Goal: Transaction & Acquisition: Purchase product/service

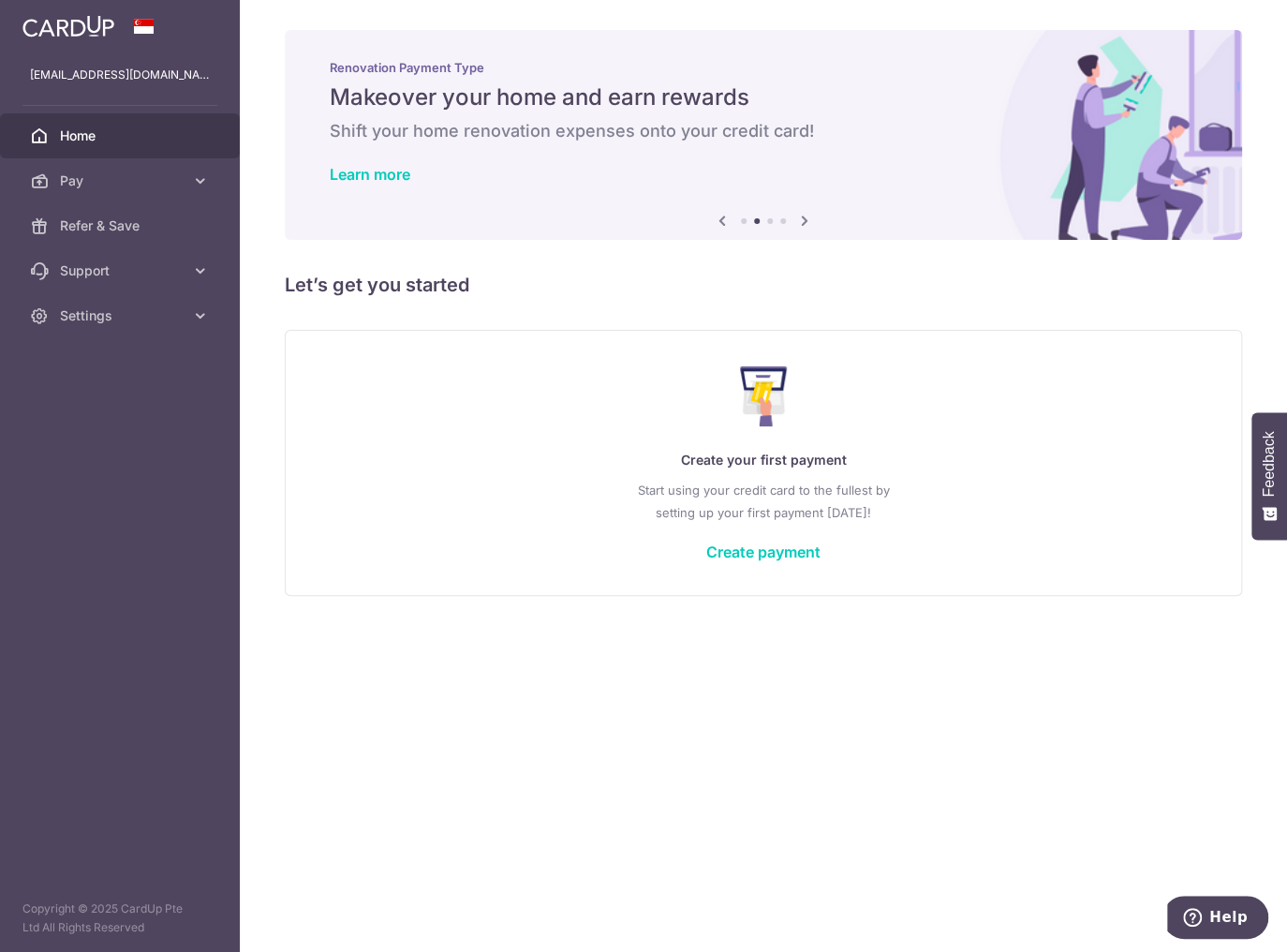
click at [713, 680] on div "× Pause Schedule Pause all future payments in this series Pause just this one p…" at bounding box center [763, 476] width 1047 height 952
click at [767, 545] on link "Create payment" at bounding box center [763, 551] width 115 height 18
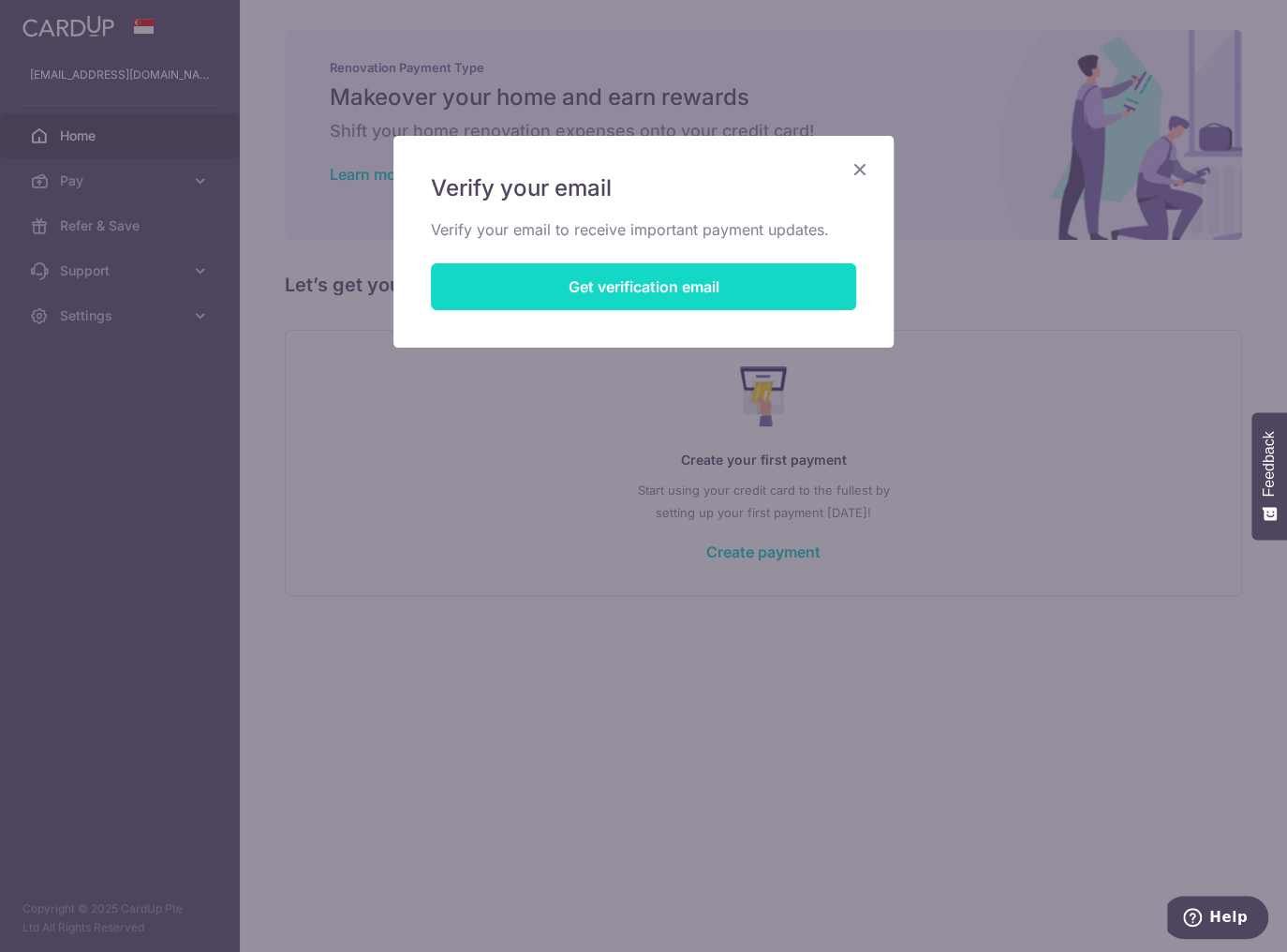
click at [734, 296] on button "Get verification email" at bounding box center [644, 286] width 425 height 47
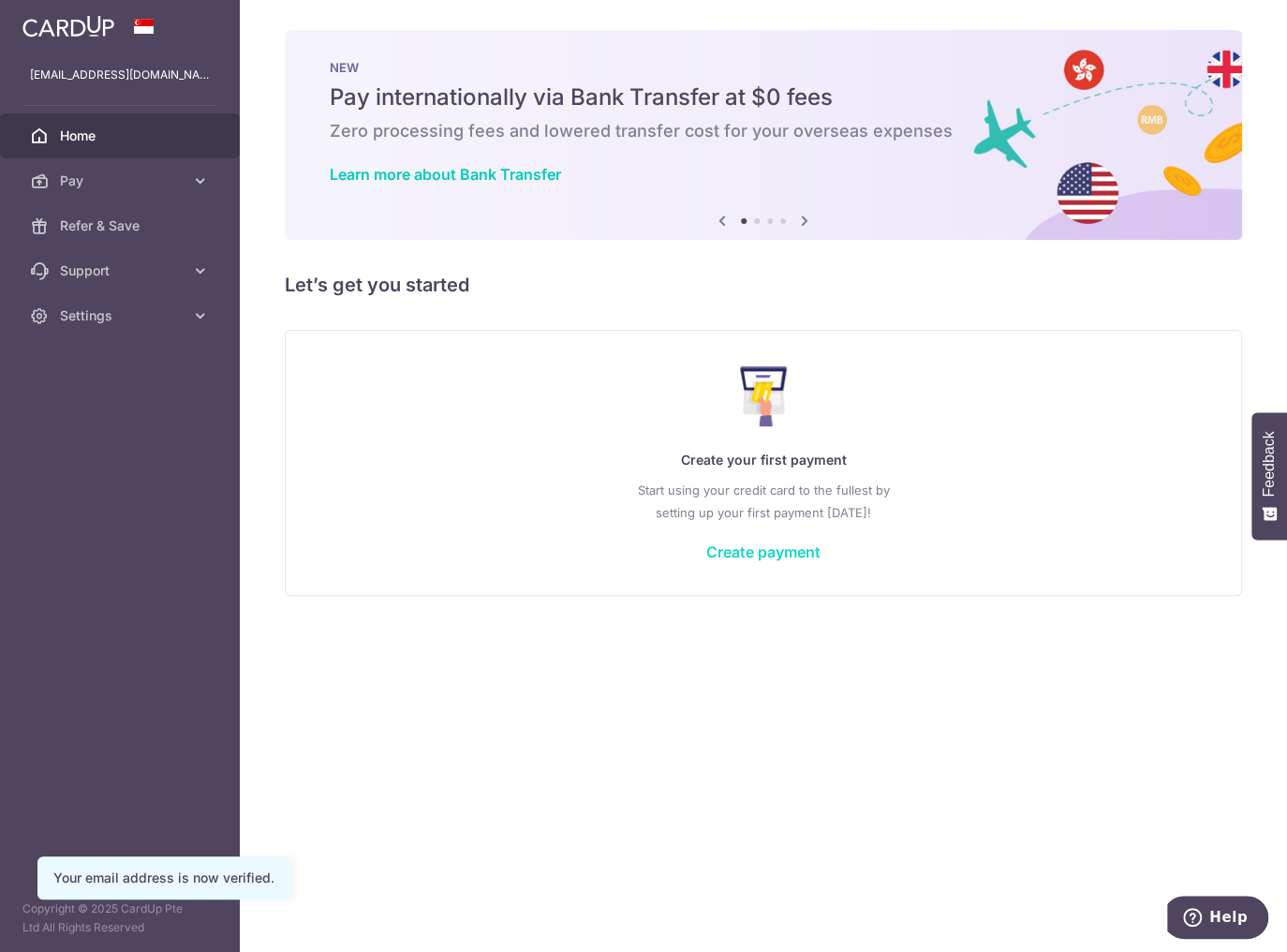
click at [753, 546] on link "Create payment" at bounding box center [763, 551] width 115 height 18
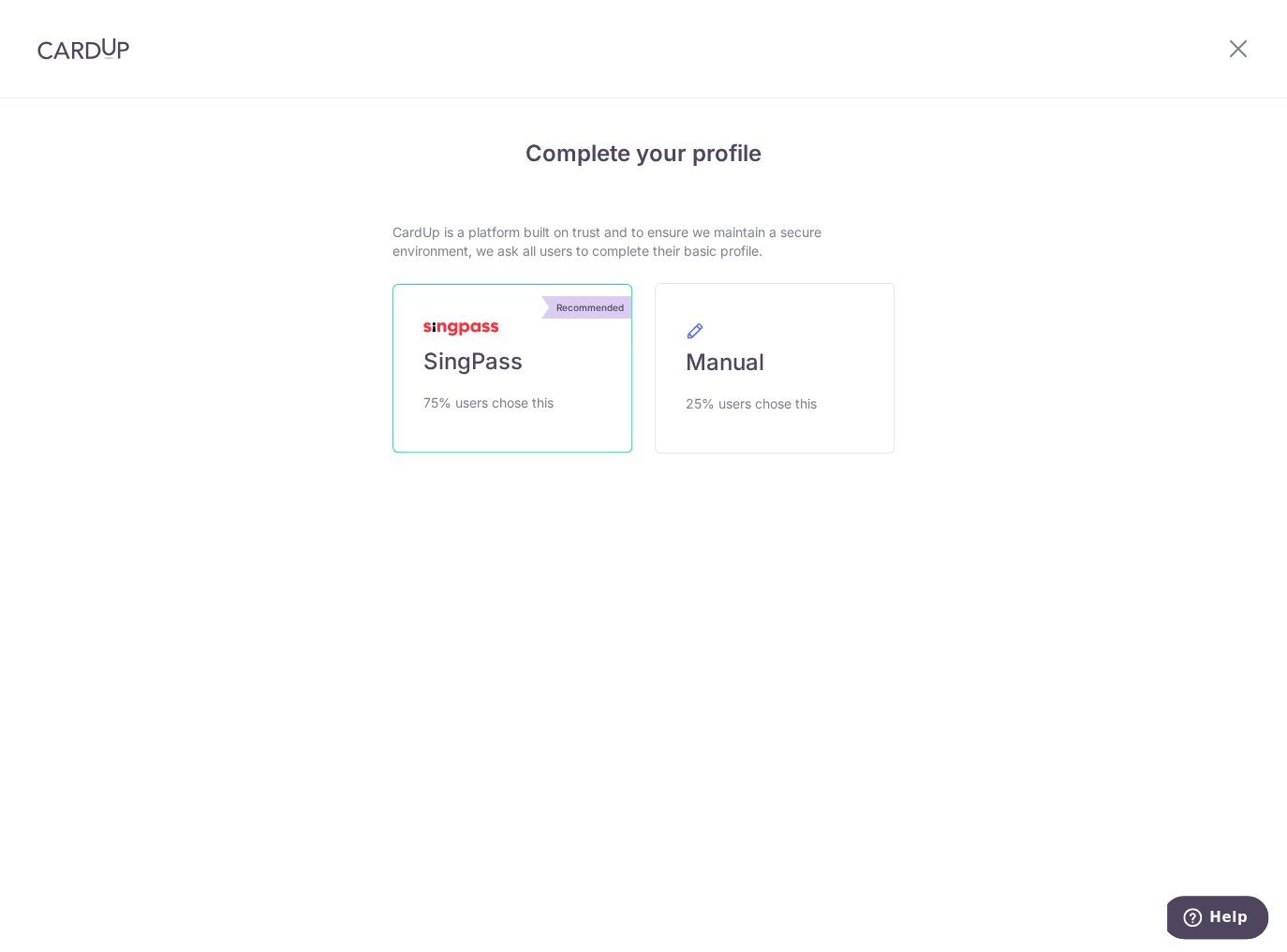
click at [522, 371] on link "Recommended SingPass 75% users chose this" at bounding box center [512, 368] width 240 height 168
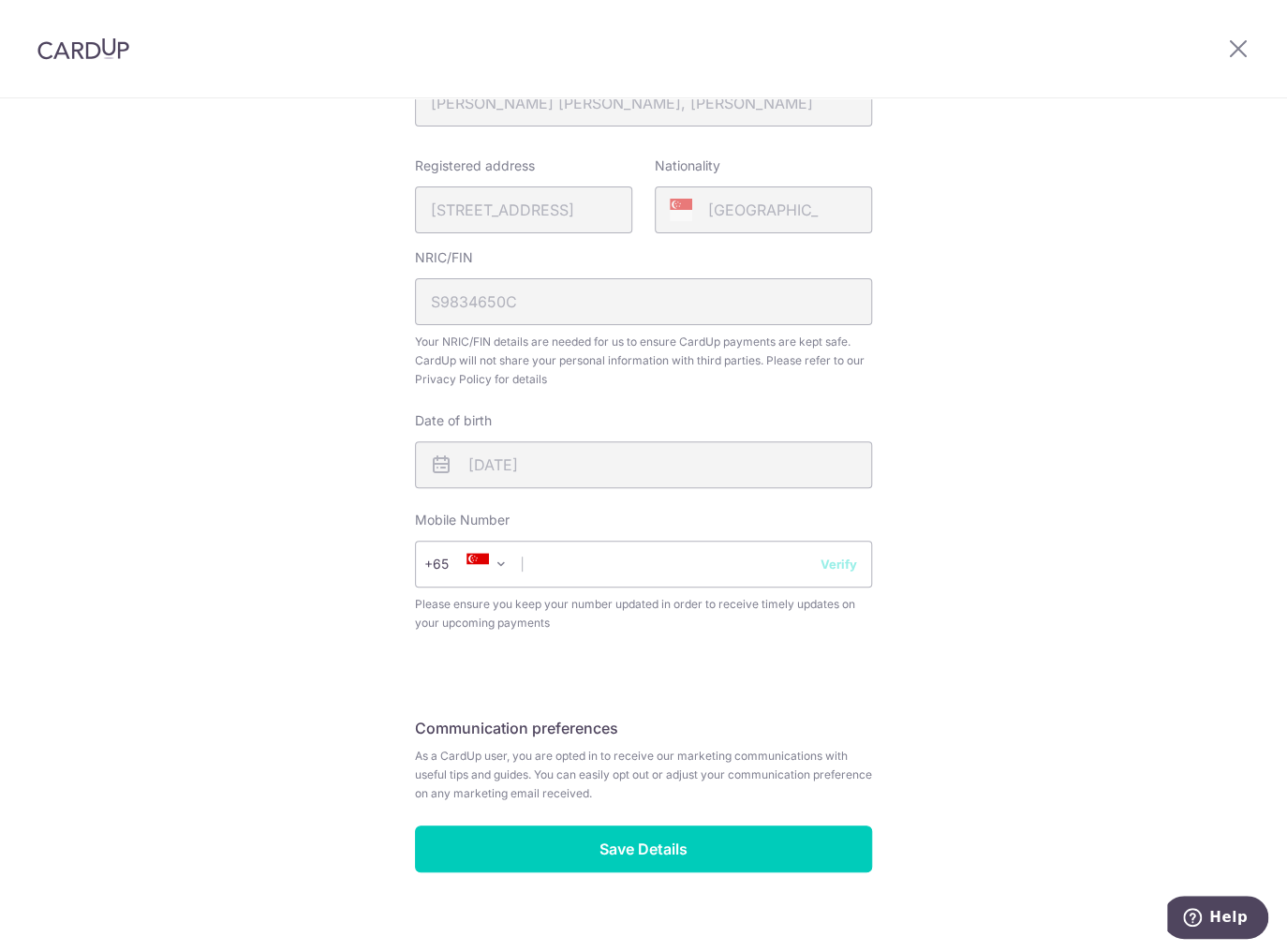
scroll to position [435, 0]
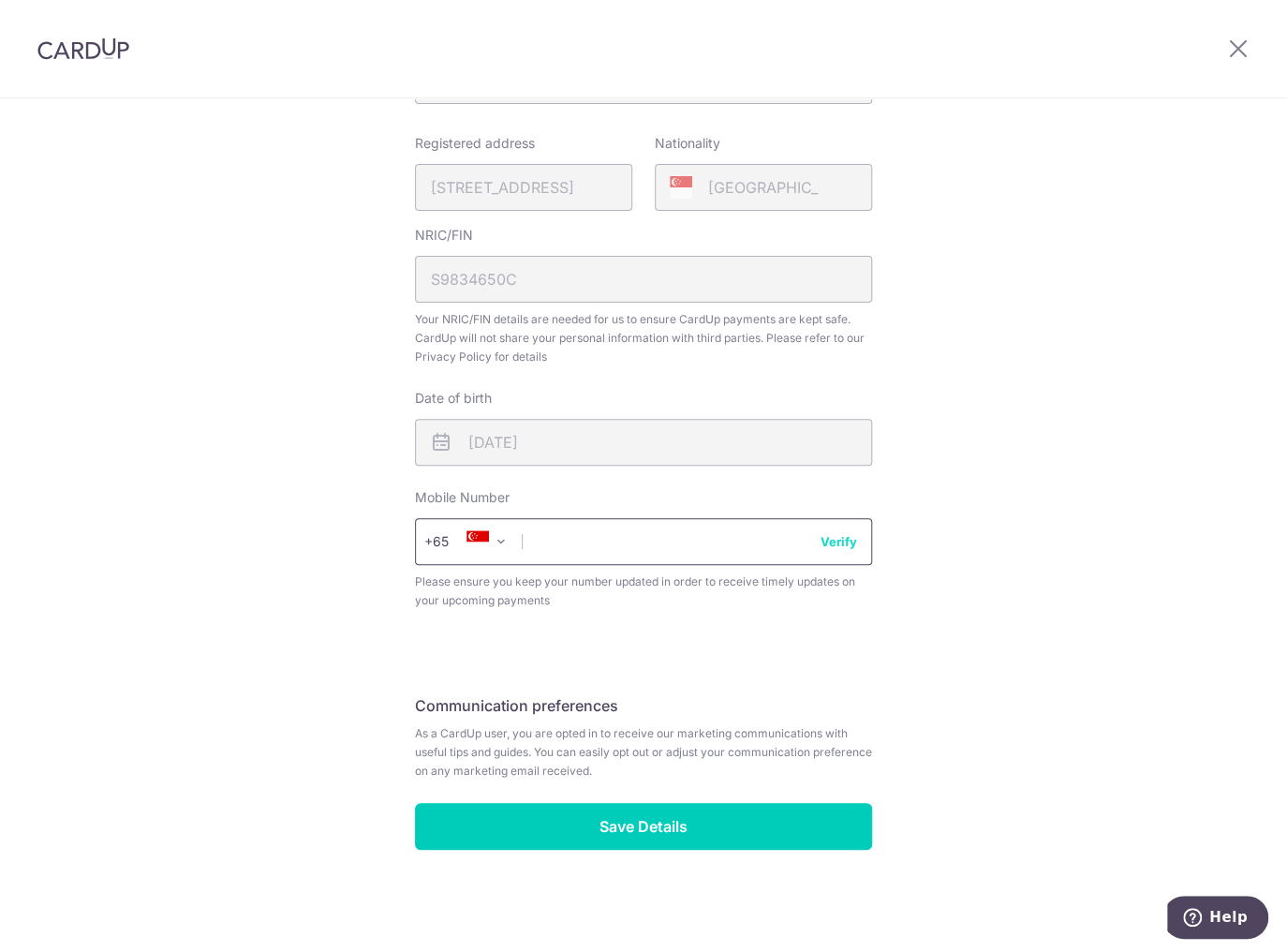
click at [645, 547] on input "text" at bounding box center [643, 541] width 457 height 47
type input "98266511"
click at [847, 547] on button "Verify" at bounding box center [838, 541] width 37 height 18
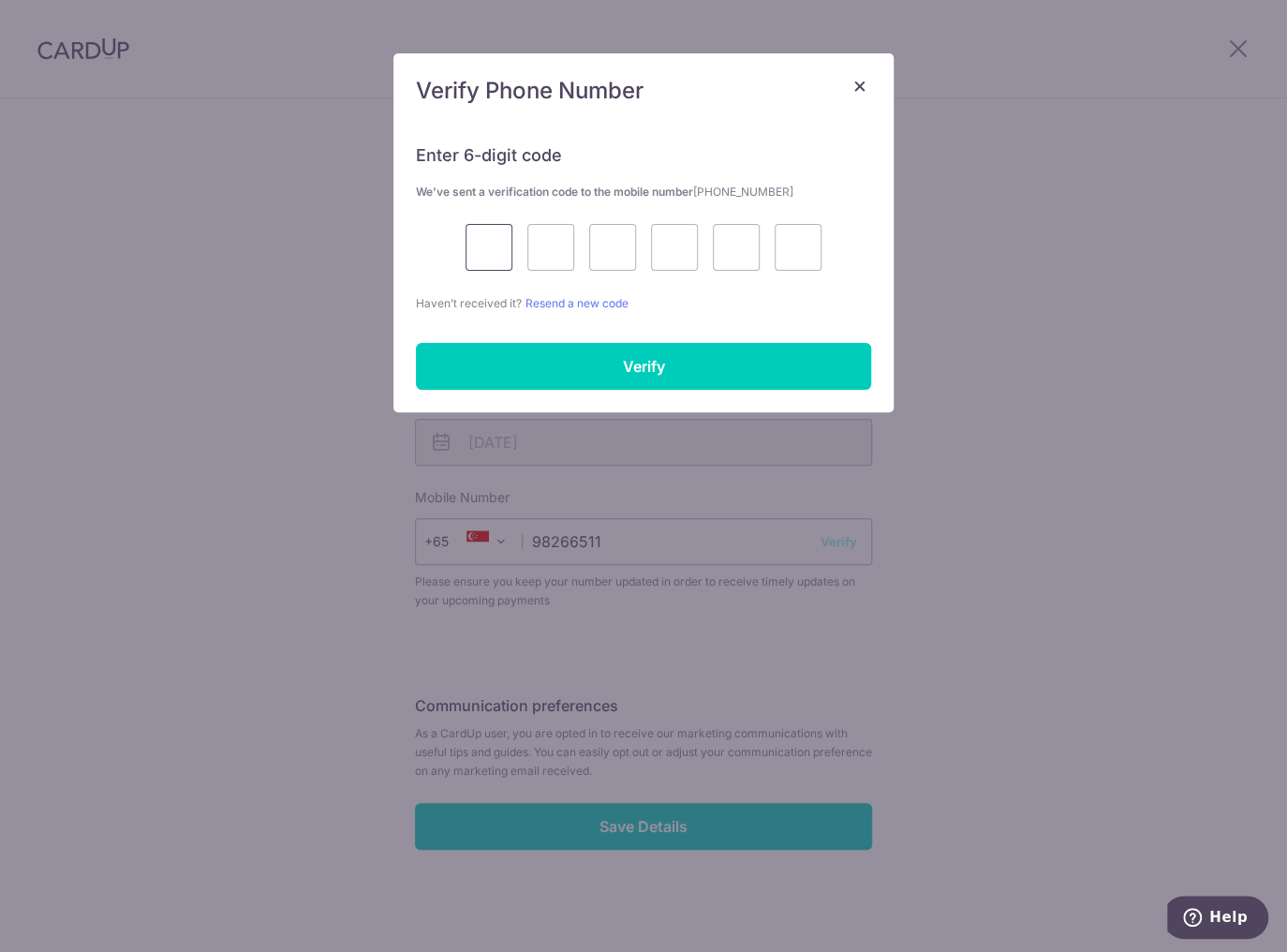
click at [488, 258] on input "text" at bounding box center [489, 247] width 47 height 47
type input "1"
type input "8"
type input "7"
type input "1"
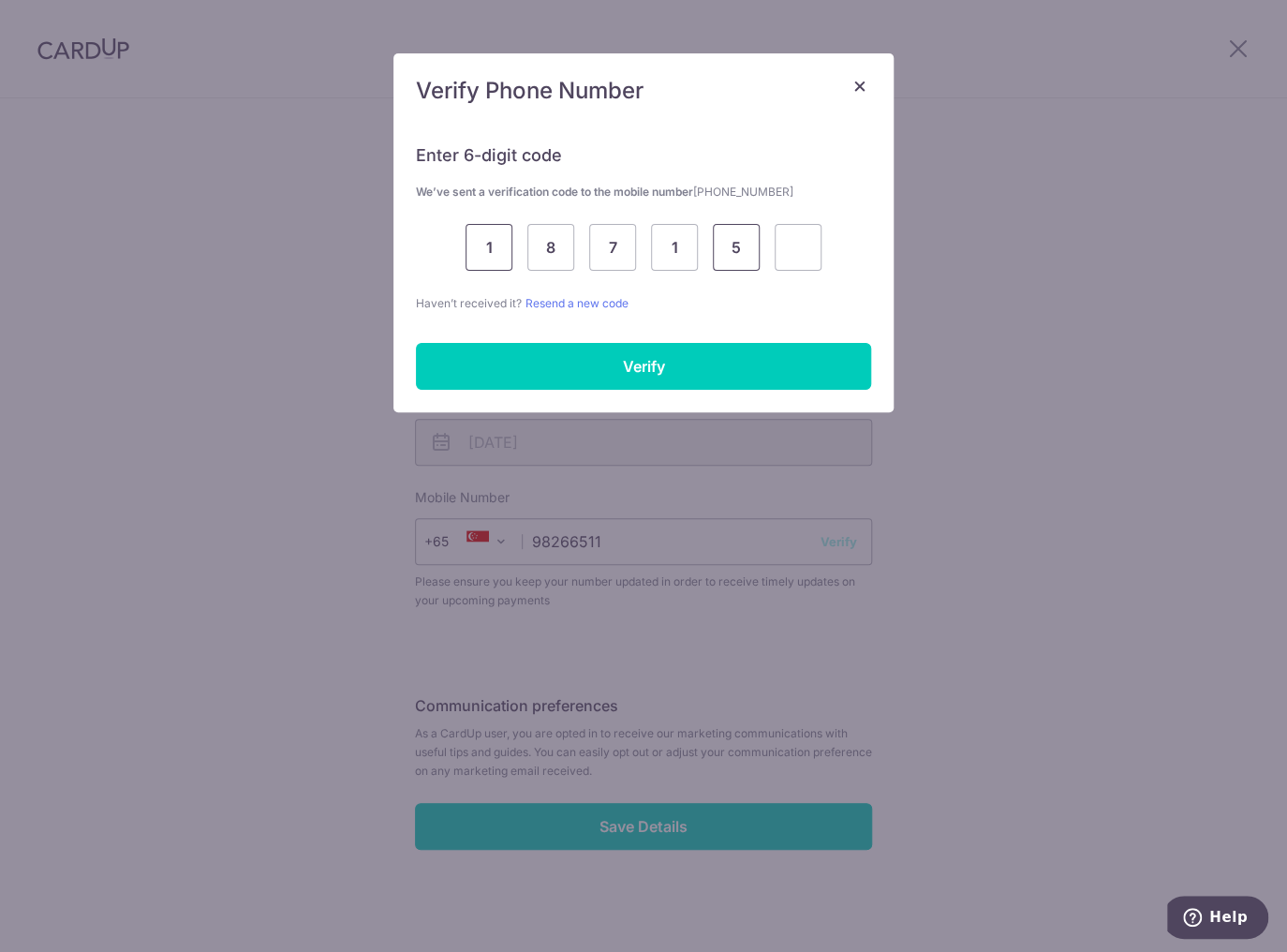
type input "5"
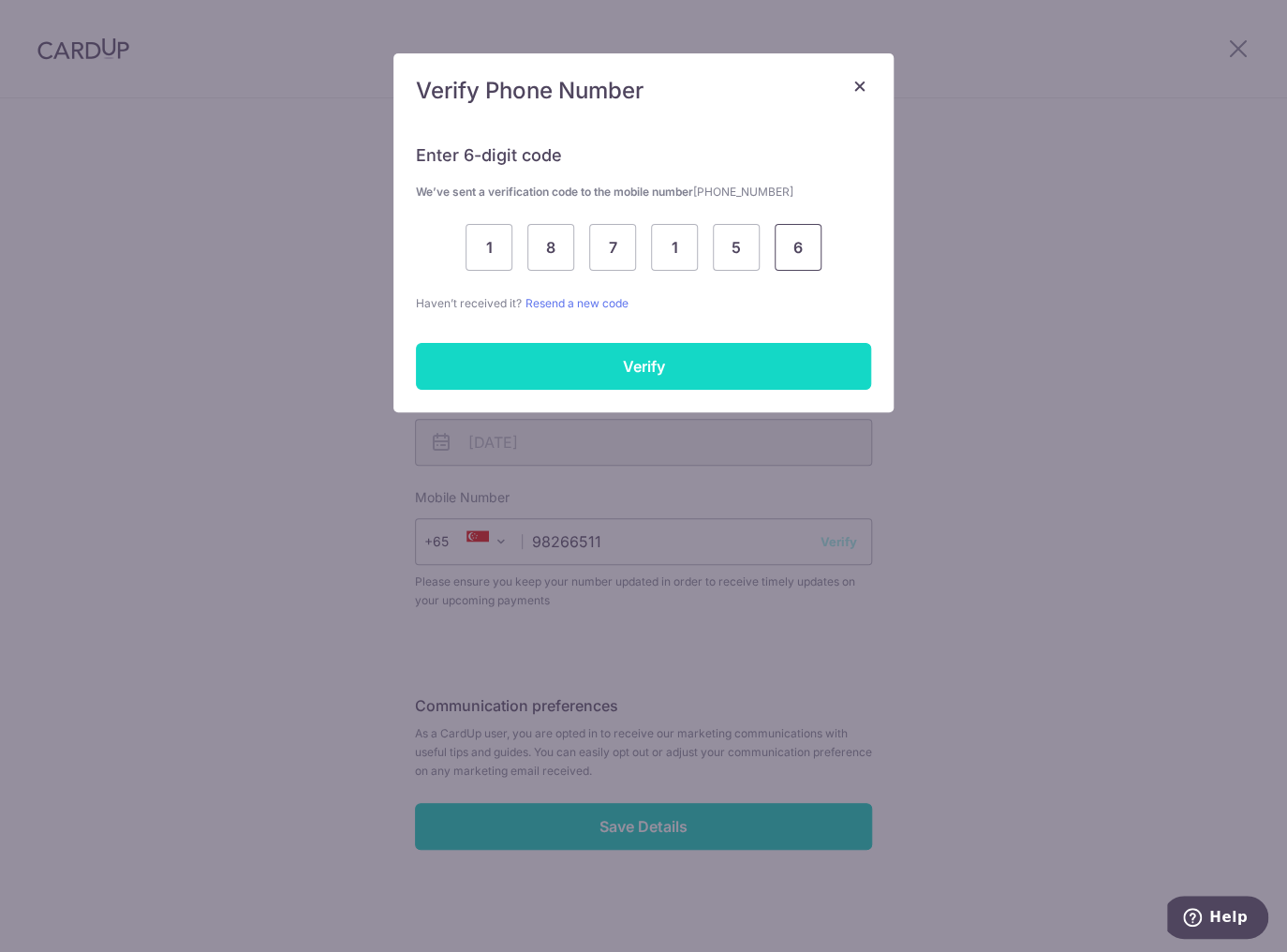
type input "6"
click at [614, 360] on input "Verify" at bounding box center [643, 366] width 455 height 47
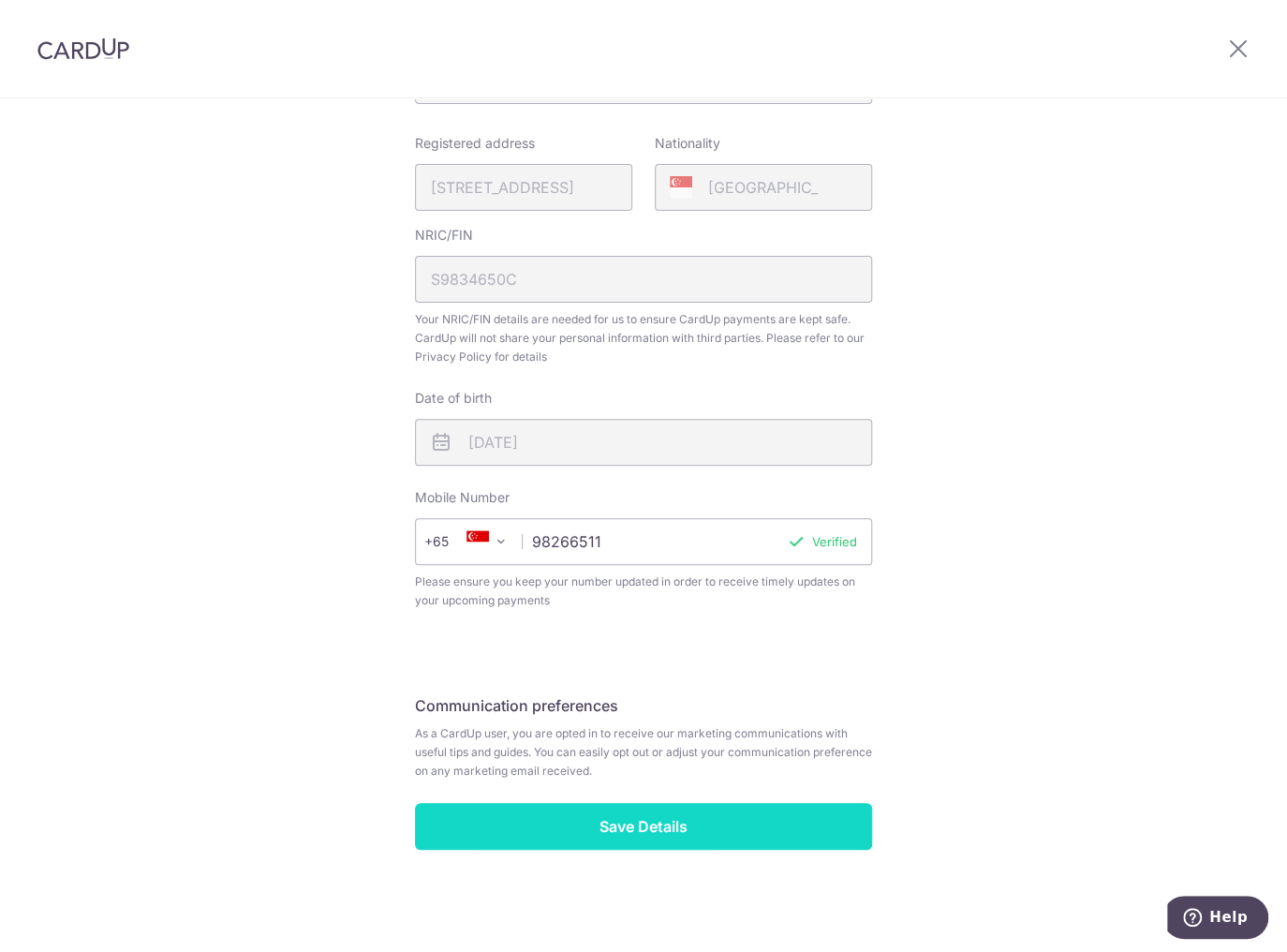
click at [646, 830] on input "Save Details" at bounding box center [643, 826] width 457 height 47
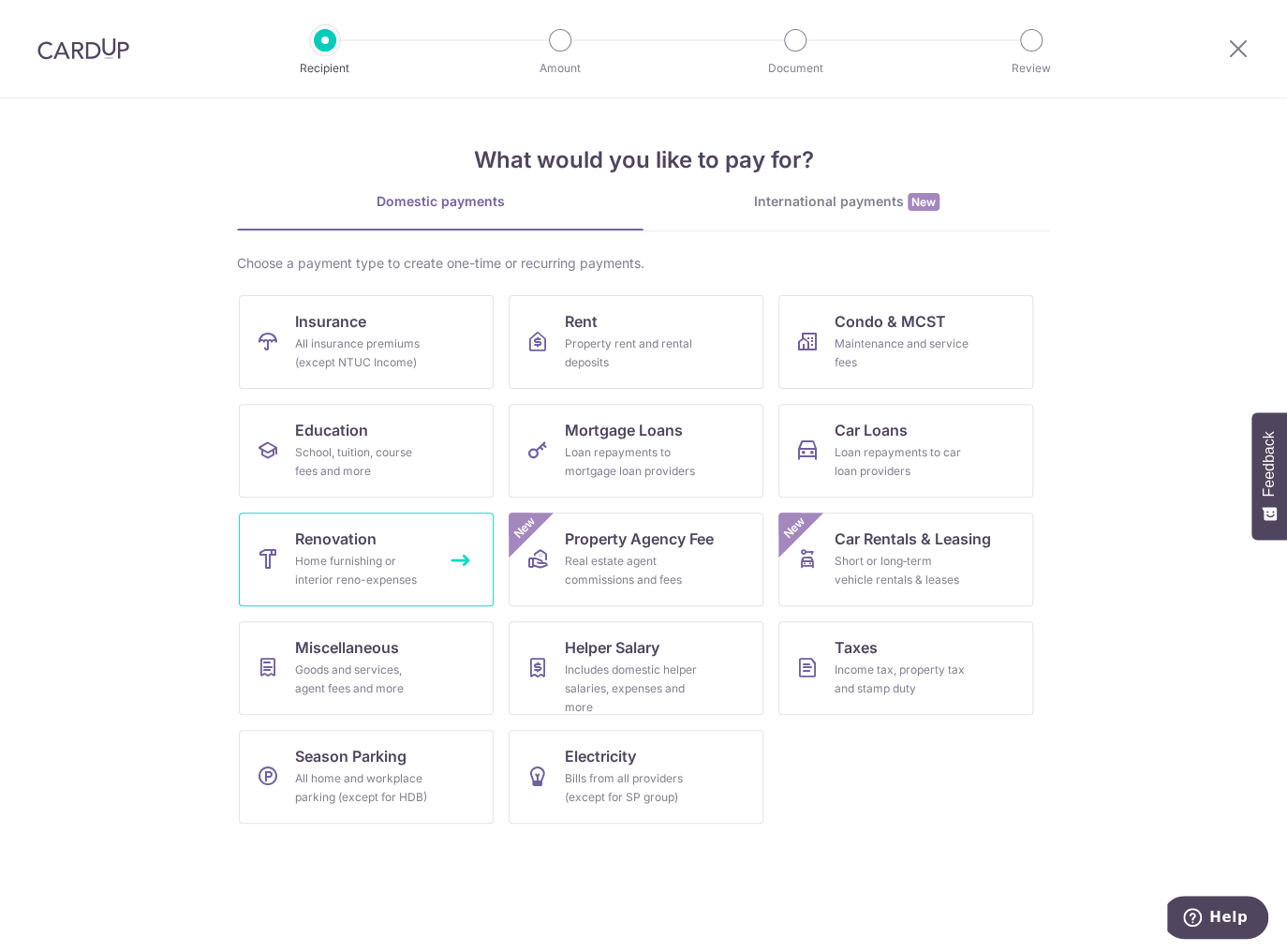
click at [371, 560] on div "Home furnishing or interior reno-expenses" at bounding box center [363, 570] width 135 height 38
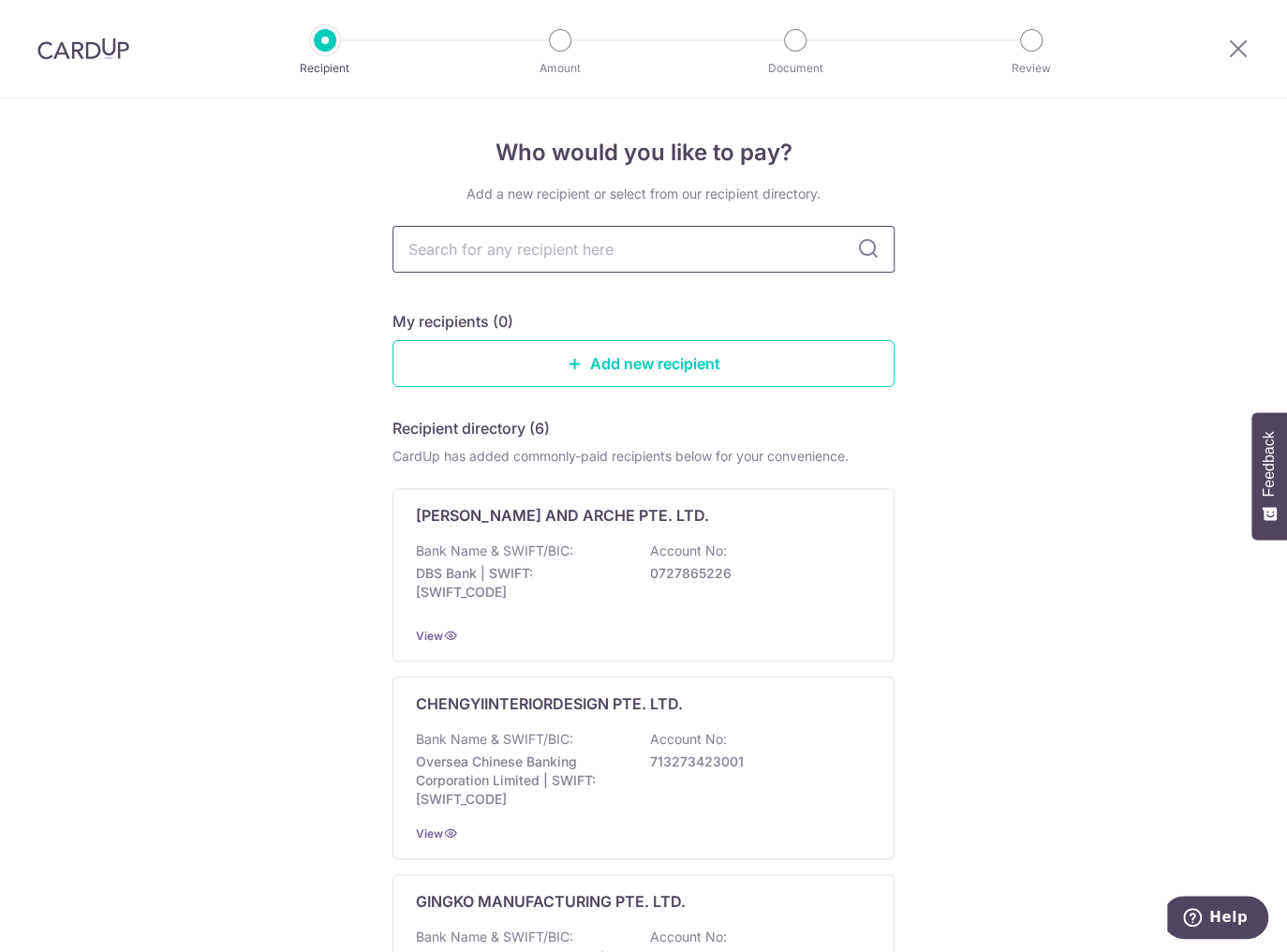
click at [574, 249] on input "text" at bounding box center [644, 249] width 502 height 47
click at [1038, 296] on div "Who would you like to pay? Add a new recipient or select from our recipient dir…" at bounding box center [643, 945] width 1287 height 1695
drag, startPoint x: 464, startPoint y: 195, endPoint x: 648, endPoint y: 193, distance: 184.0
click at [648, 193] on div "Add a new recipient or select from our recipient directory." at bounding box center [644, 193] width 502 height 18
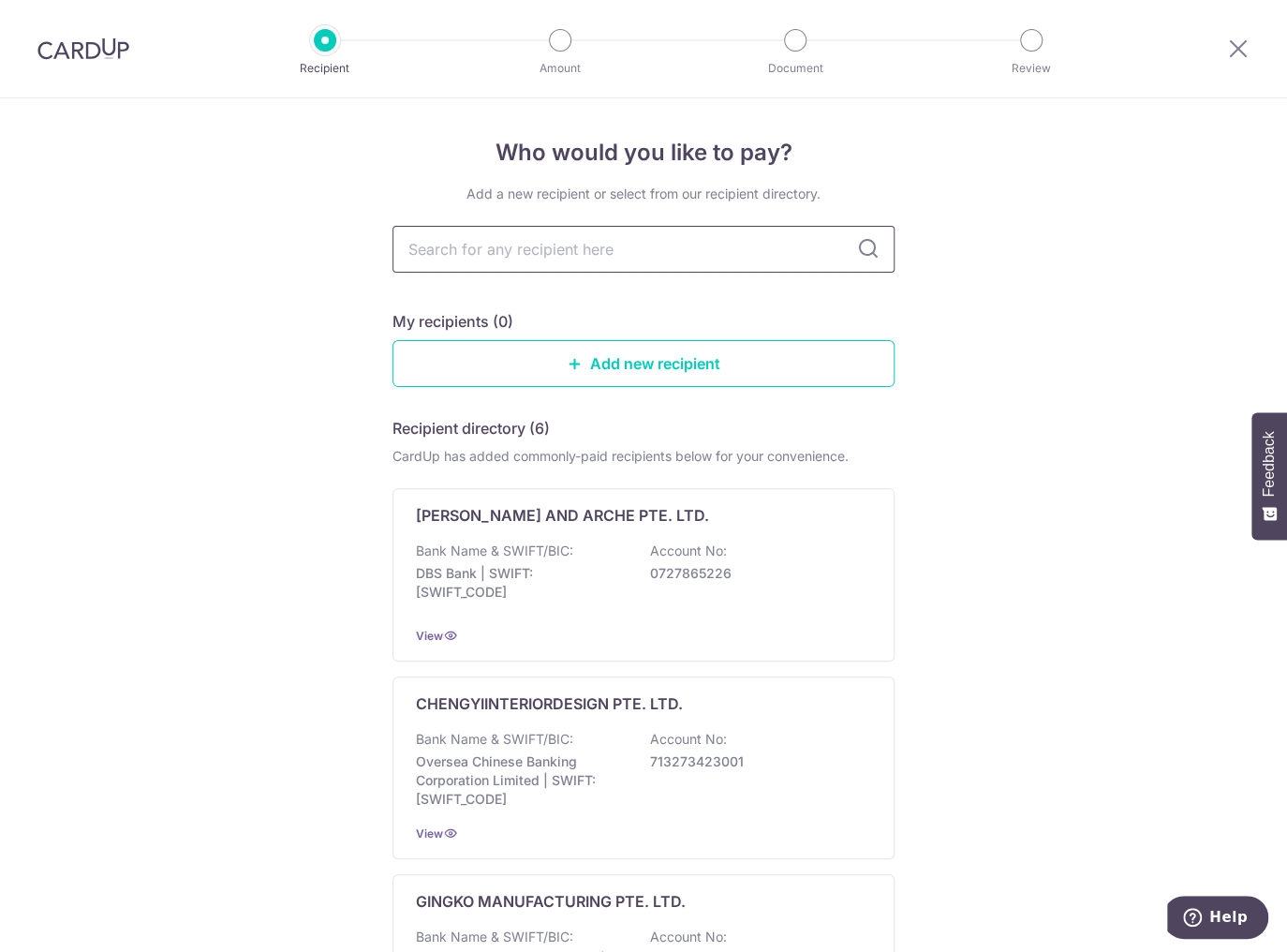
click at [646, 257] on input "text" at bounding box center [644, 249] width 502 height 47
type input "COM"
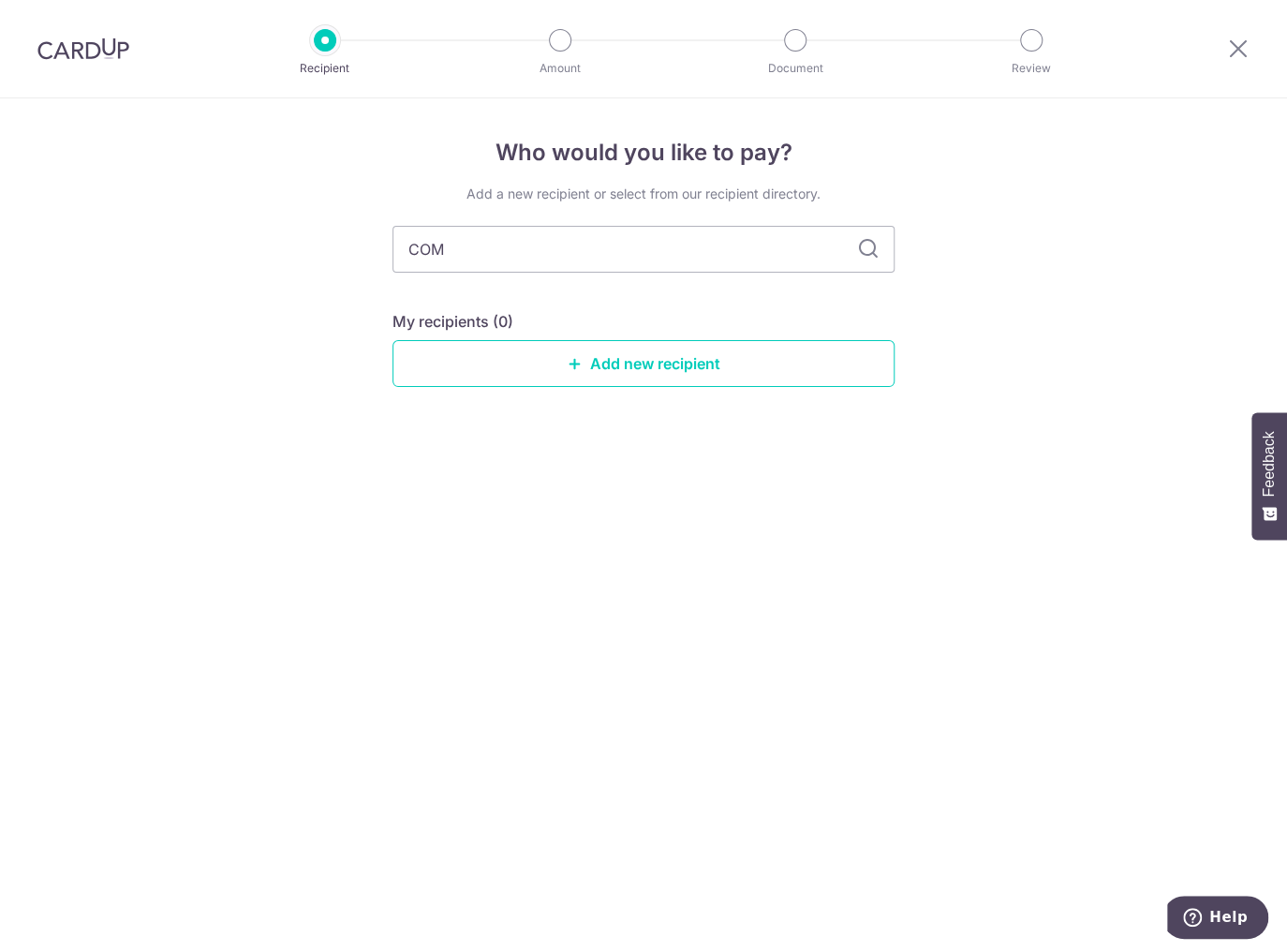
click at [867, 247] on icon at bounding box center [867, 248] width 22 height 22
drag, startPoint x: 559, startPoint y: 248, endPoint x: 371, endPoint y: 245, distance: 188.0
click at [371, 245] on div "Who would you like to pay? Add a new recipient or select from our recipient dir…" at bounding box center [643, 525] width 1287 height 854
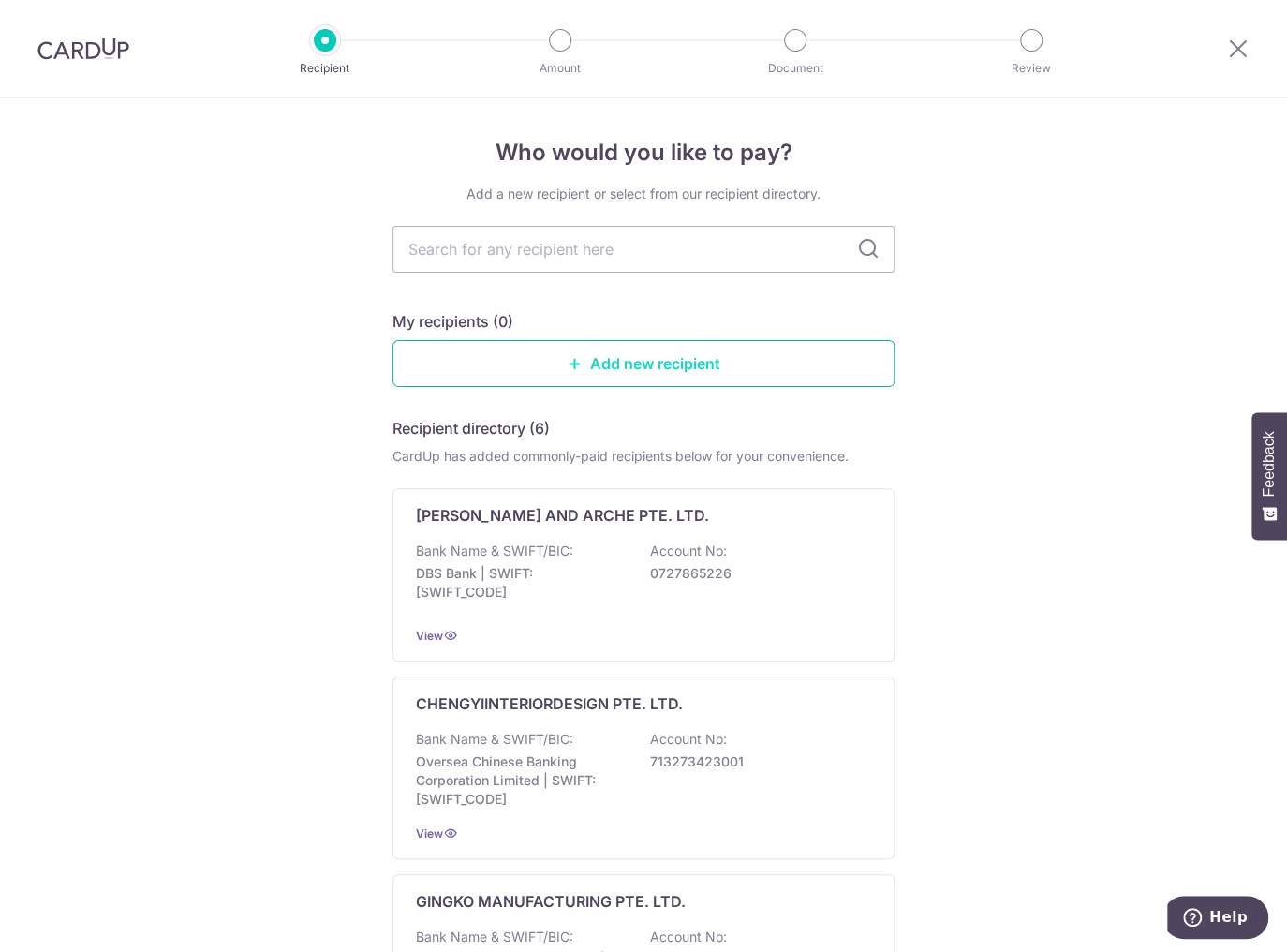
click at [772, 367] on link "Add new recipient" at bounding box center [644, 363] width 502 height 47
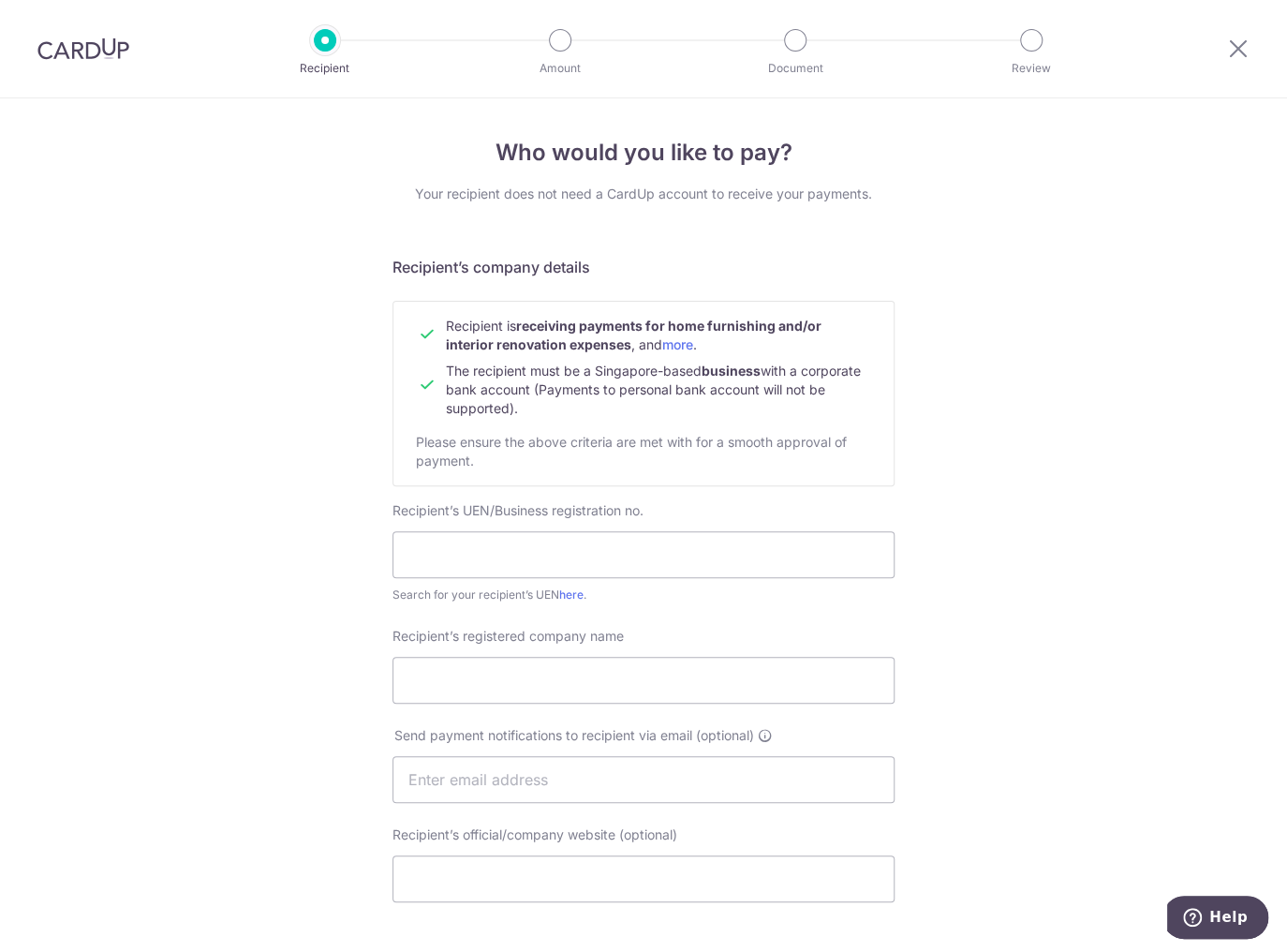
drag, startPoint x: 541, startPoint y: 390, endPoint x: 602, endPoint y: 407, distance: 63.3
click at [602, 407] on td "The recipient must be a Singapore-based business with a corporate bank account …" at bounding box center [658, 386] width 425 height 64
click at [1088, 435] on div "Who would you like to pay? Your recipient does not need a CardUp account to rec…" at bounding box center [643, 803] width 1287 height 1409
click at [630, 558] on input "text" at bounding box center [644, 554] width 502 height 47
paste input "COMFORT HOME INTERIOR PTE. LTD."
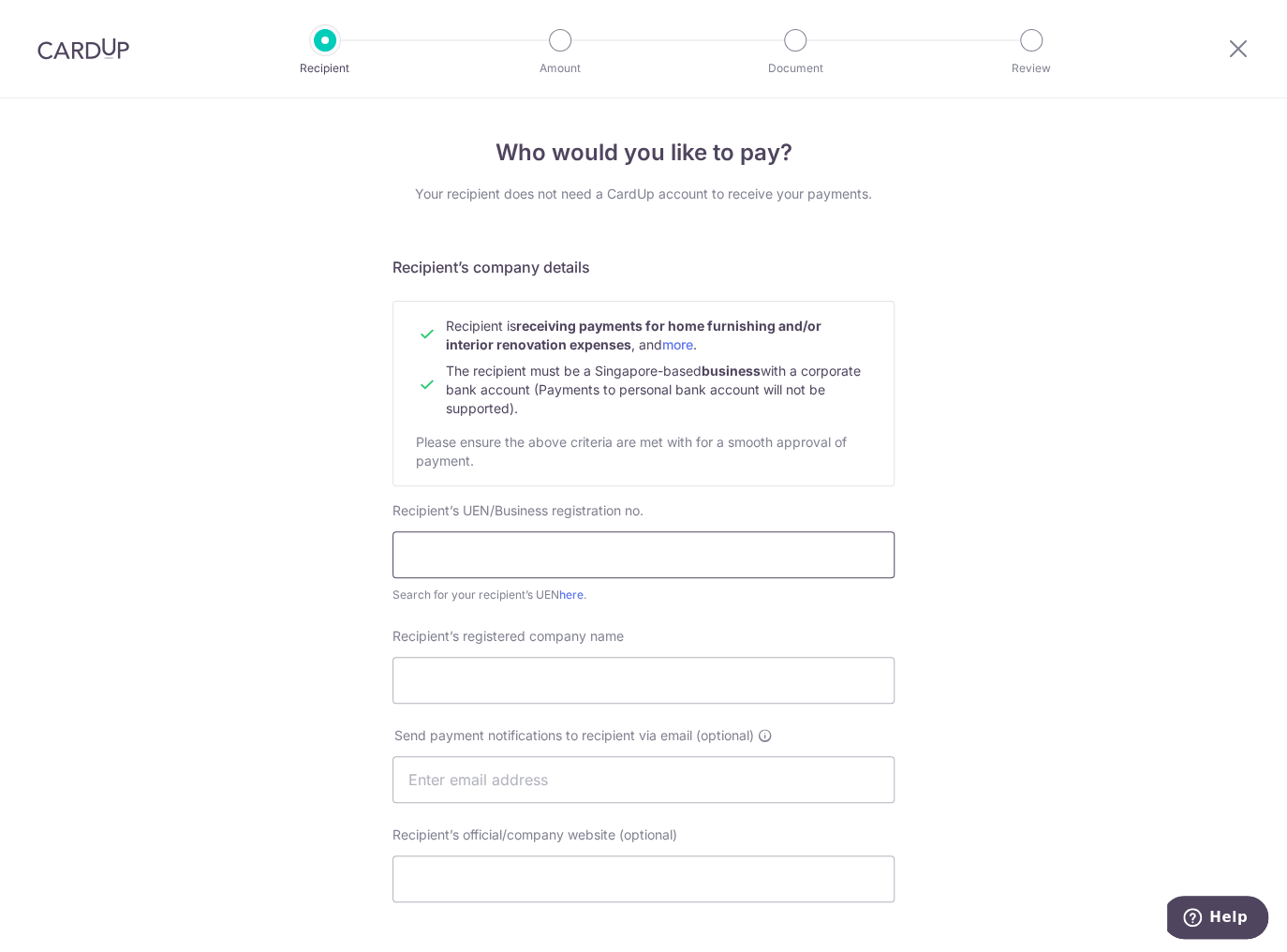
type input "COMFORT HOME INTERIOR PTE. LTD."
drag, startPoint x: 777, startPoint y: 562, endPoint x: 214, endPoint y: 554, distance: 563.1
click at [214, 554] on div "Who would you like to pay? Your recipient does not need a CardUp account to rec…" at bounding box center [643, 803] width 1287 height 1409
click at [547, 682] on input "Recipient’s registered company name" at bounding box center [644, 680] width 502 height 47
paste input "COMFORT HOME INTERIOR PTE. LTD."
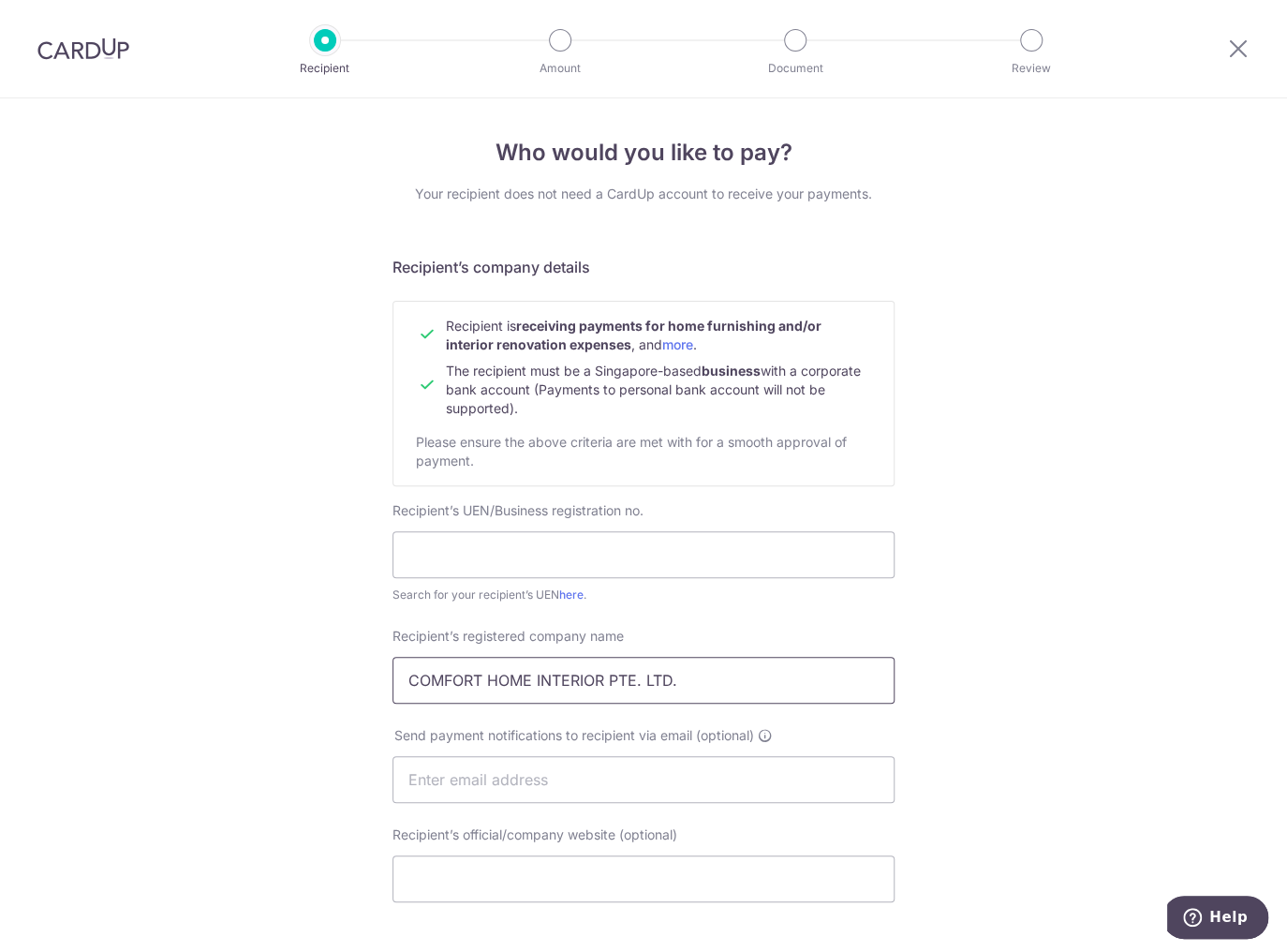
type input "COMFORT HOME INTERIOR PTE. LTD."
drag, startPoint x: 389, startPoint y: 634, endPoint x: 642, endPoint y: 638, distance: 253.0
click at [642, 638] on div "Recipient’s registered company name COMFORT HOME INTERIOR PTE. LTD." at bounding box center [644, 665] width 502 height 77
click at [557, 531] on input "text" at bounding box center [644, 554] width 502 height 47
paste input "202130495N"
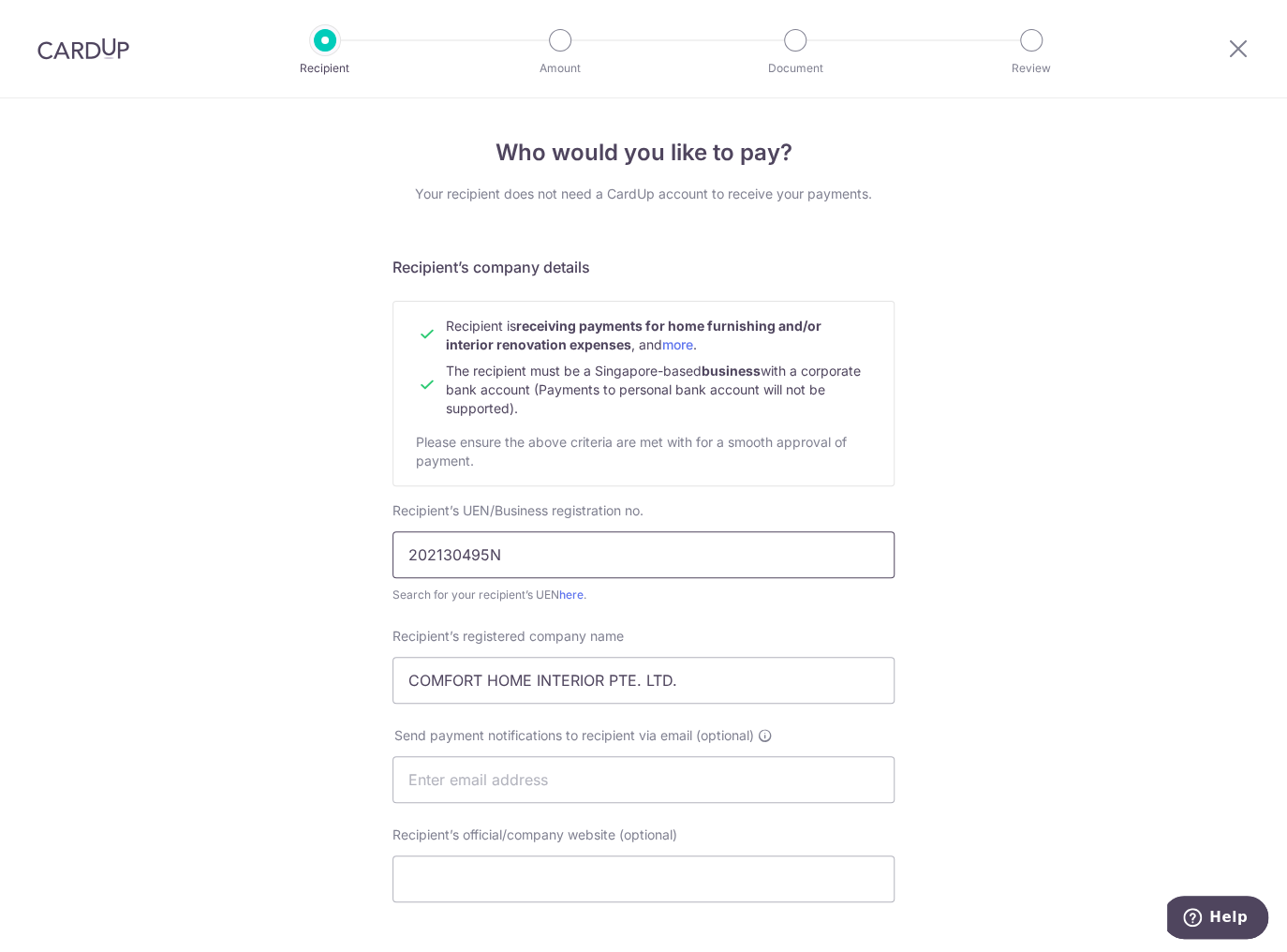
type input "202130495N"
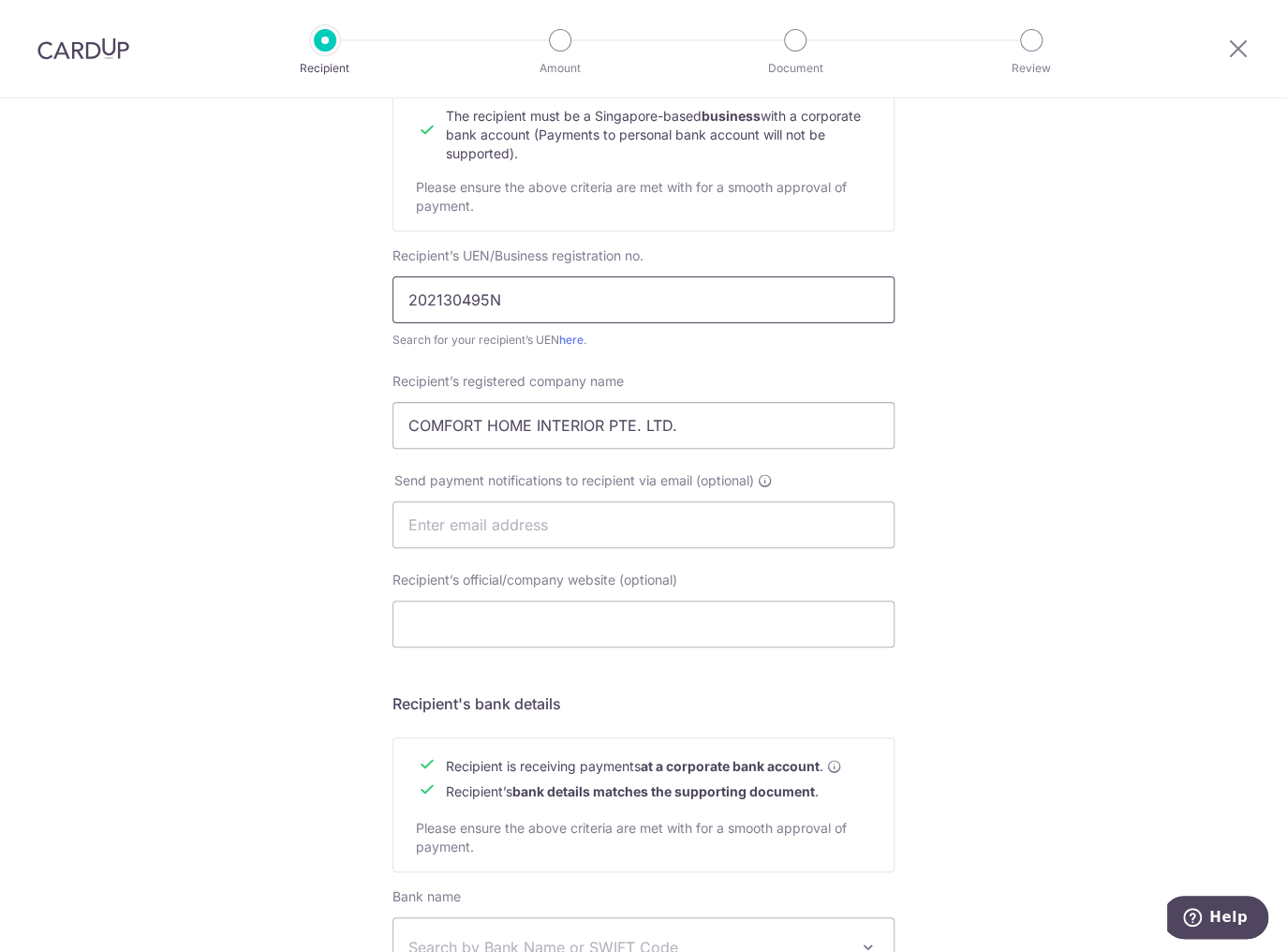
scroll to position [299, 0]
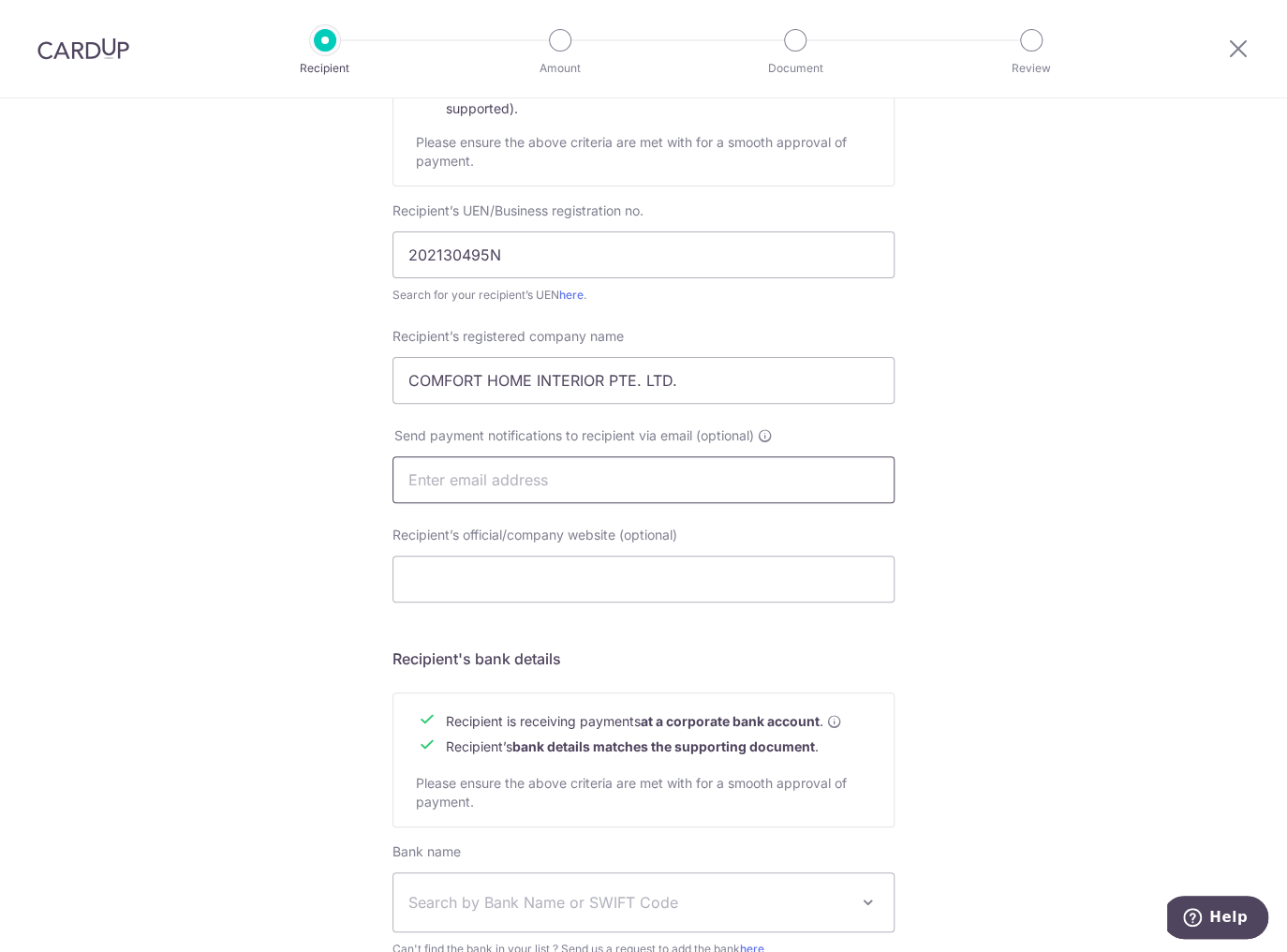
click at [532, 480] on input "text" at bounding box center [644, 479] width 502 height 47
click at [993, 439] on div "Who would you like to pay? Your recipient does not need a CardUp account to rec…" at bounding box center [643, 503] width 1287 height 1409
click at [620, 483] on input "text" at bounding box center [644, 479] width 502 height 47
paste input "[EMAIL_ADDRESS][DOMAIN_NAME]"
type input "[EMAIL_ADDRESS][DOMAIN_NAME]"
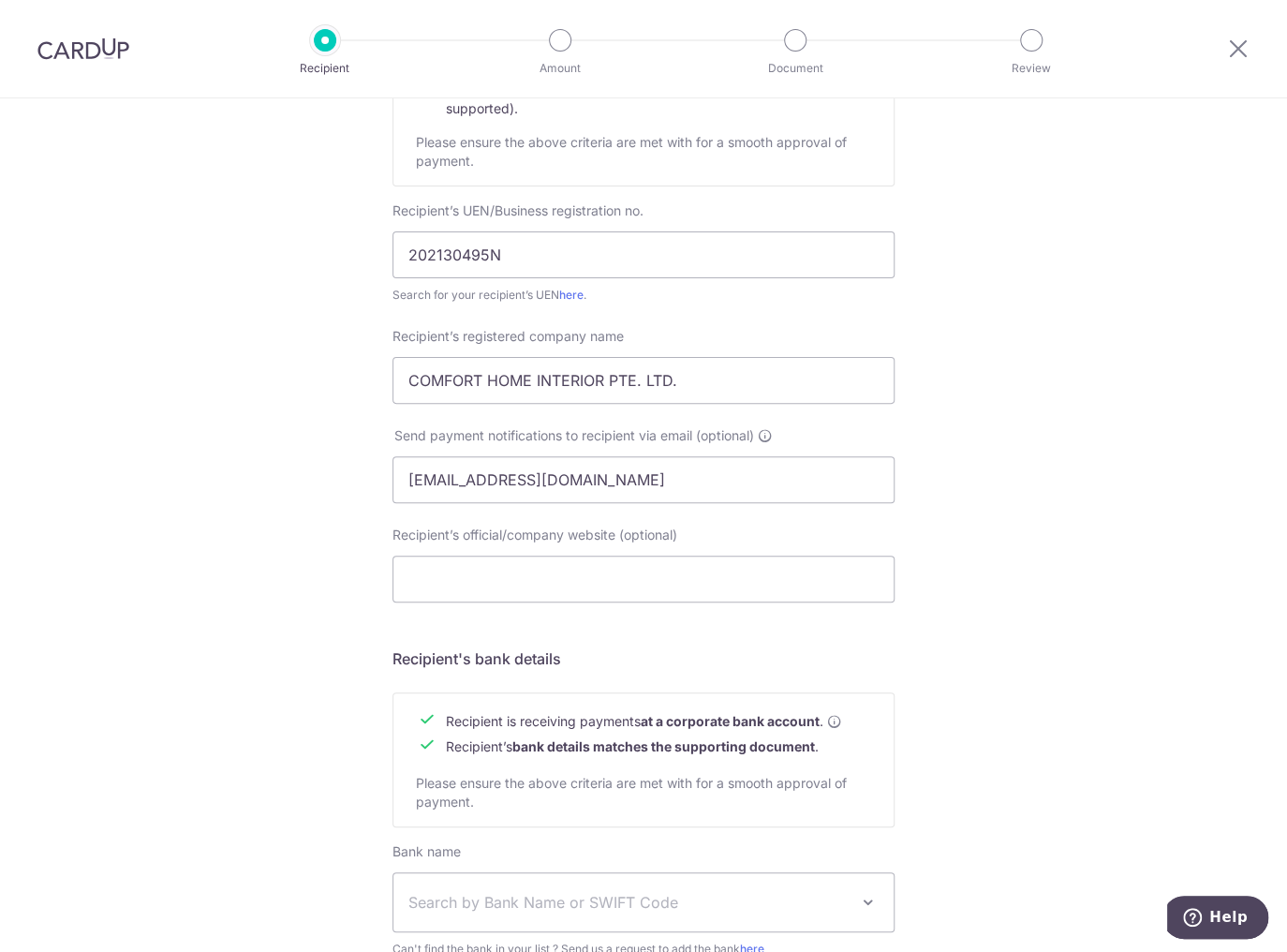
click at [1079, 453] on div "Who would you like to pay? Your recipient does not need a CardUp account to rec…" at bounding box center [643, 503] width 1287 height 1409
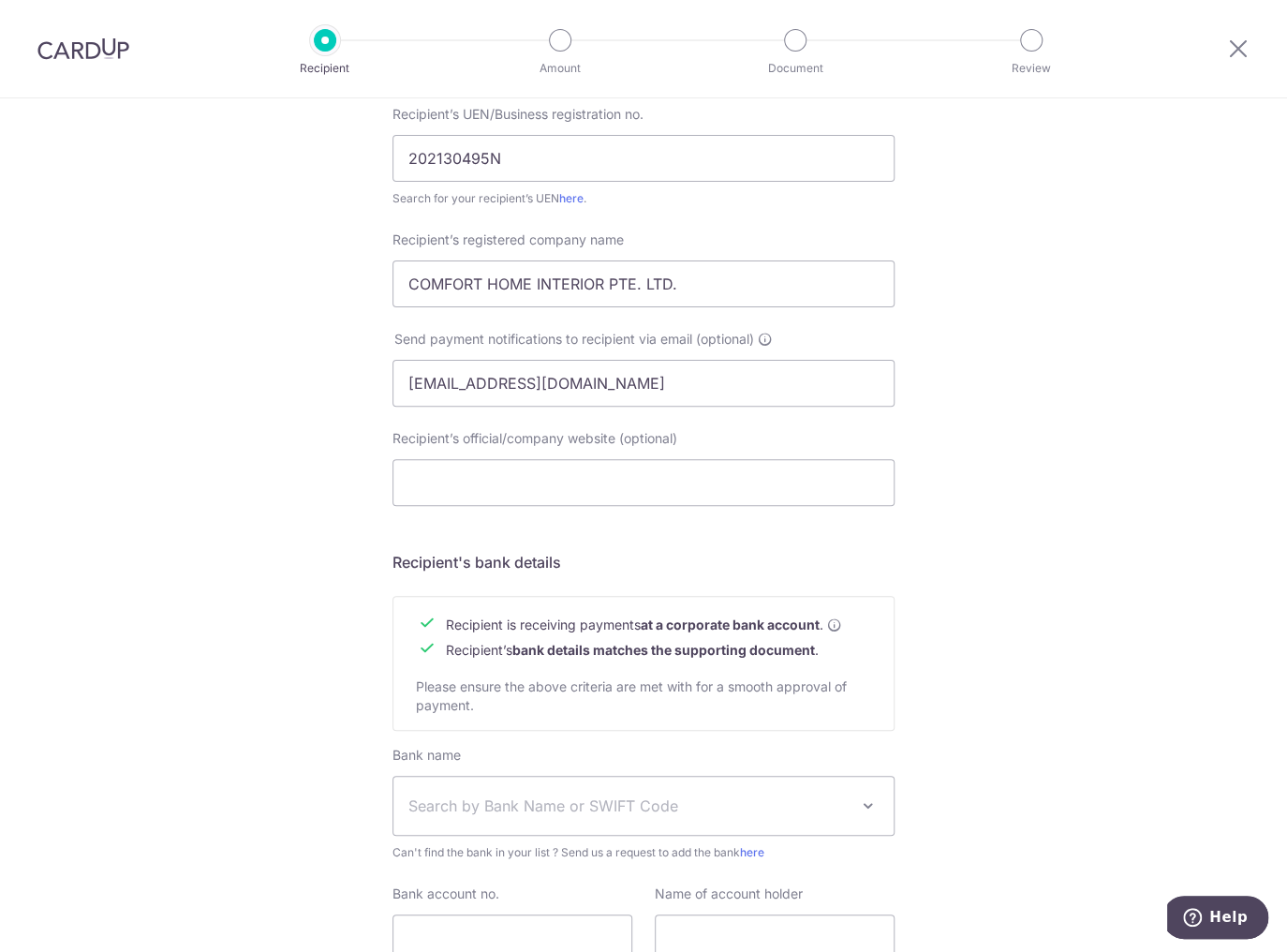
scroll to position [399, 0]
click at [762, 479] on input "Recipient’s official/company website (optional)" at bounding box center [644, 479] width 502 height 47
click at [710, 488] on input "Recipient’s official/company website (optional)" at bounding box center [644, 479] width 502 height 47
paste input "www.comforthomeinterior.com"
type input "www.comforthomeinterior.com"
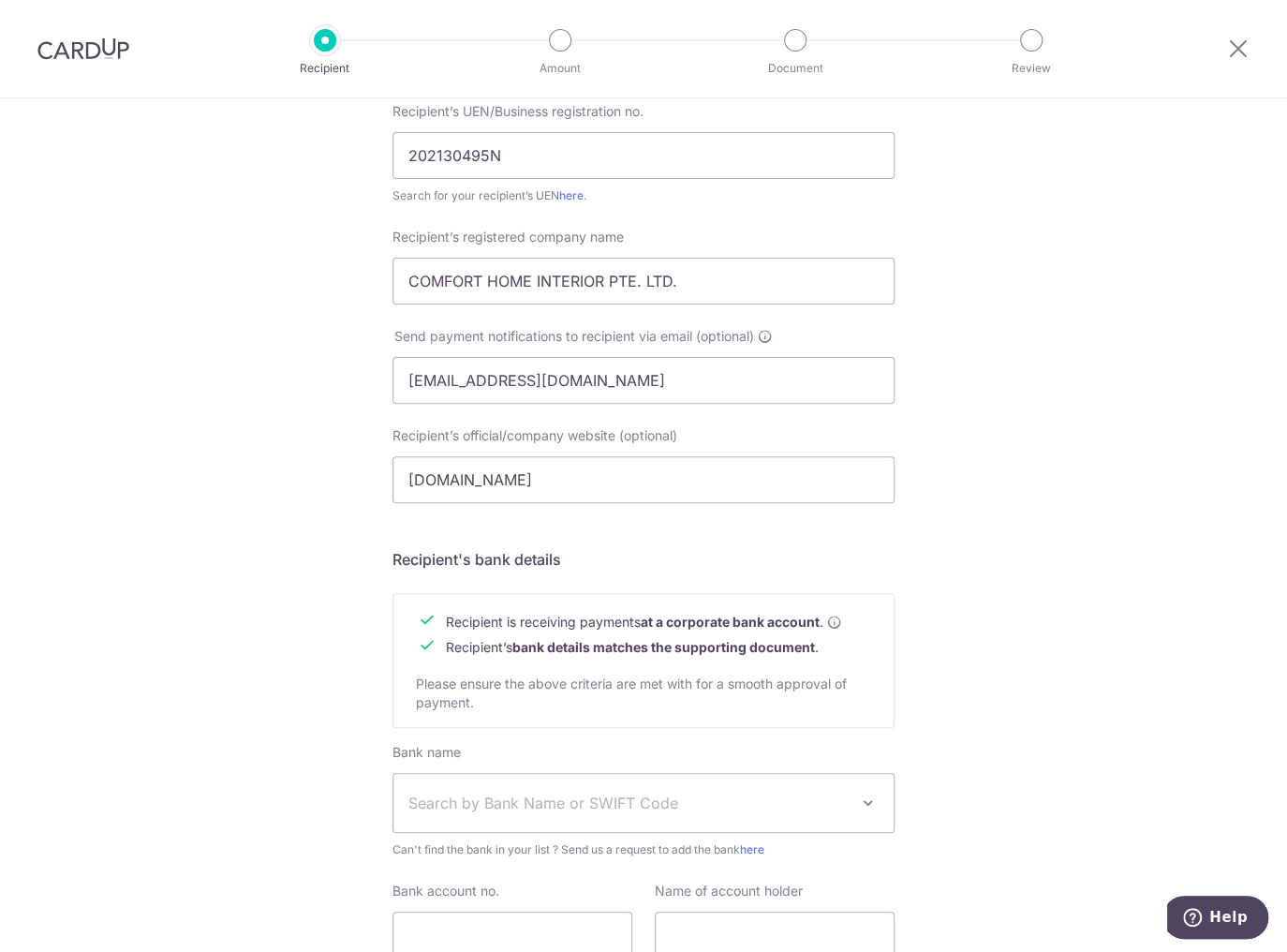
click at [961, 562] on div "Who would you like to pay? Your recipient does not need a CardUp account to rec…" at bounding box center [643, 404] width 1287 height 1409
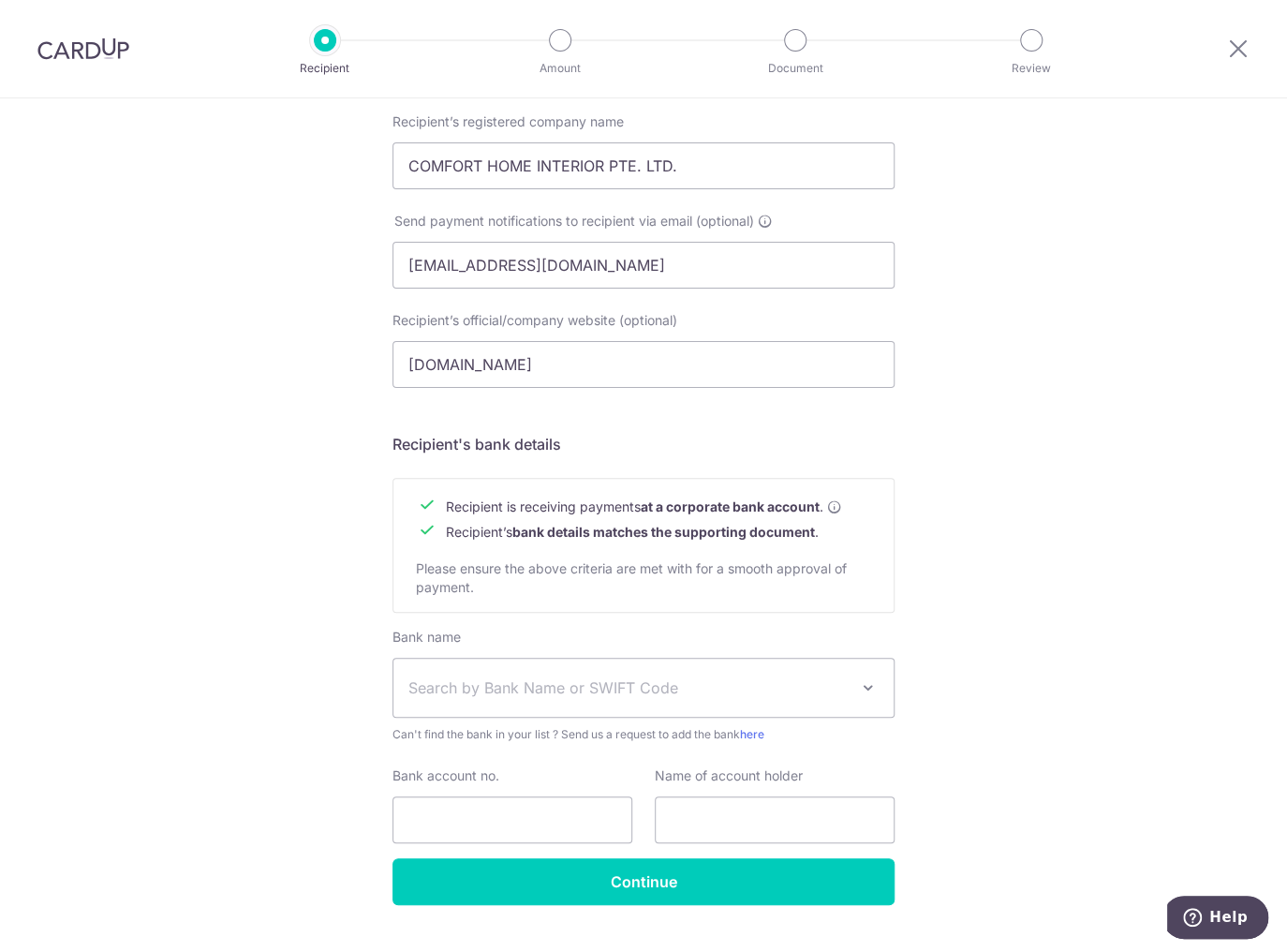
scroll to position [554, 0]
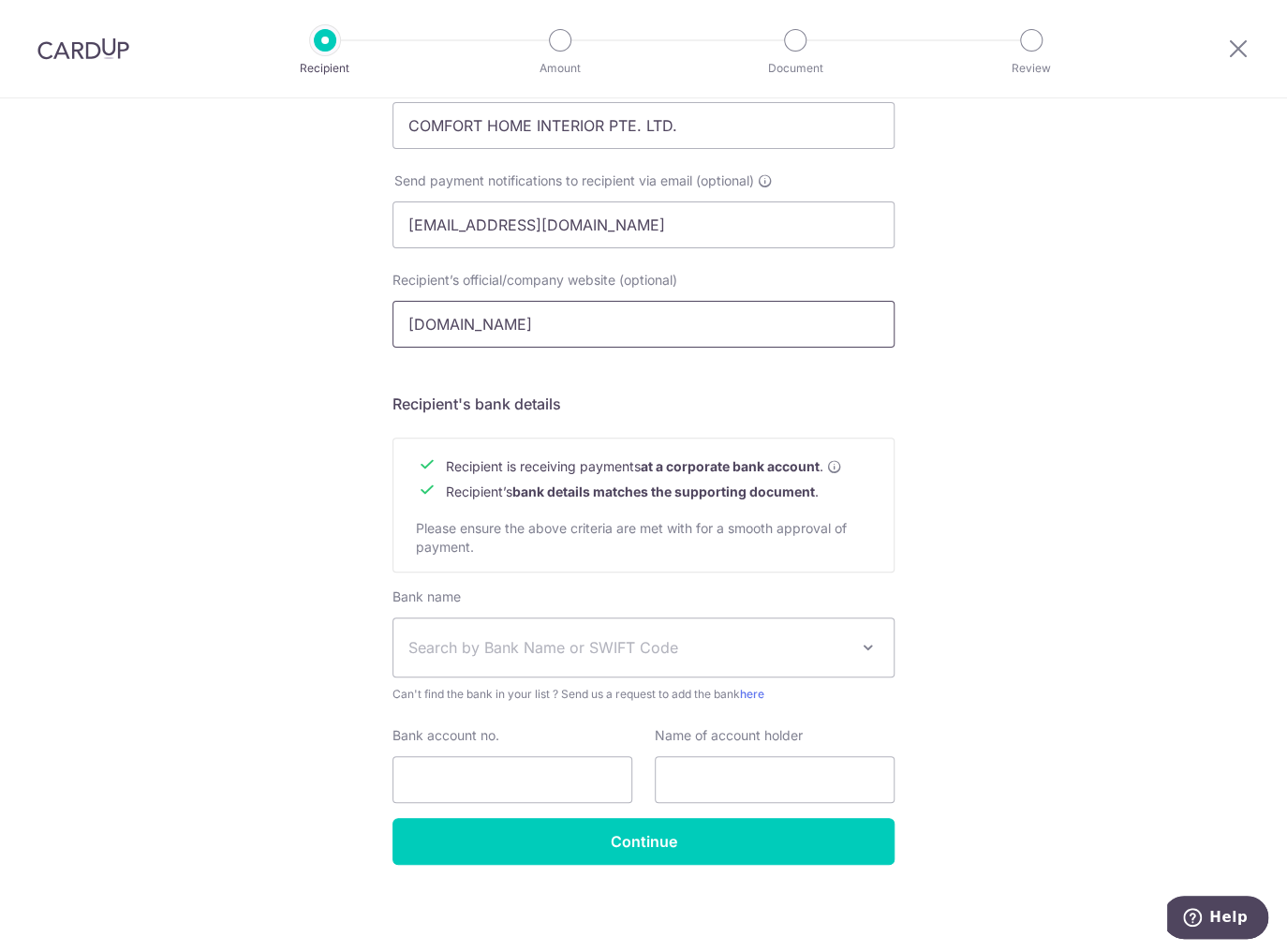
drag, startPoint x: 705, startPoint y: 326, endPoint x: 326, endPoint y: 307, distance: 379.5
click at [326, 307] on div "Who would you like to pay? Your recipient does not need a CardUp account to rec…" at bounding box center [643, 248] width 1287 height 1409
click at [1144, 364] on div "Who would you like to pay? Your recipient does not need a CardUp account to rec…" at bounding box center [643, 248] width 1287 height 1409
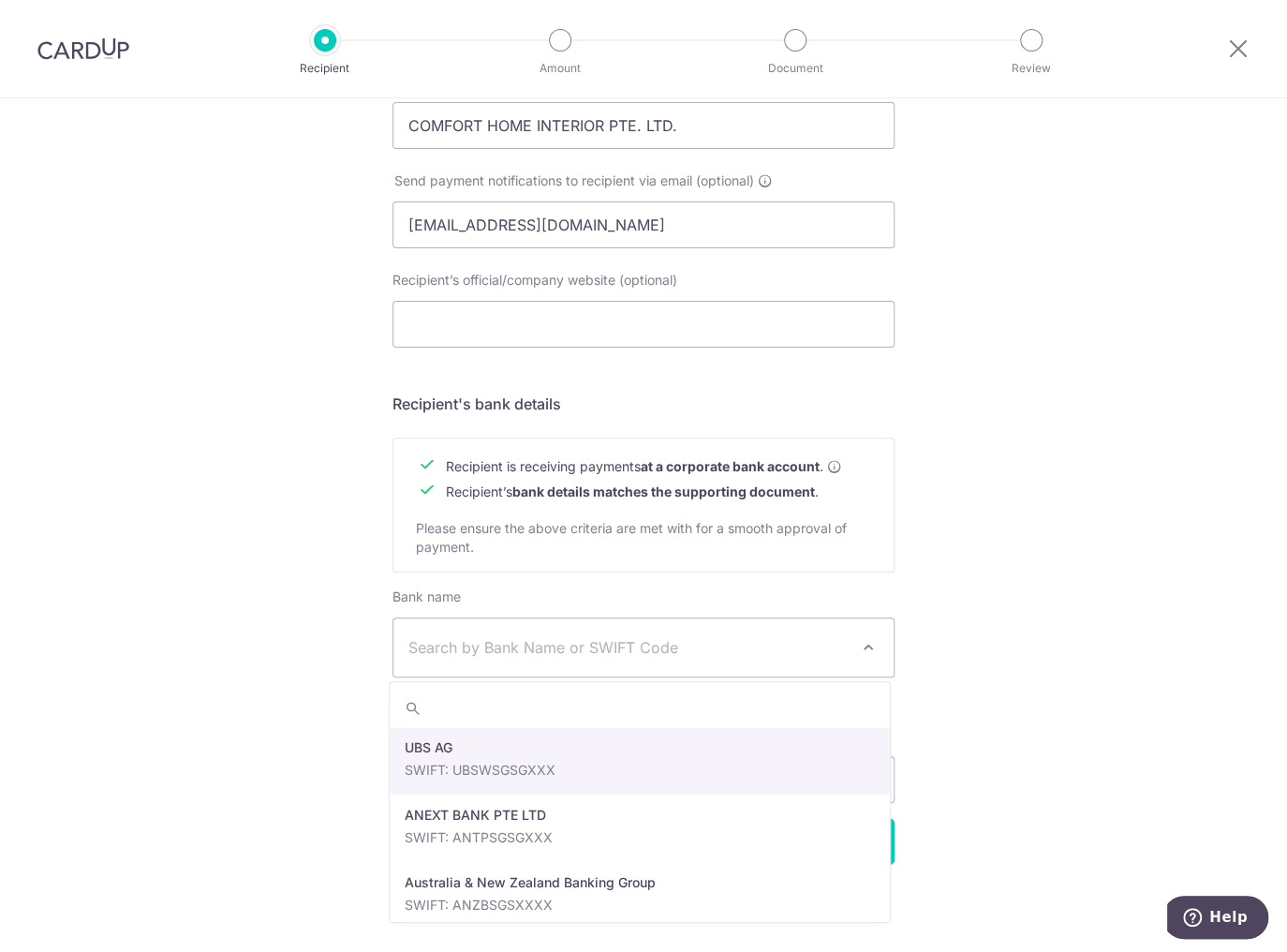
click at [705, 630] on span "Search by Bank Name or SWIFT Code" at bounding box center [644, 647] width 501 height 58
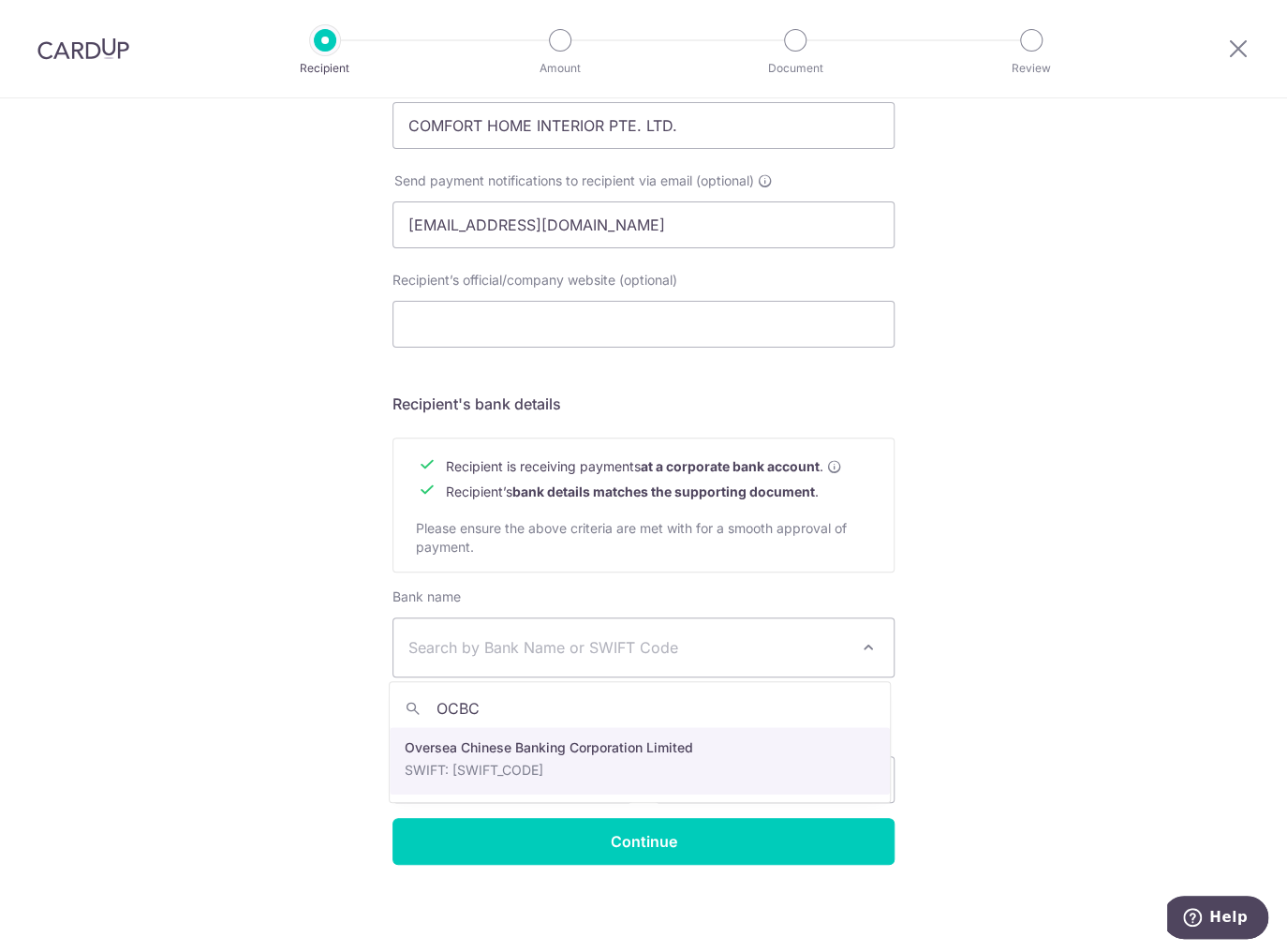
type input "OCBC"
select select "12"
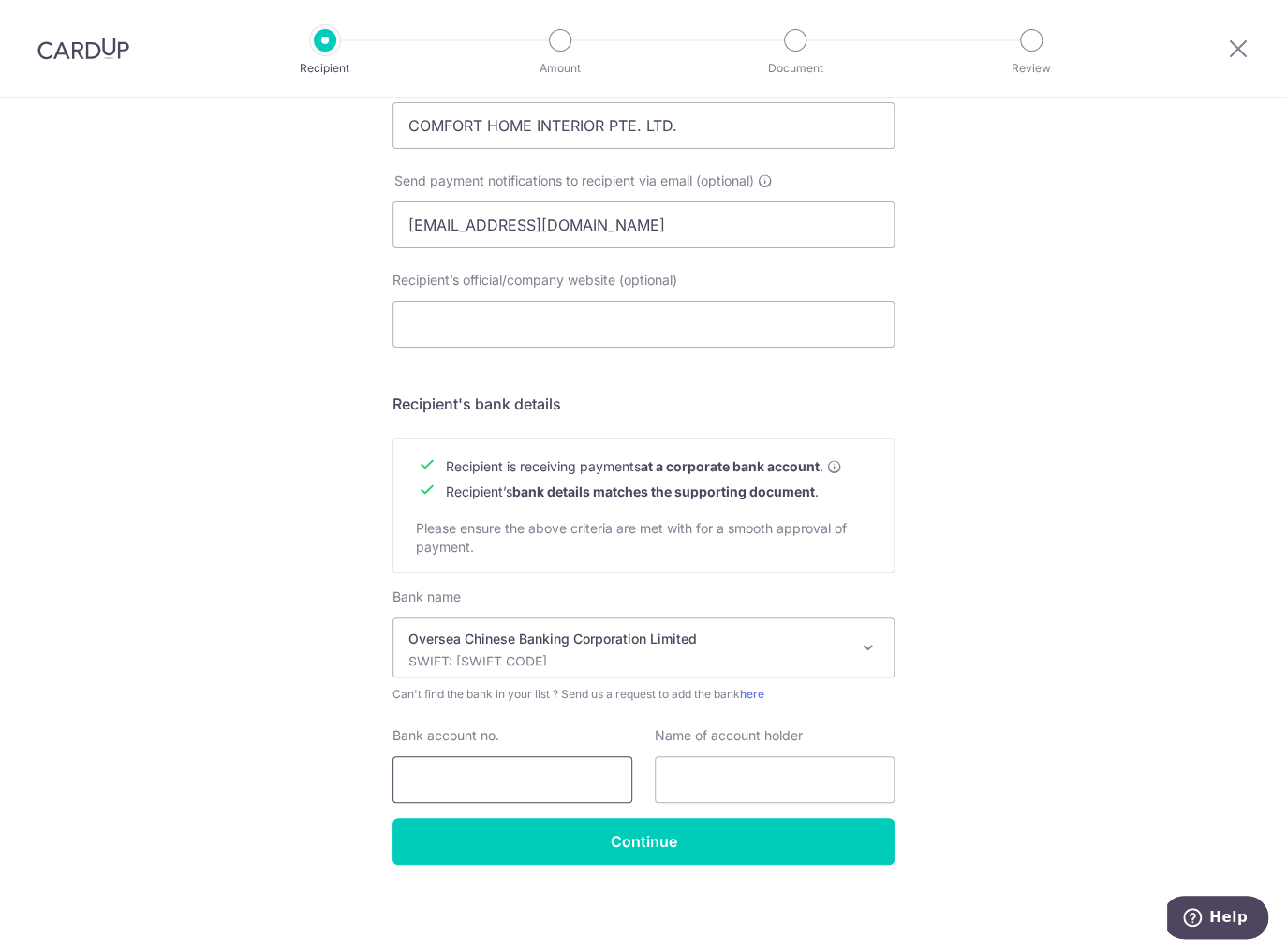
click at [544, 786] on input "Bank account no." at bounding box center [512, 779] width 240 height 47
type input "604511790001"
click at [773, 792] on input "text" at bounding box center [774, 779] width 240 height 47
click at [828, 756] on input "text" at bounding box center [774, 779] width 240 height 47
paste input "COMFORT HOME INTERIOR PTE. LTD."
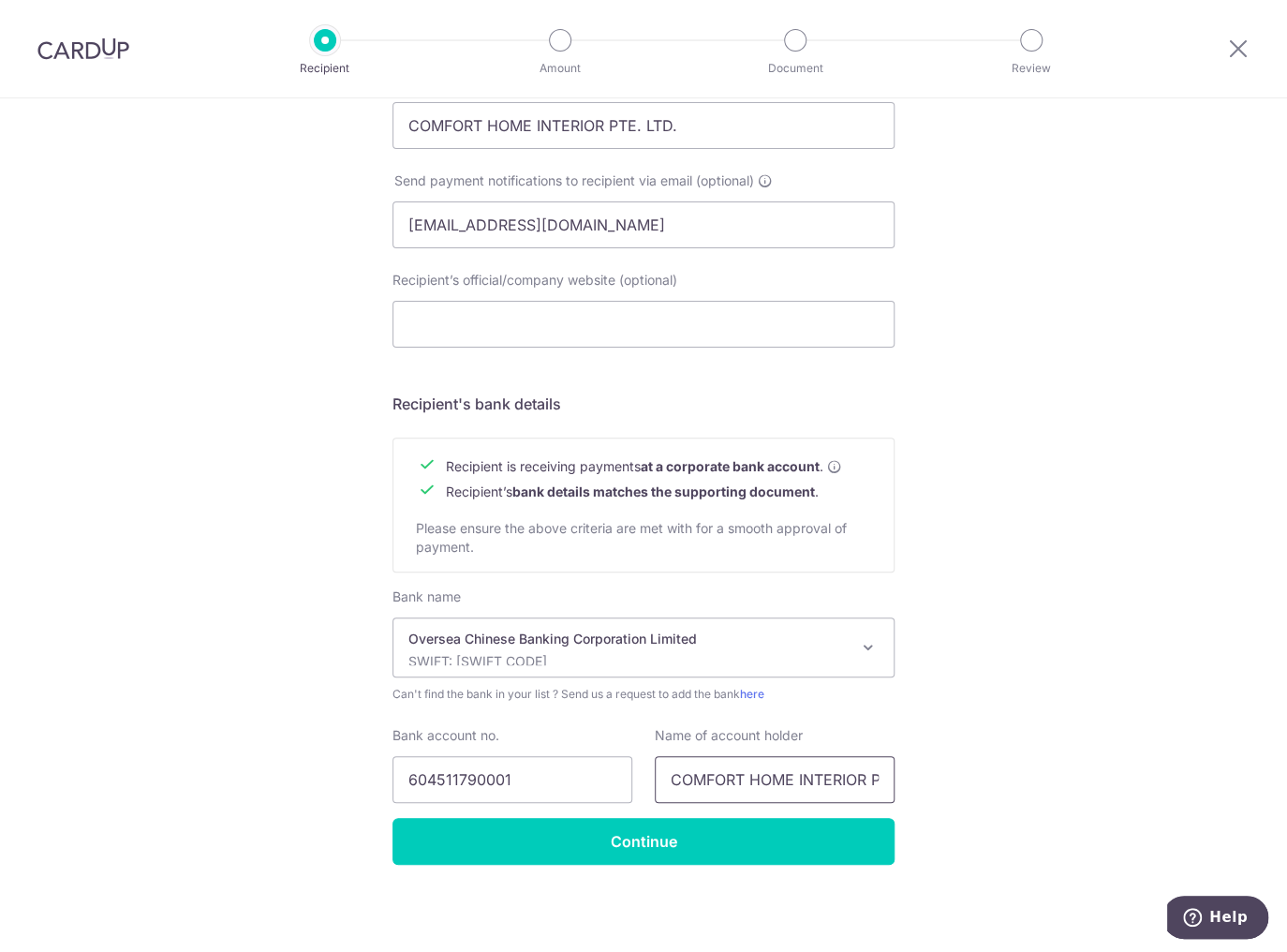
scroll to position [0, 61]
type input "COMFORT HOME INTERIOR PTE. LTD."
click at [1061, 751] on div "Who would you like to pay? Your recipient does not need a CardUp account to rec…" at bounding box center [643, 248] width 1287 height 1409
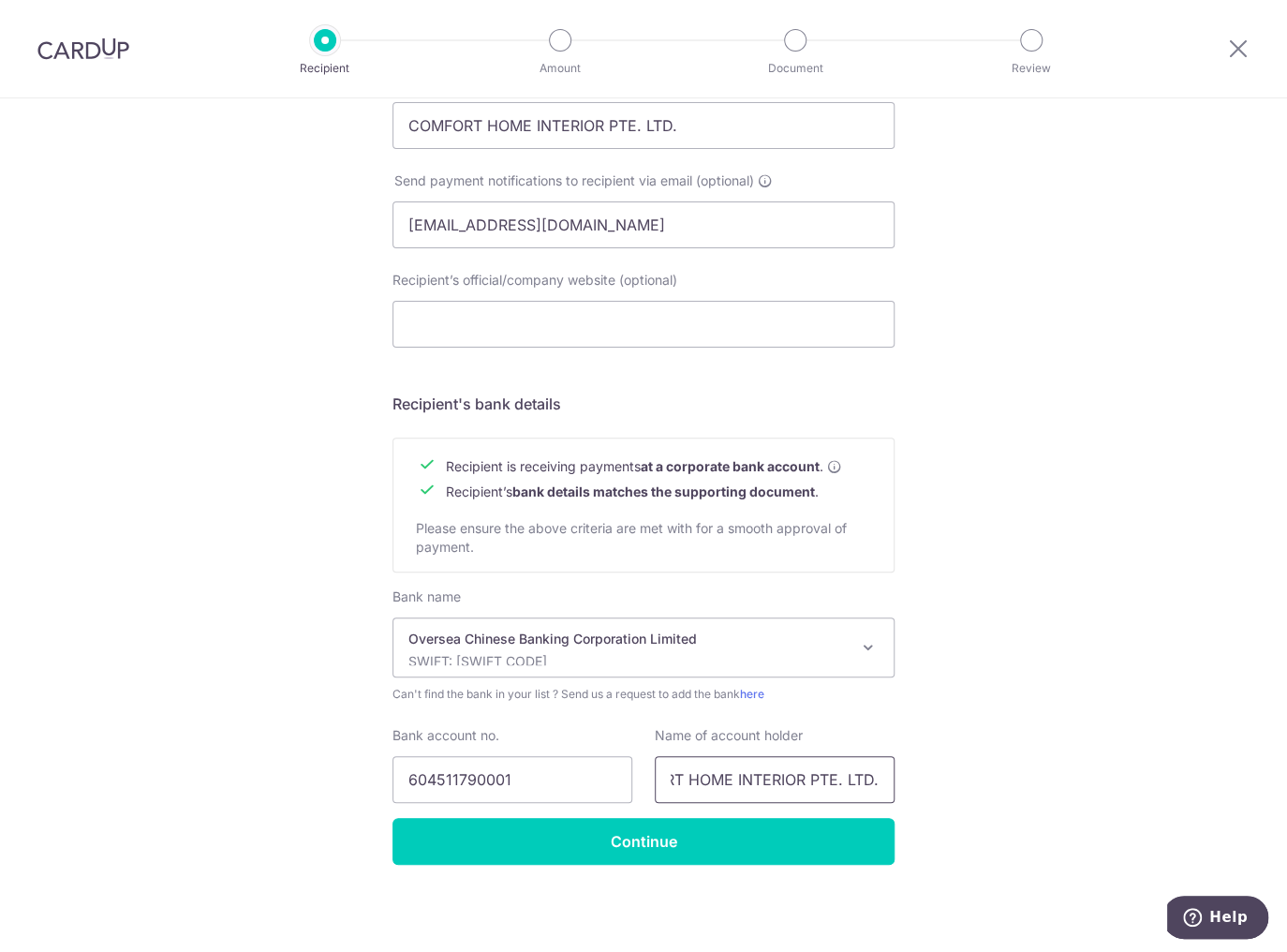
drag, startPoint x: 668, startPoint y: 777, endPoint x: 1032, endPoint y: 786, distance: 364.1
click at [1032, 786] on div "Who would you like to pay? Your recipient does not need a CardUp account to rec…" at bounding box center [643, 248] width 1287 height 1409
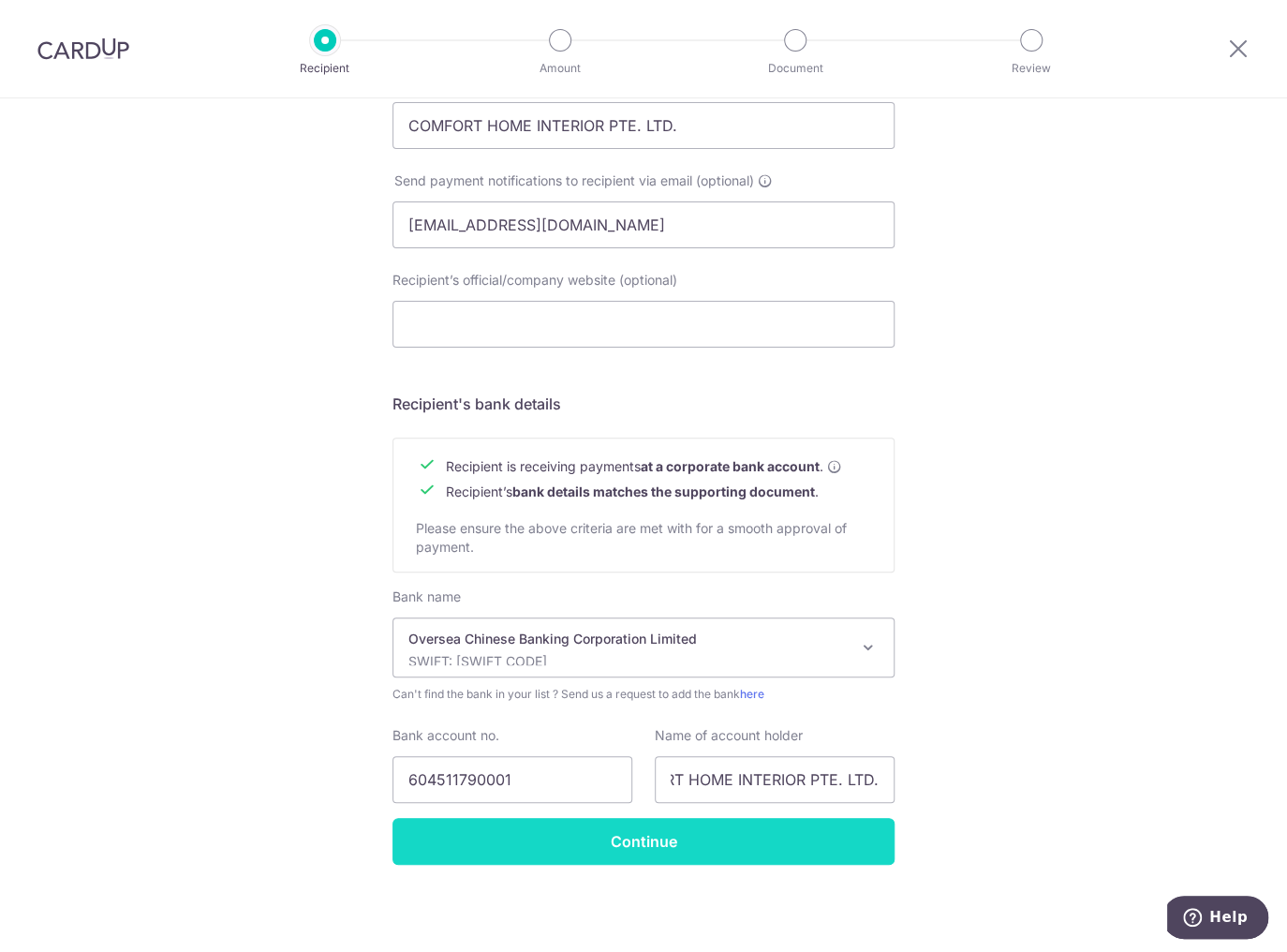
scroll to position [0, 0]
click at [689, 828] on input "Continue" at bounding box center [644, 841] width 502 height 47
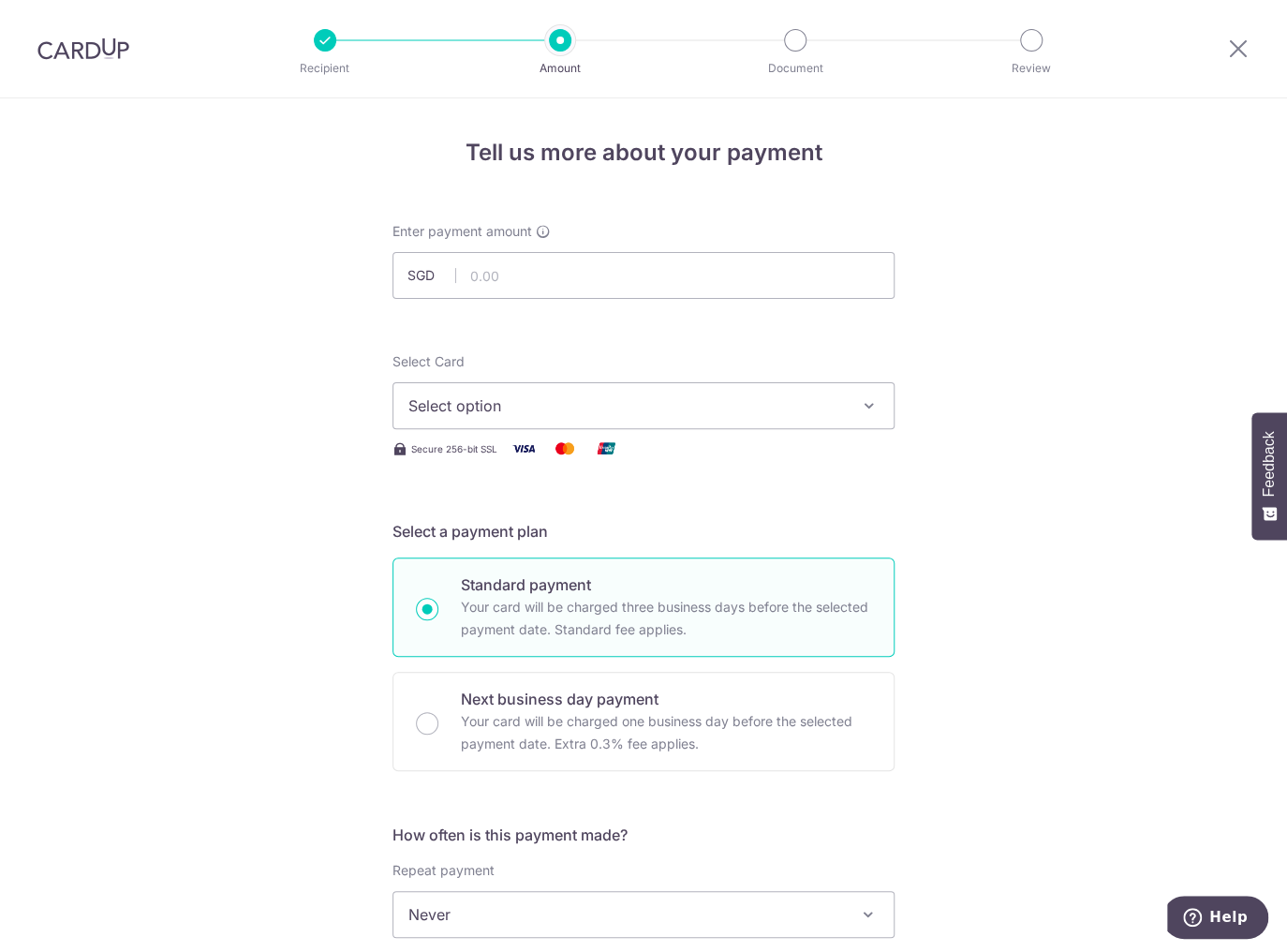
click at [643, 401] on span "Select option" at bounding box center [626, 405] width 436 height 22
click at [605, 292] on input "text" at bounding box center [644, 275] width 502 height 47
type input "26,581.50"
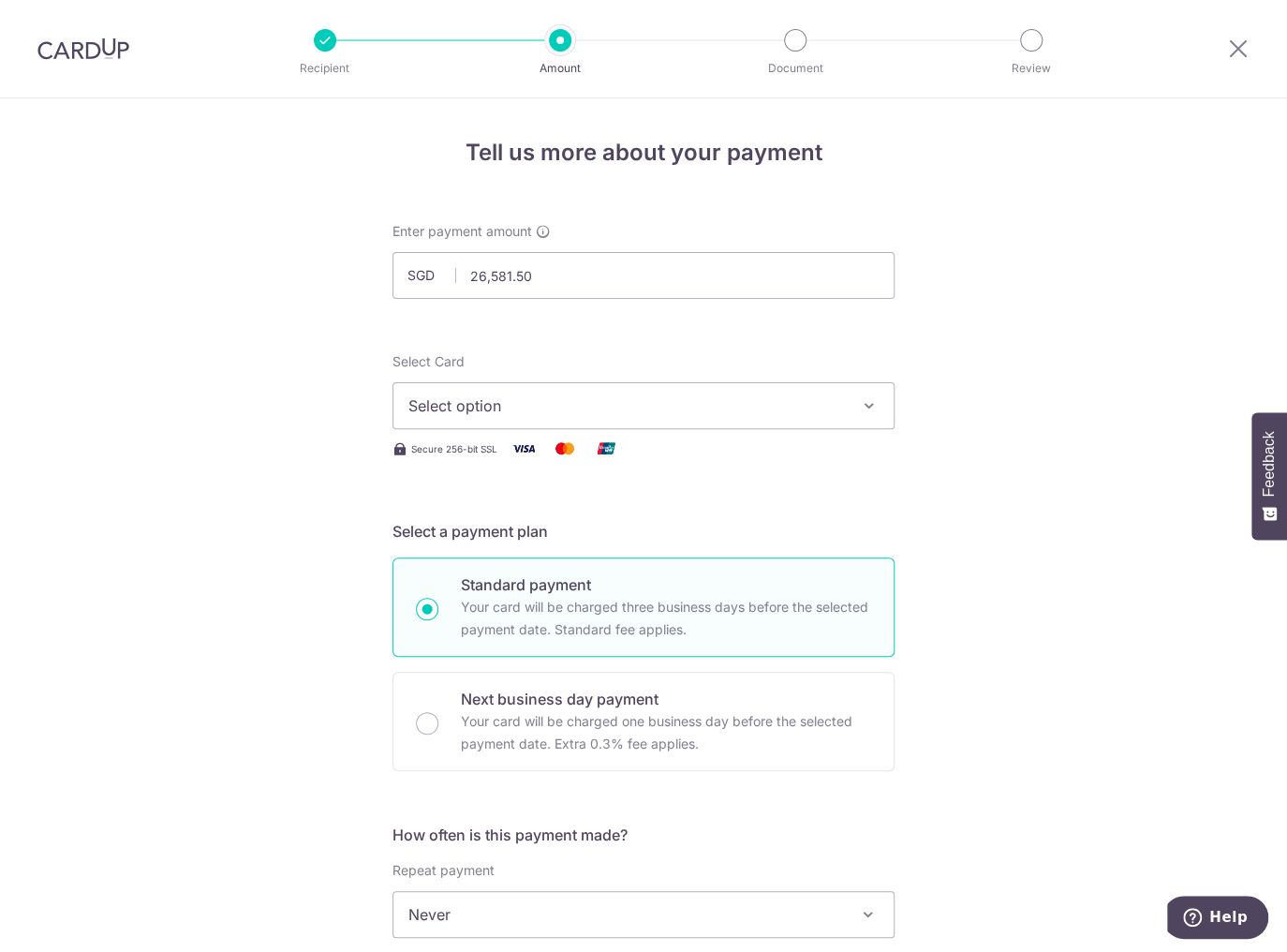
click at [753, 411] on span "Select option" at bounding box center [626, 405] width 436 height 22
click at [611, 460] on span "Add credit card" at bounding box center [659, 457] width 436 height 18
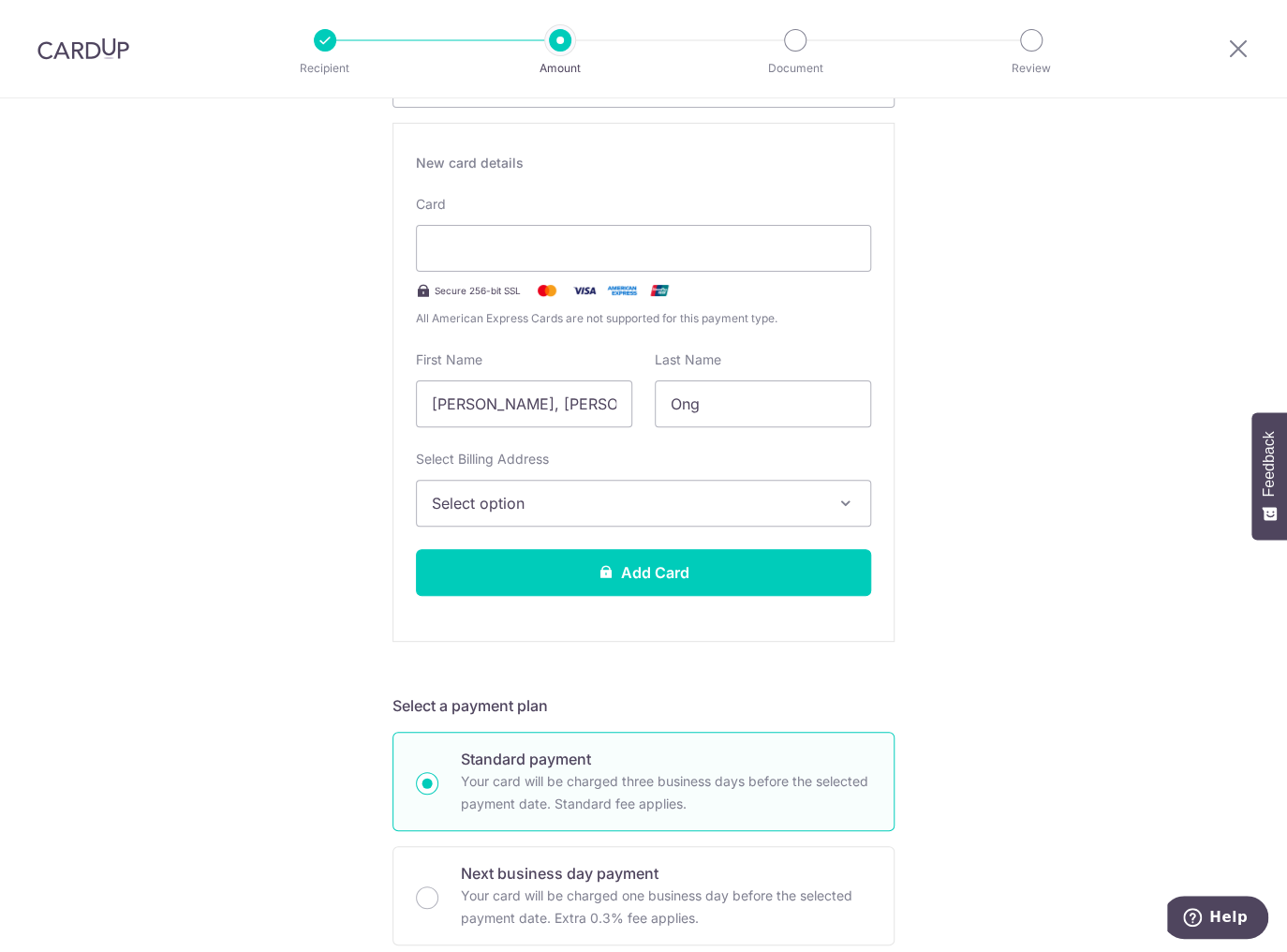
scroll to position [299, 0]
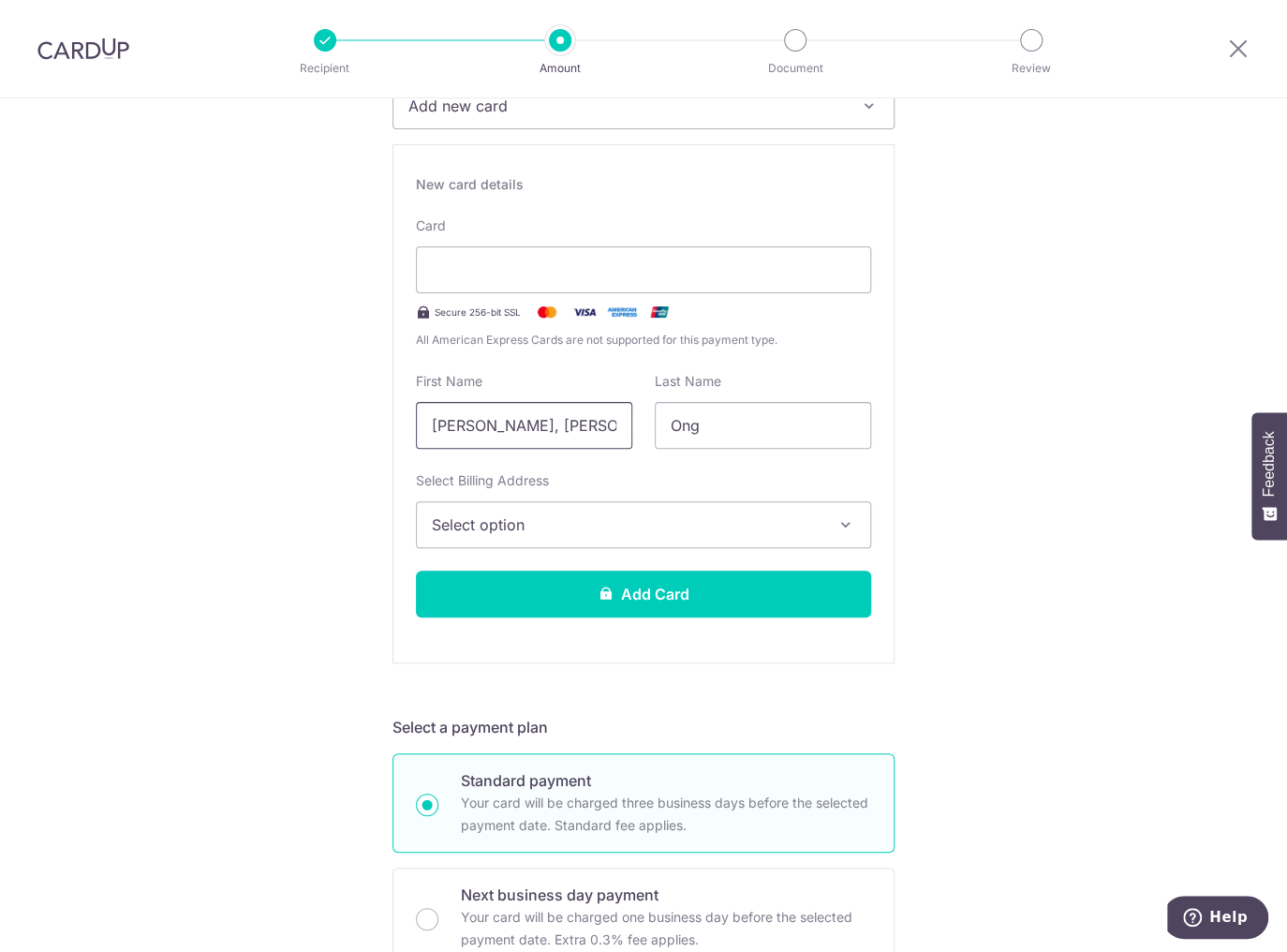
click at [604, 422] on input "[PERSON_NAME], [PERSON_NAME]" at bounding box center [524, 425] width 217 height 47
drag, startPoint x: 570, startPoint y: 424, endPoint x: 416, endPoint y: 420, distance: 154.1
click at [416, 420] on input "[PERSON_NAME], [PERSON_NAME]" at bounding box center [524, 425] width 217 height 47
click at [1060, 374] on div "Tell us more about your payment Enter payment amount SGD 26,581.50 26581.50 Rec…" at bounding box center [643, 957] width 1287 height 2316
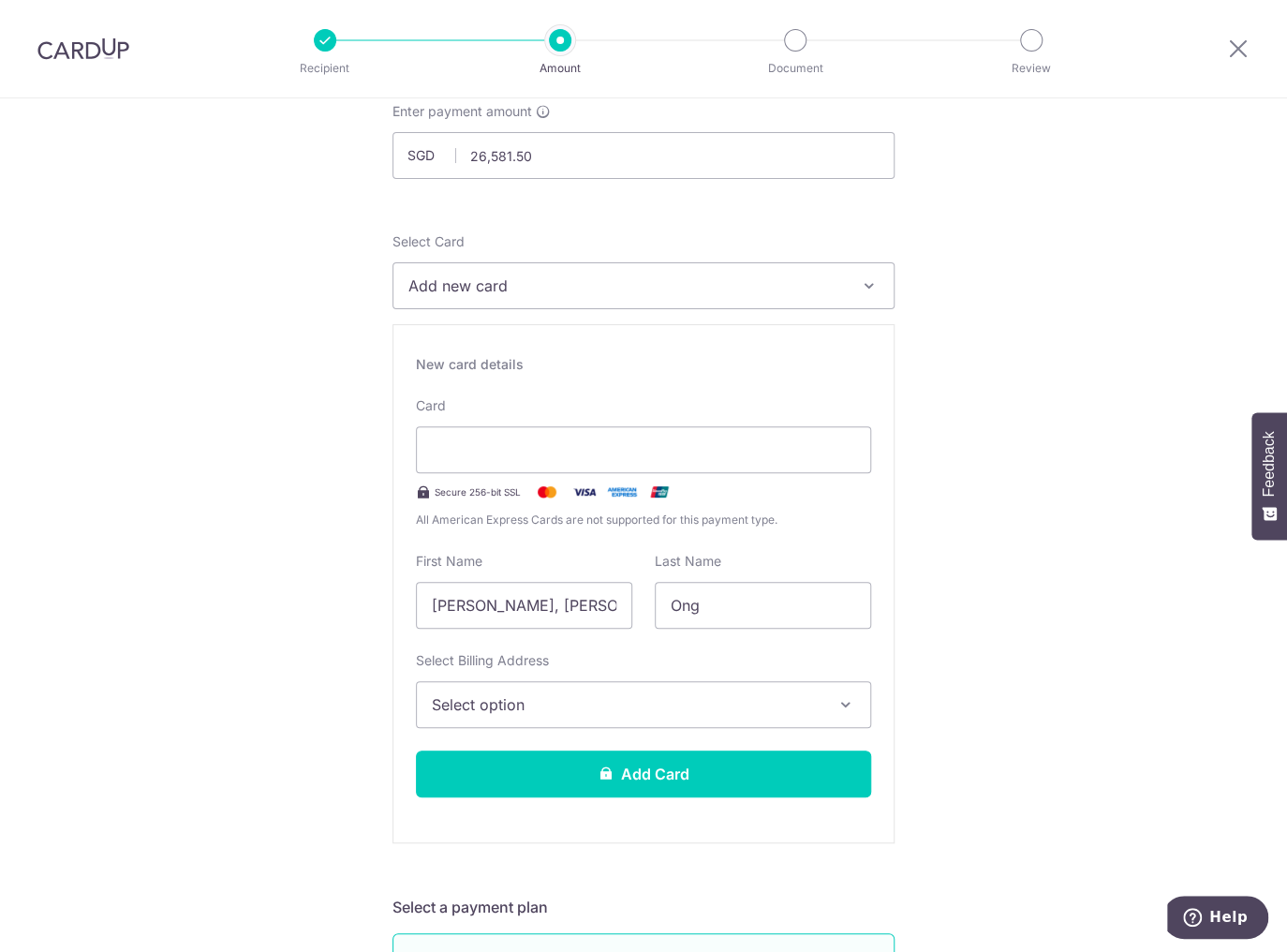
scroll to position [99, 0]
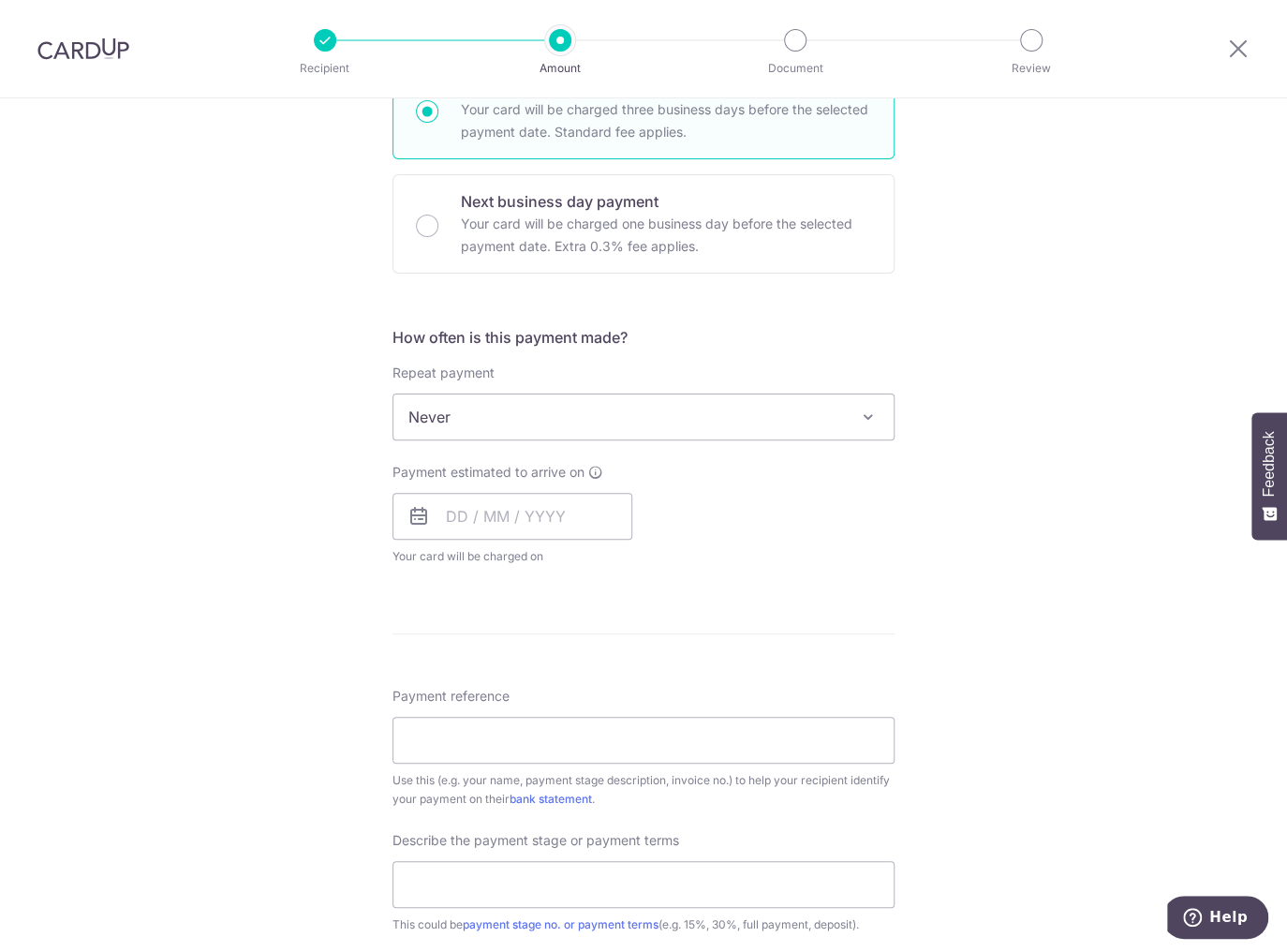
scroll to position [998, 0]
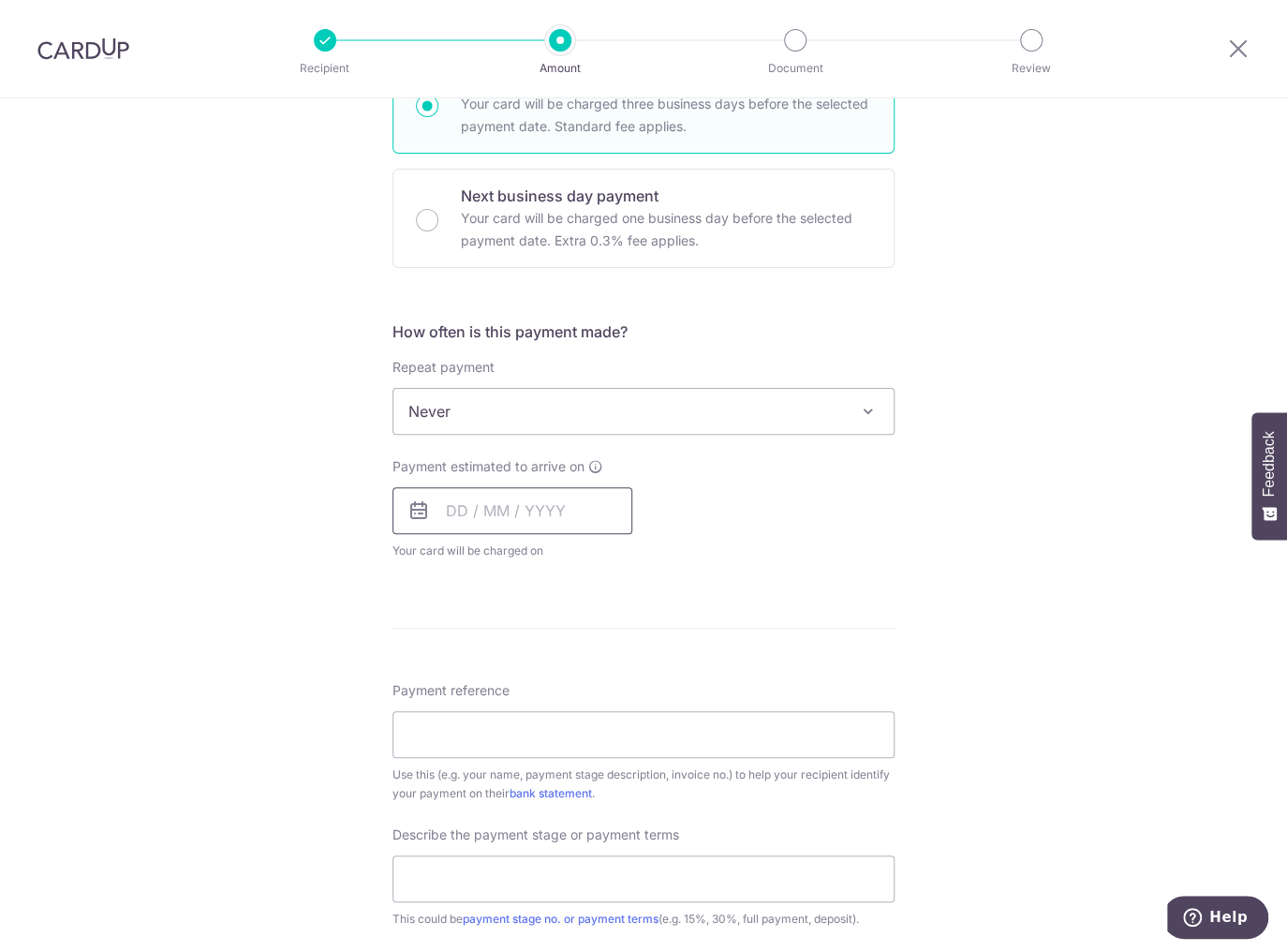
click at [450, 510] on input "text" at bounding box center [512, 510] width 240 height 47
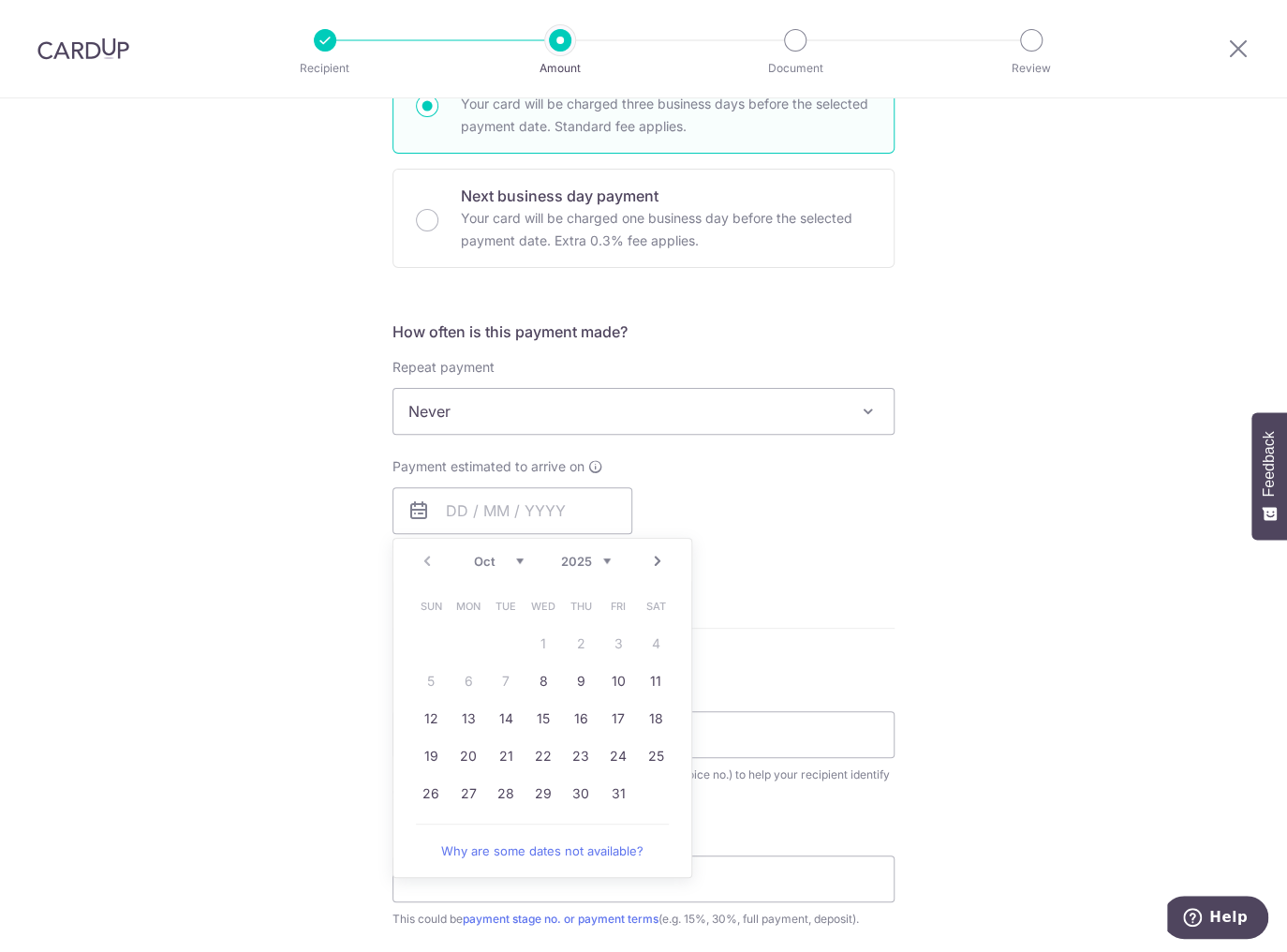
click at [890, 540] on div "Payment estimated to arrive on Prev Next Oct Nov Dec 2025 2026 2027 2028 2029 2…" at bounding box center [643, 508] width 525 height 103
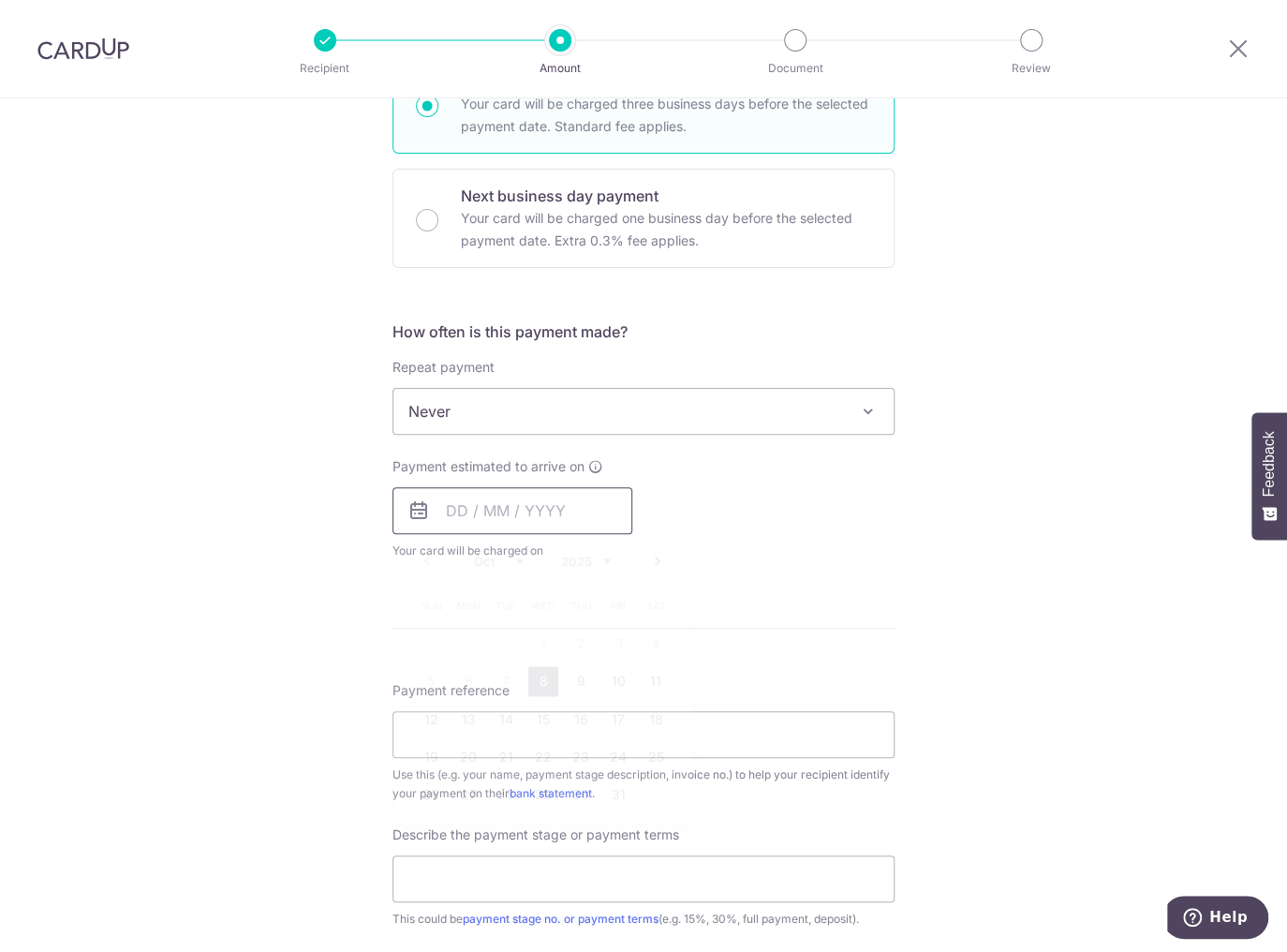
click at [437, 511] on input "text" at bounding box center [512, 510] width 240 height 47
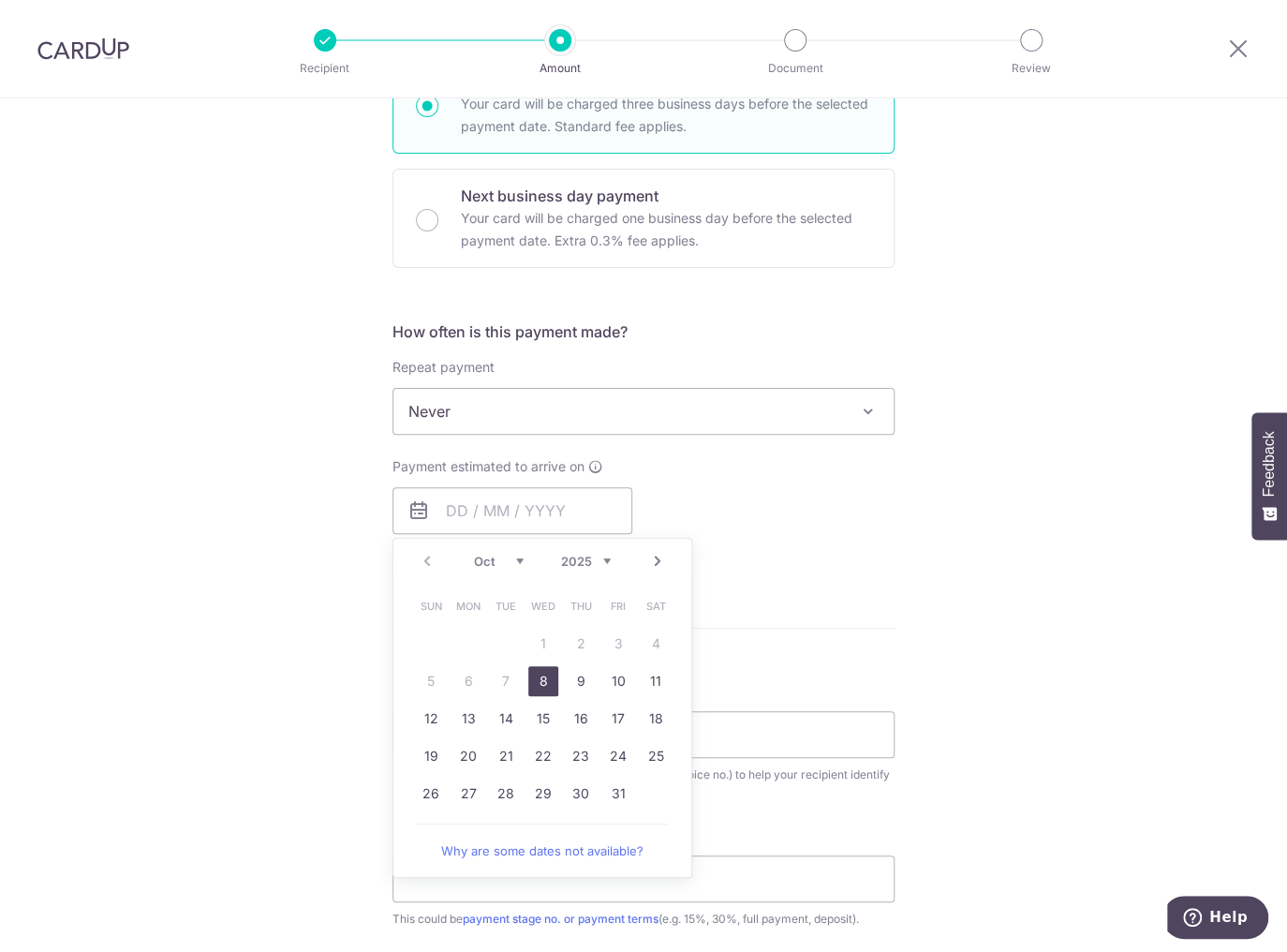
click at [540, 675] on link "8" at bounding box center [543, 681] width 30 height 30
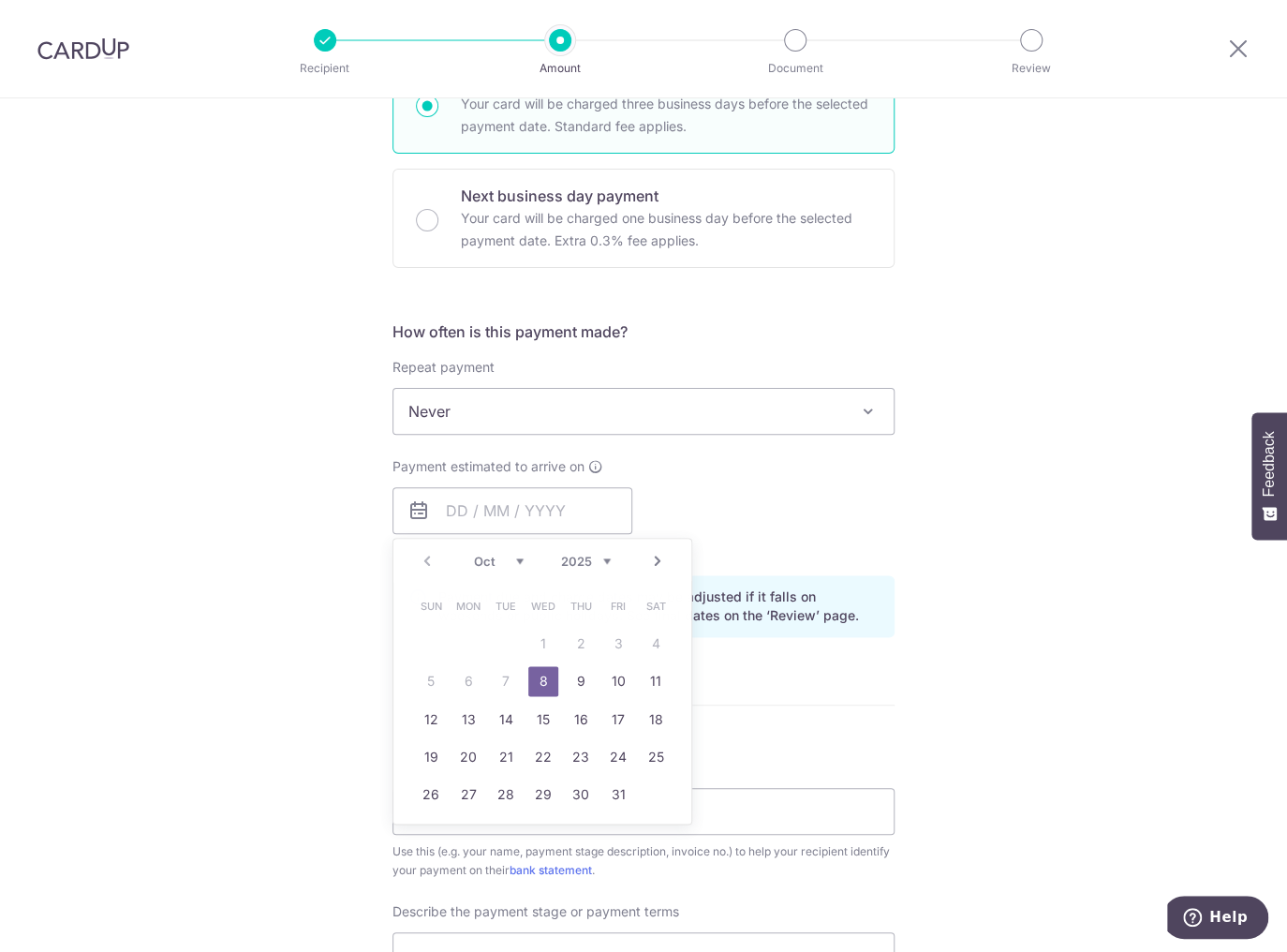
type input "[DATE]"
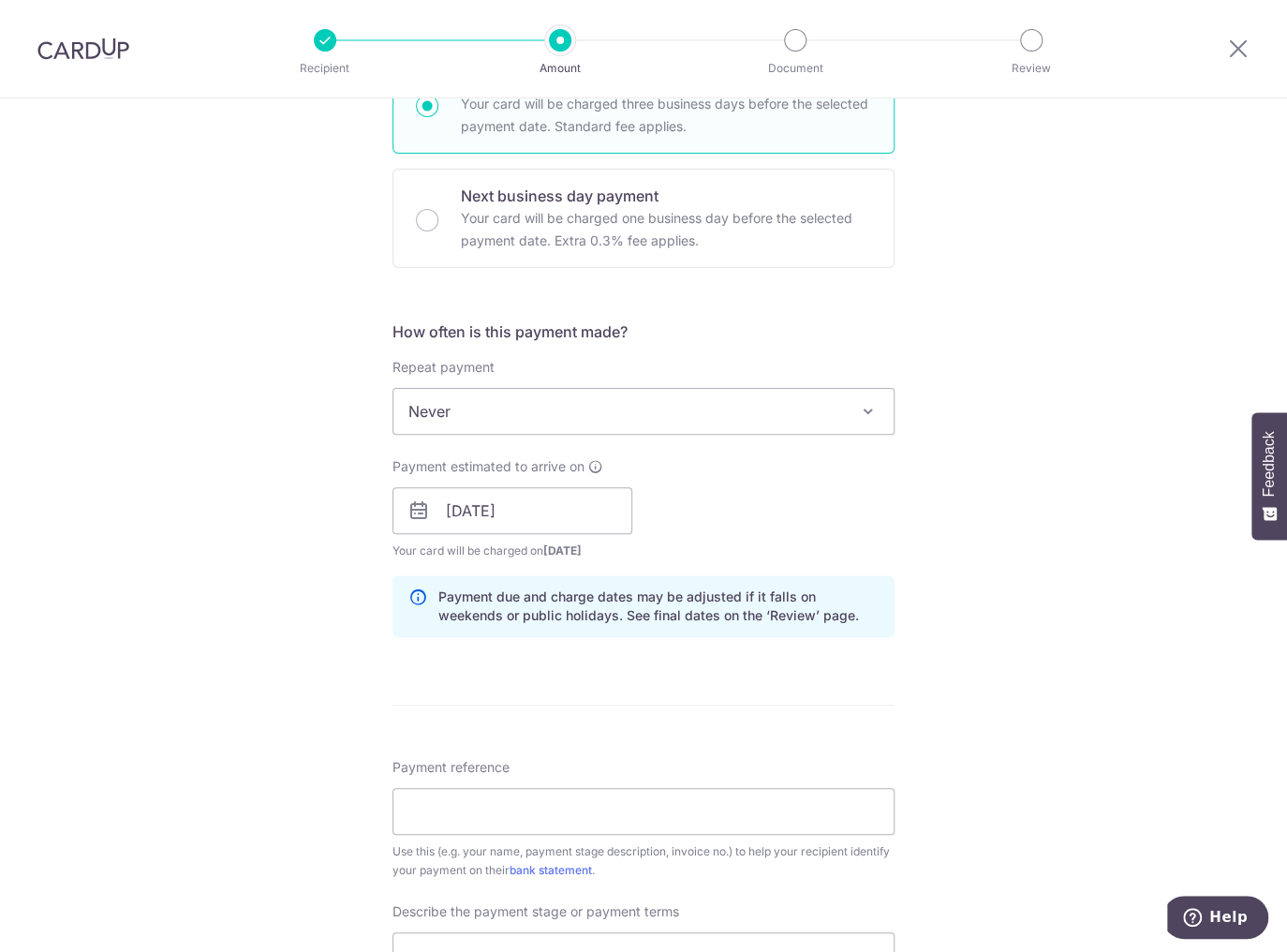
click at [946, 513] on div "Tell us more about your payment Enter payment amount SGD 26,581.50 26581.50 Rec…" at bounding box center [643, 296] width 1287 height 2392
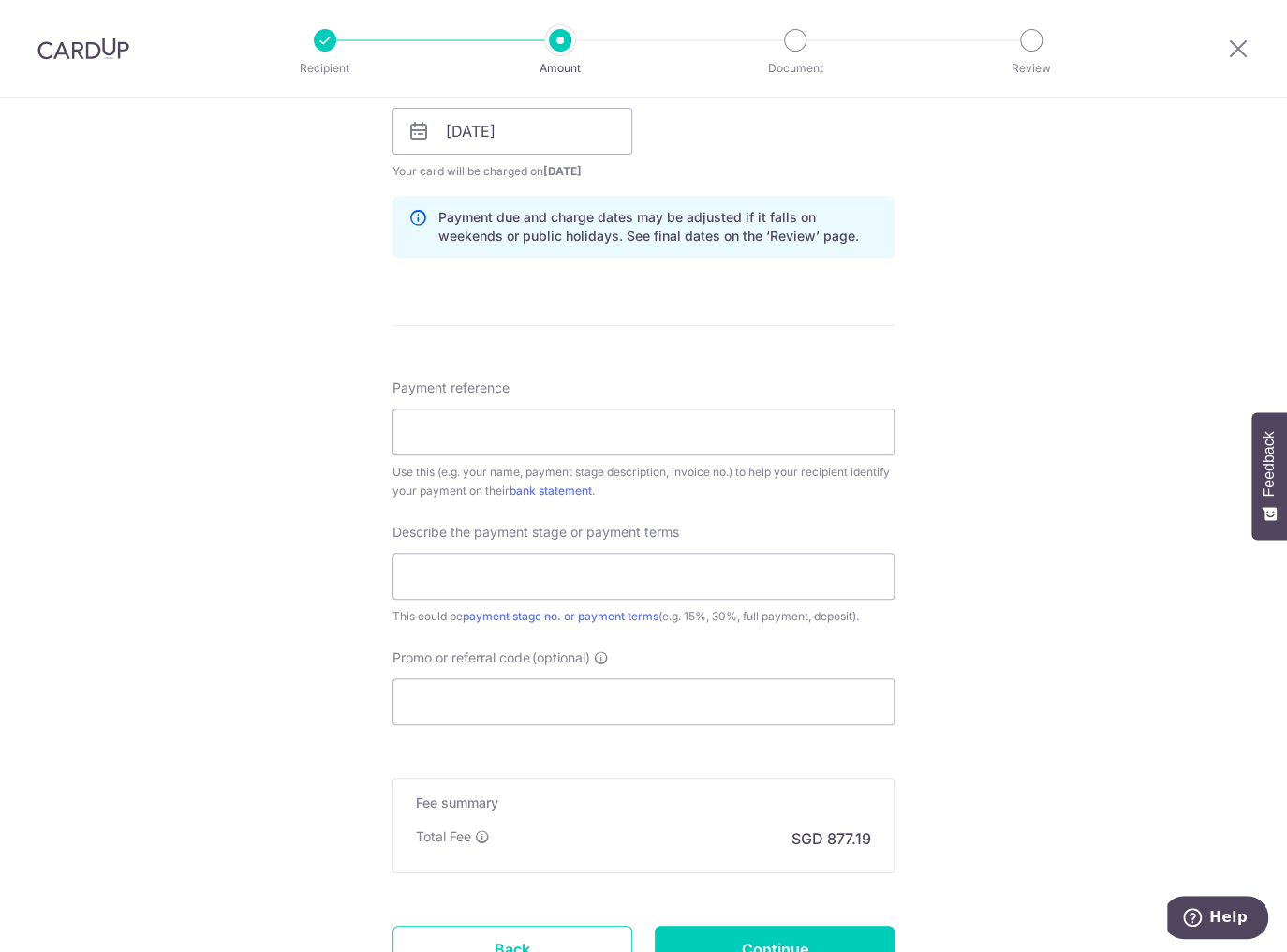
scroll to position [1399, 0]
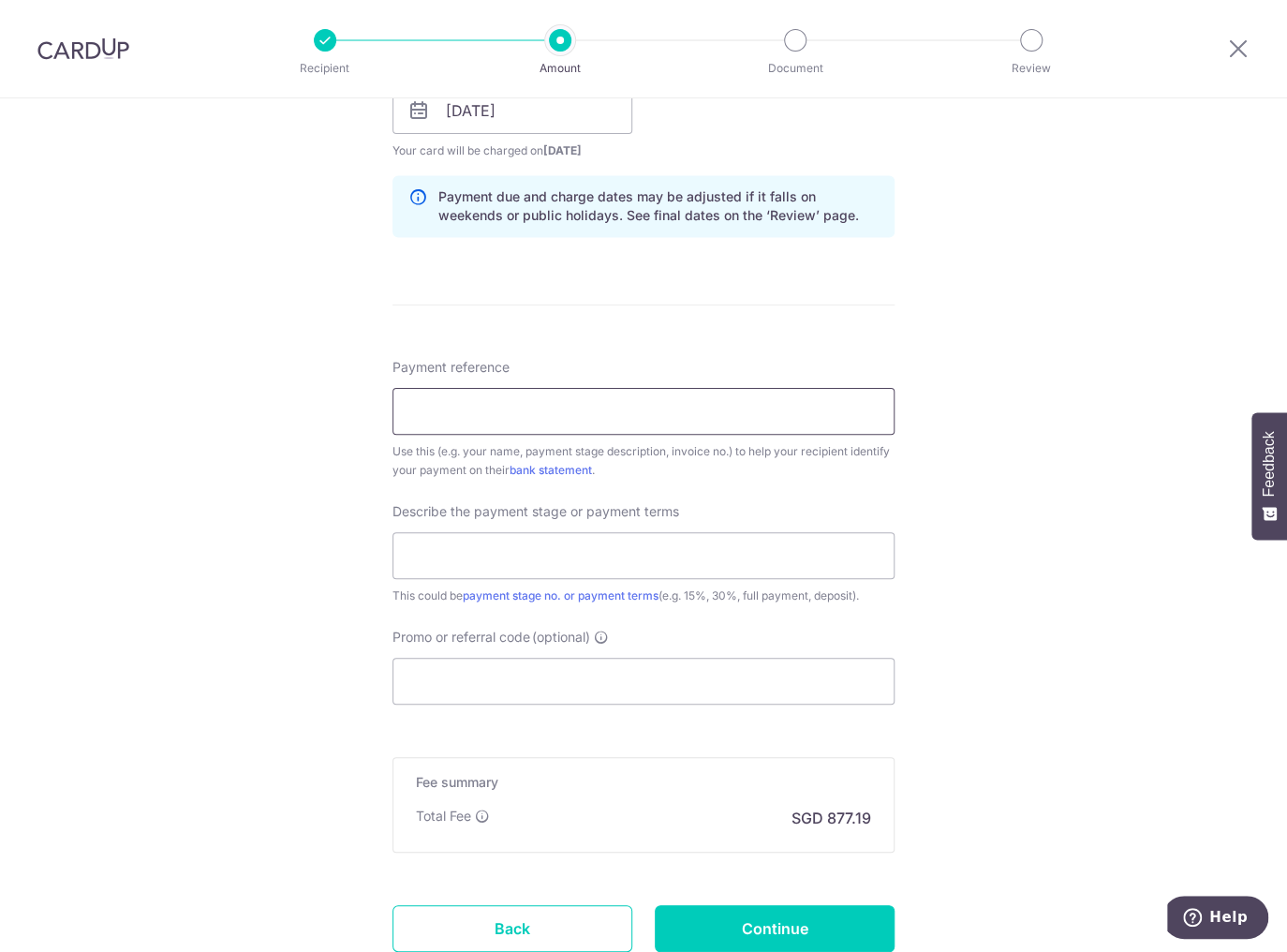
click at [744, 413] on input "Payment reference" at bounding box center [644, 411] width 502 height 47
click at [499, 548] on input "text" at bounding box center [644, 555] width 502 height 47
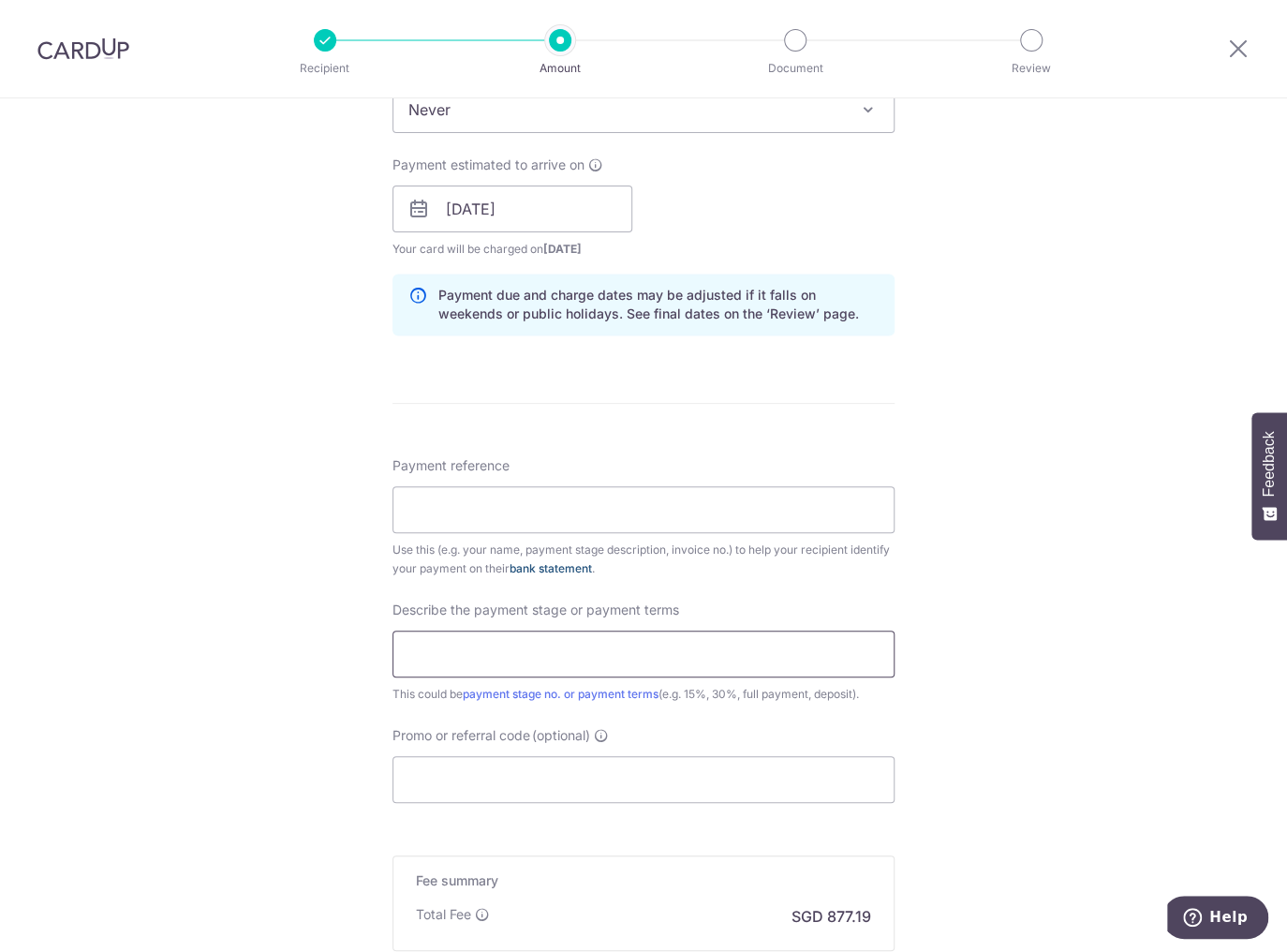
scroll to position [1299, 0]
click at [626, 506] on input "Payment reference" at bounding box center [644, 511] width 502 height 47
paste input "202507-91265684-RY"
type input "202507-91265684-RY"
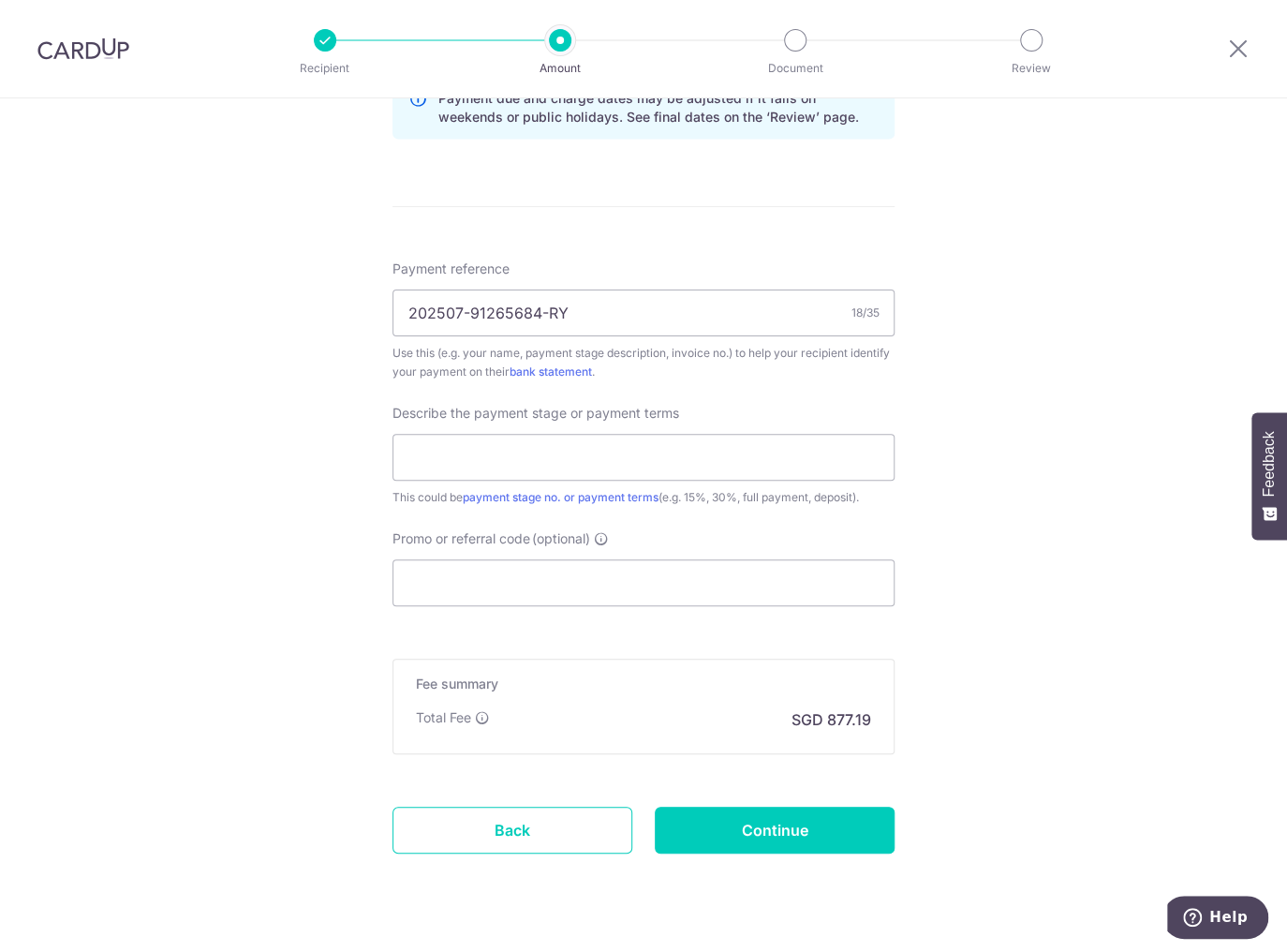
scroll to position [1499, 0]
click at [701, 453] on input "text" at bounding box center [644, 455] width 502 height 47
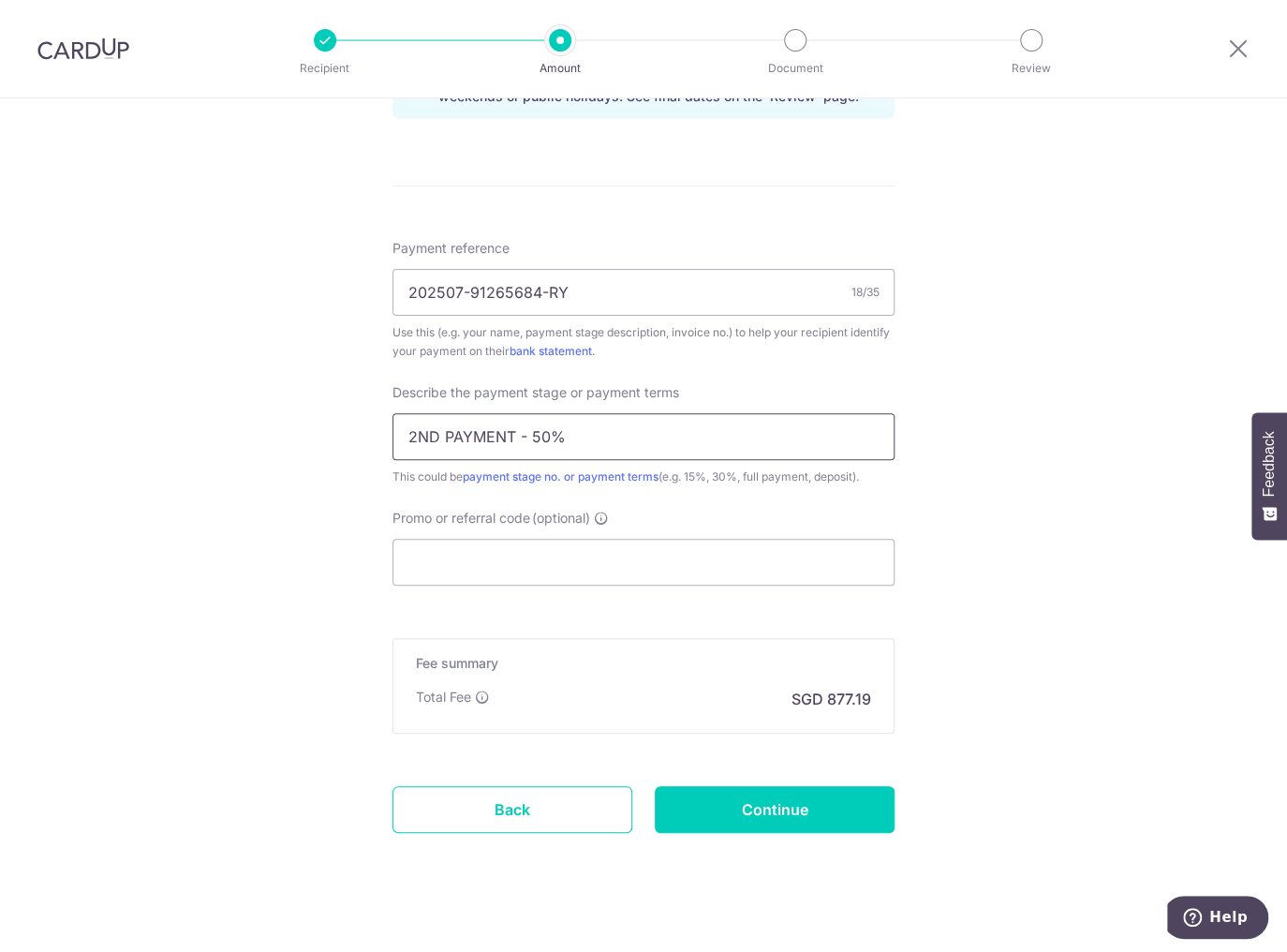
scroll to position [1535, 0]
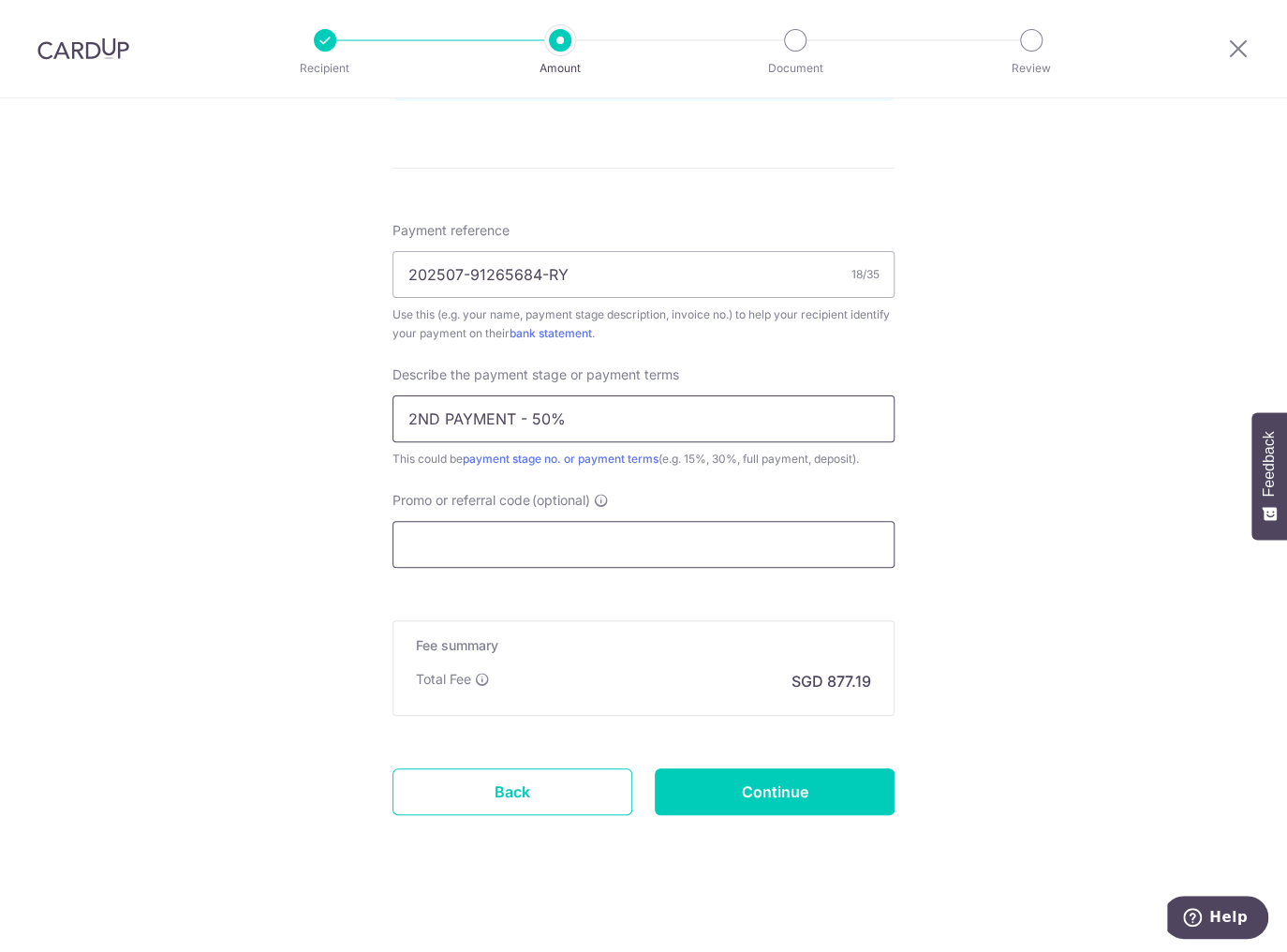
type input "2ND PAYMENT - 50%"
click at [596, 541] on input "Promo or referral code (optional)" at bounding box center [644, 544] width 502 height 47
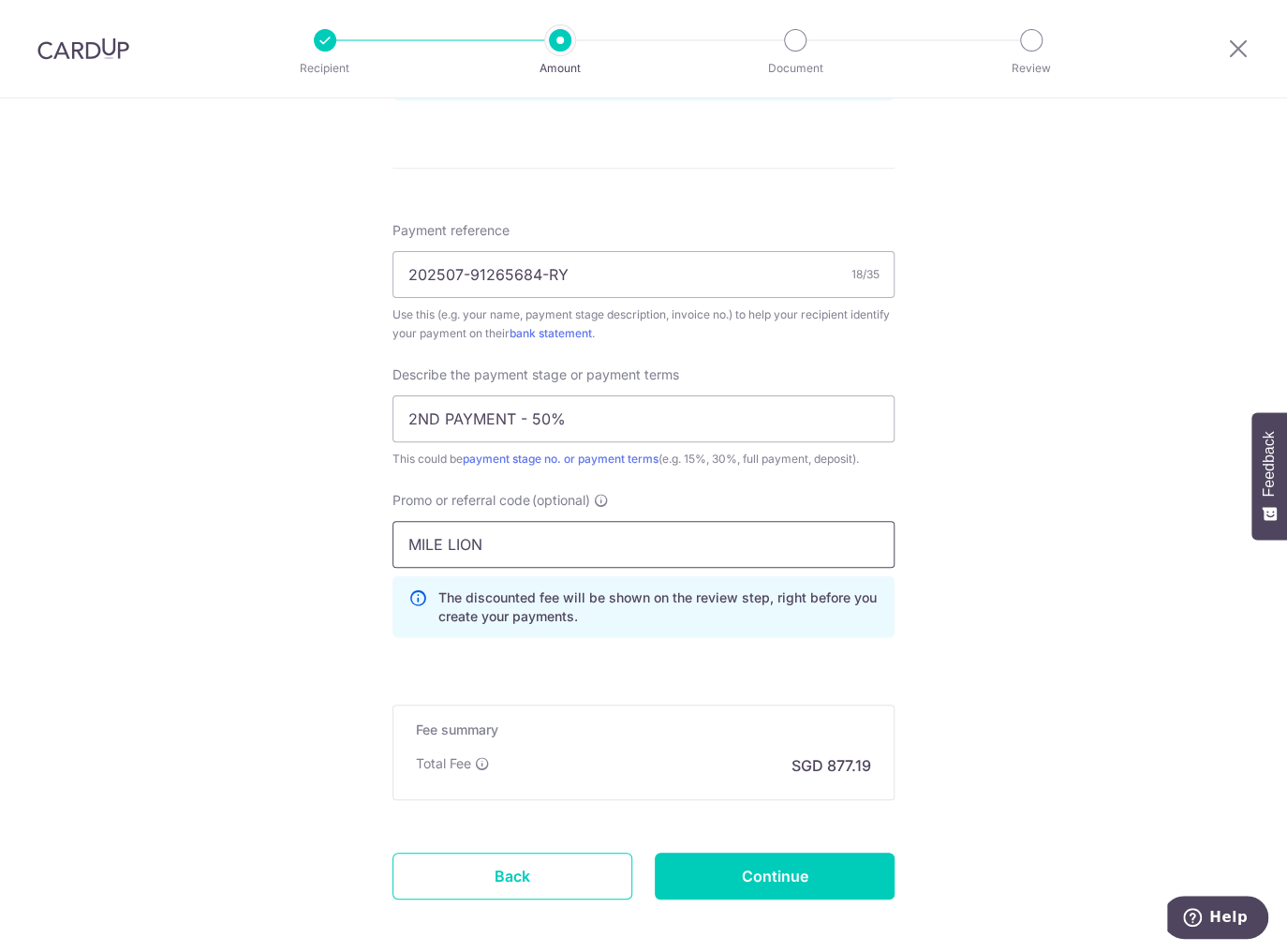
click at [445, 536] on input "MILE LION" at bounding box center [644, 544] width 502 height 47
type input "MILELION"
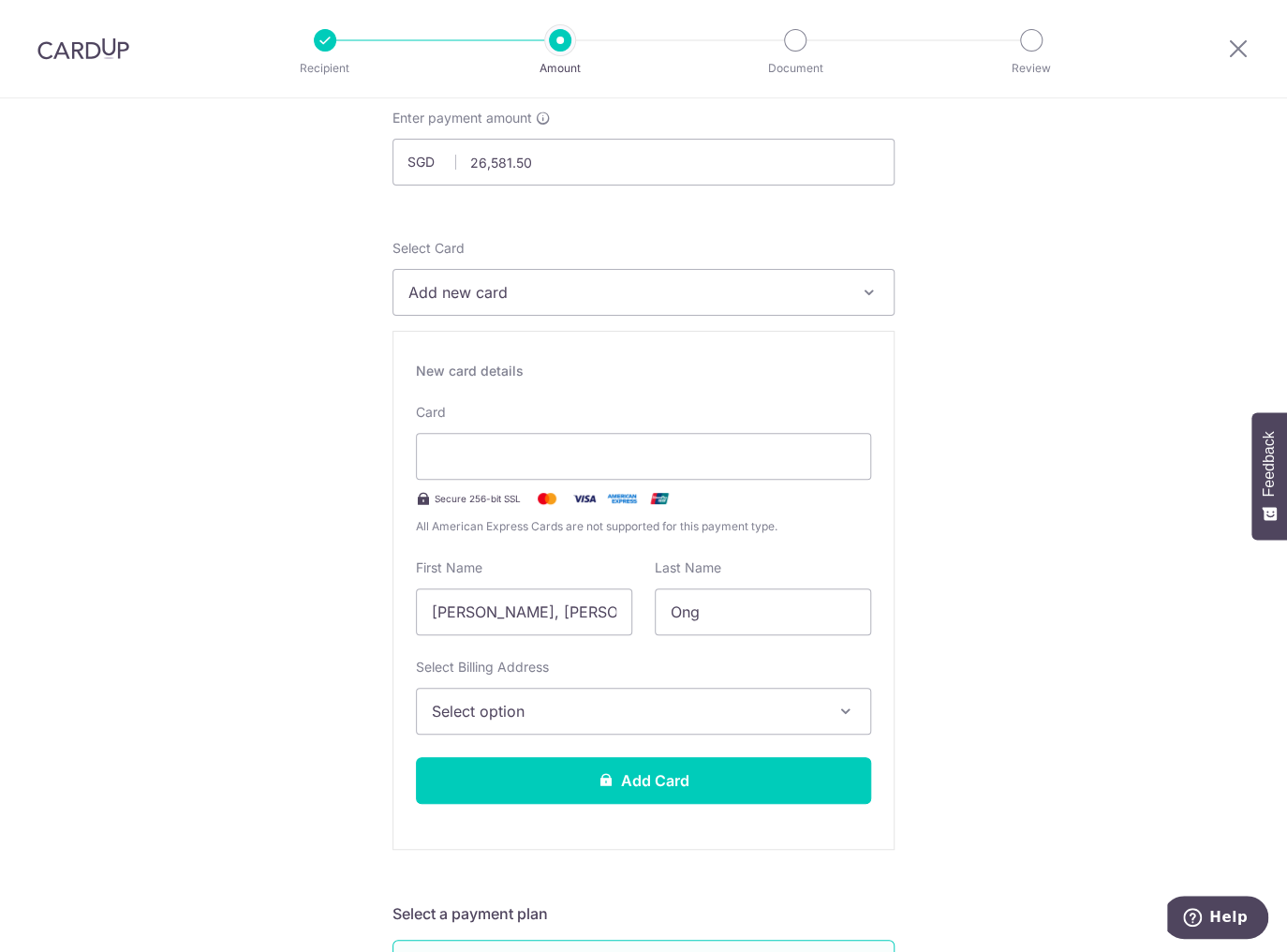
scroll to position [0, 0]
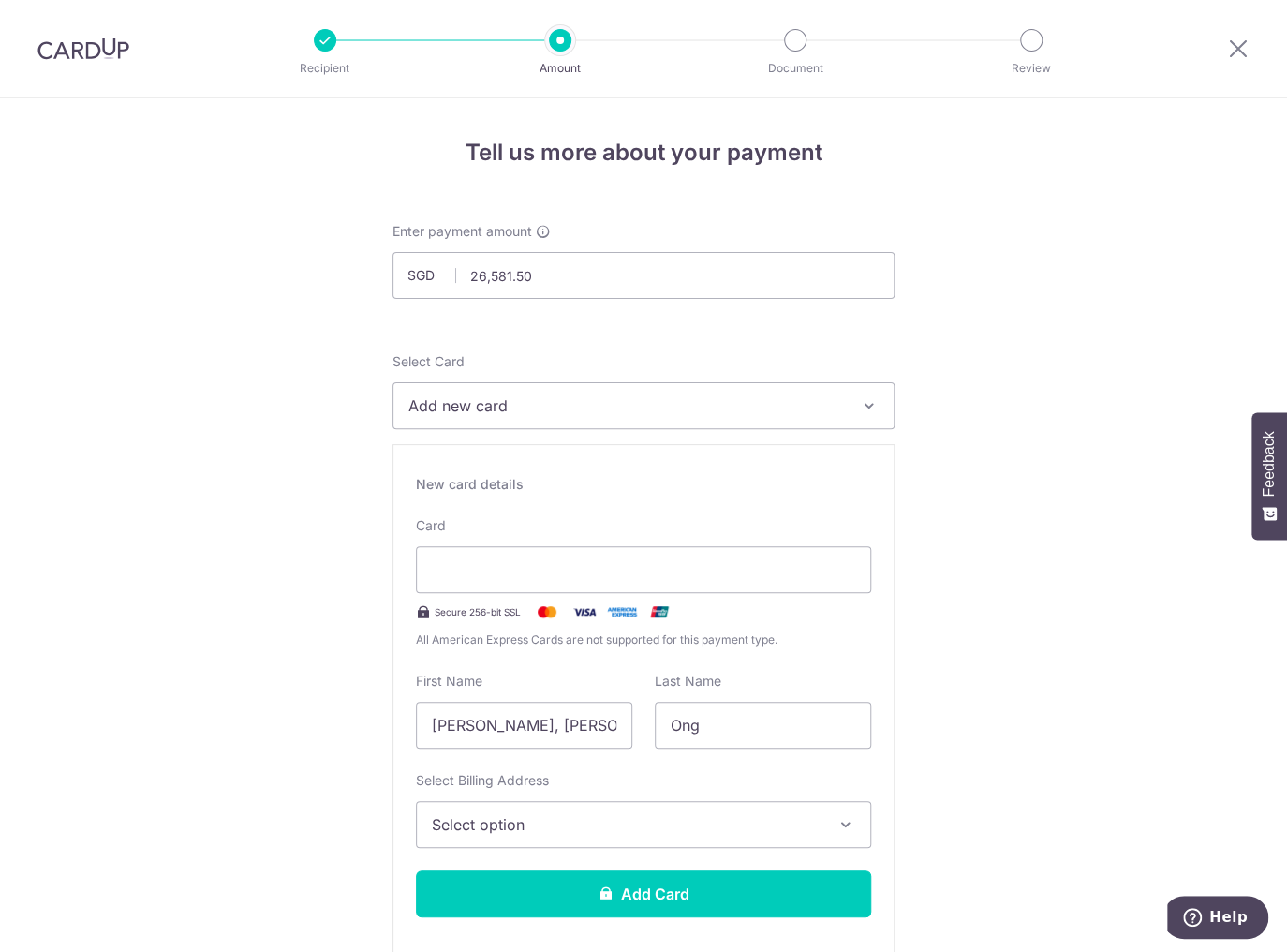
click at [704, 398] on span "Add new card" at bounding box center [626, 405] width 436 height 22
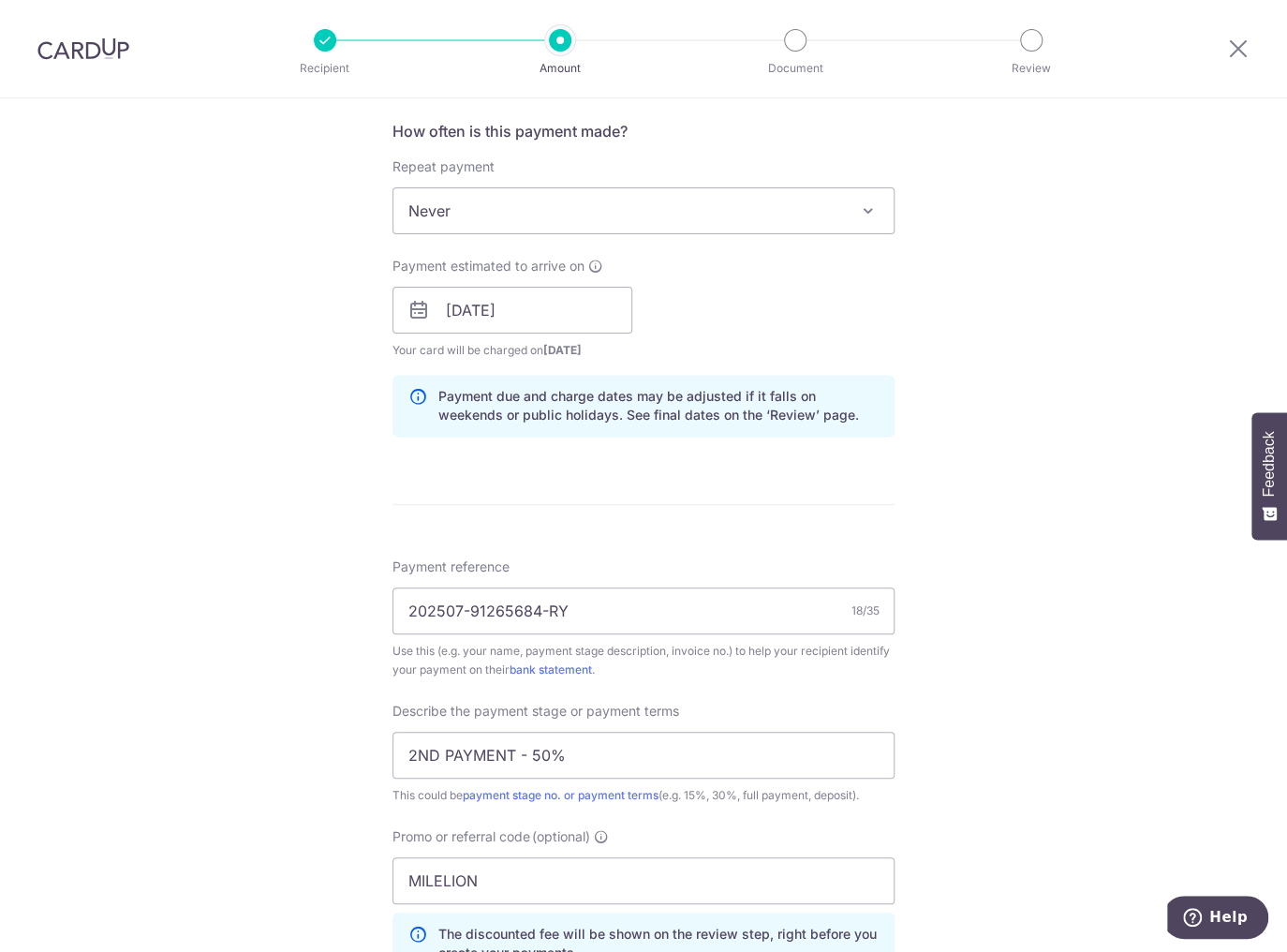
scroll to position [1598, 0]
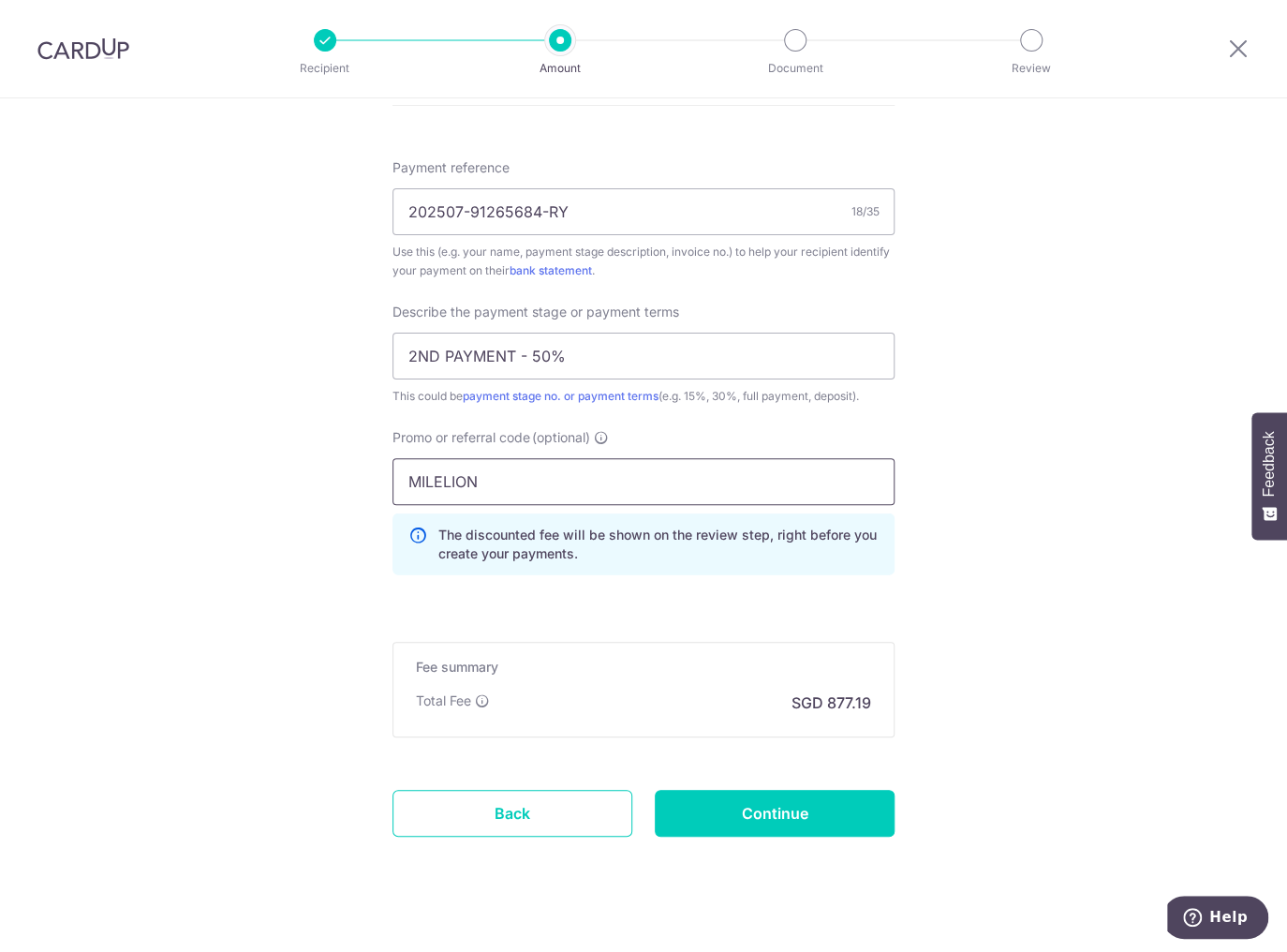
drag, startPoint x: 508, startPoint y: 483, endPoint x: 367, endPoint y: 483, distance: 141.0
drag, startPoint x: 798, startPoint y: 704, endPoint x: 926, endPoint y: 701, distance: 128.0
click at [557, 476] on input "MILELION" at bounding box center [644, 481] width 502 height 47
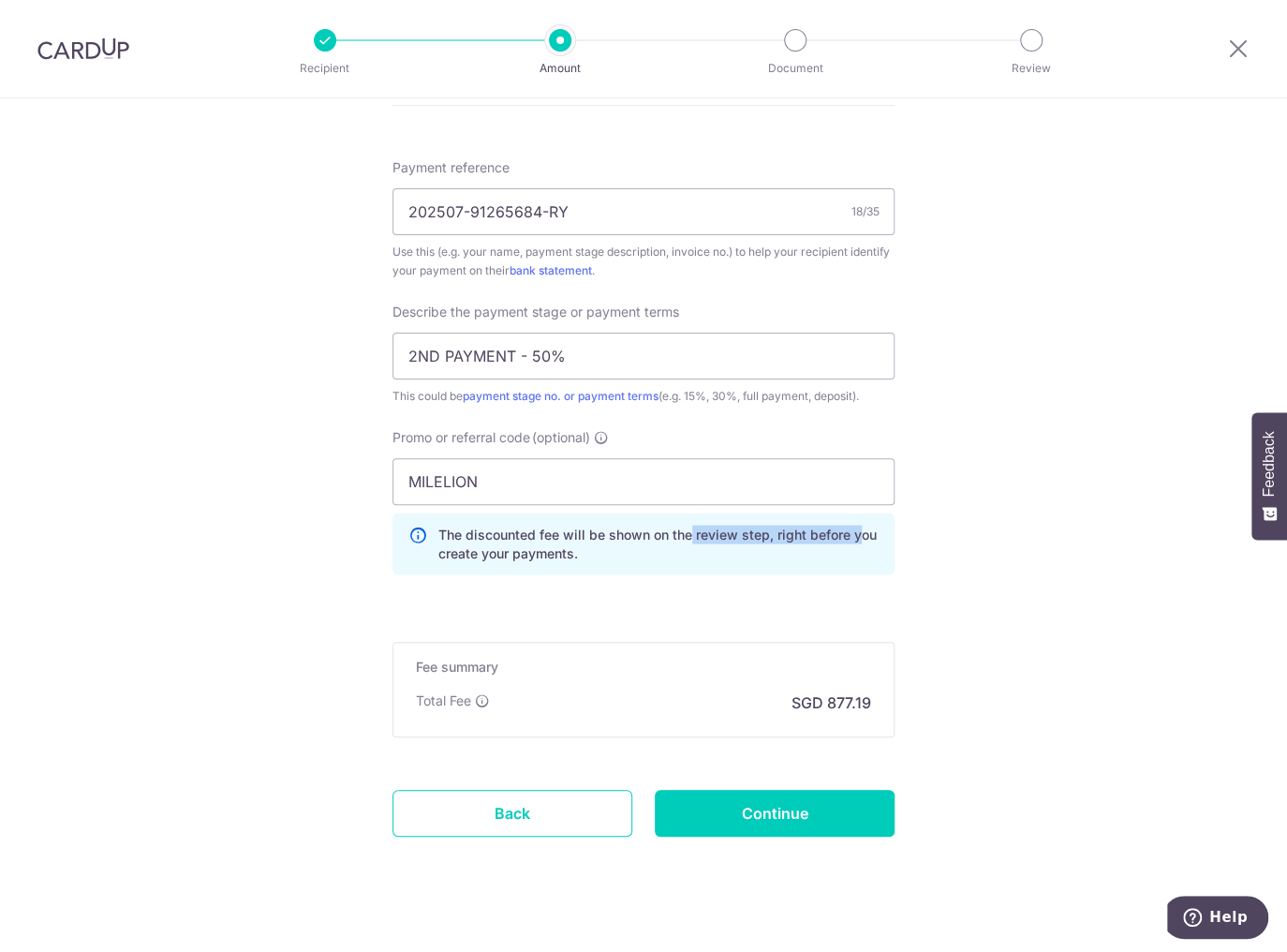
drag, startPoint x: 685, startPoint y: 532, endPoint x: 854, endPoint y: 535, distance: 169.0
click at [854, 535] on p "The discounted fee will be shown on the review step, right before you create yo…" at bounding box center [657, 543] width 440 height 38
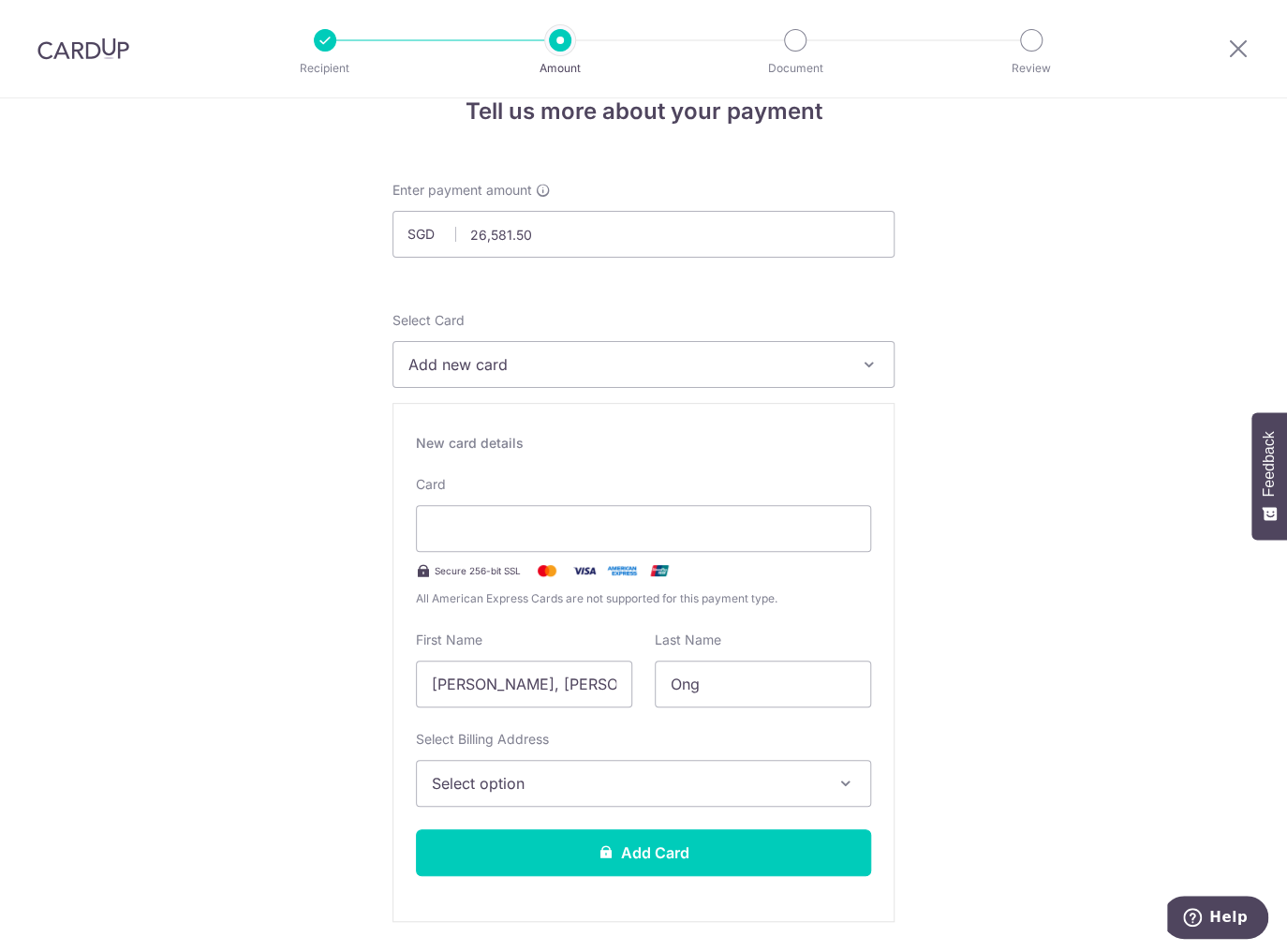
scroll to position [0, 0]
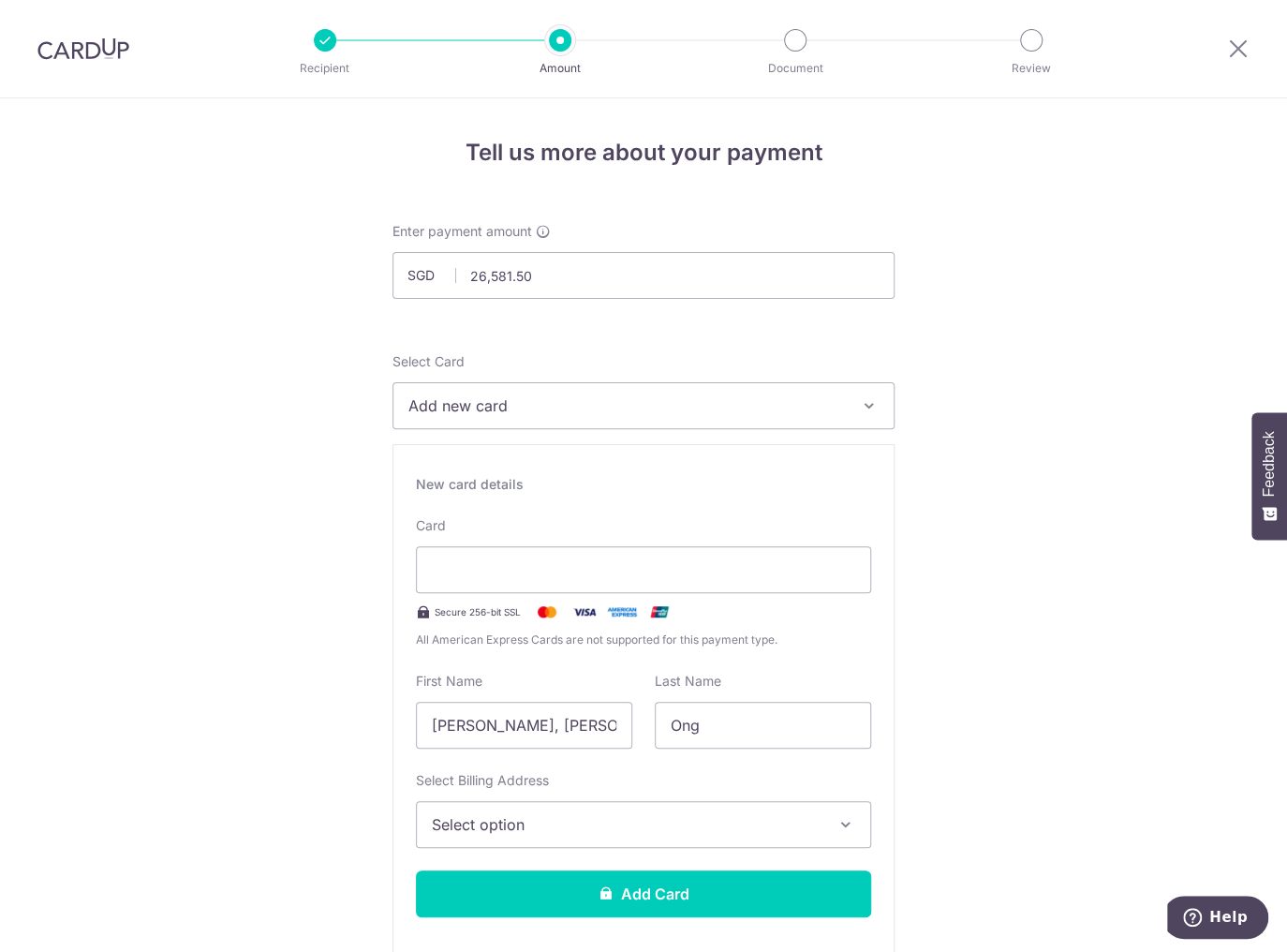
click at [600, 423] on button "Add new card" at bounding box center [644, 405] width 502 height 47
click at [603, 418] on button "Add new card" at bounding box center [644, 405] width 502 height 47
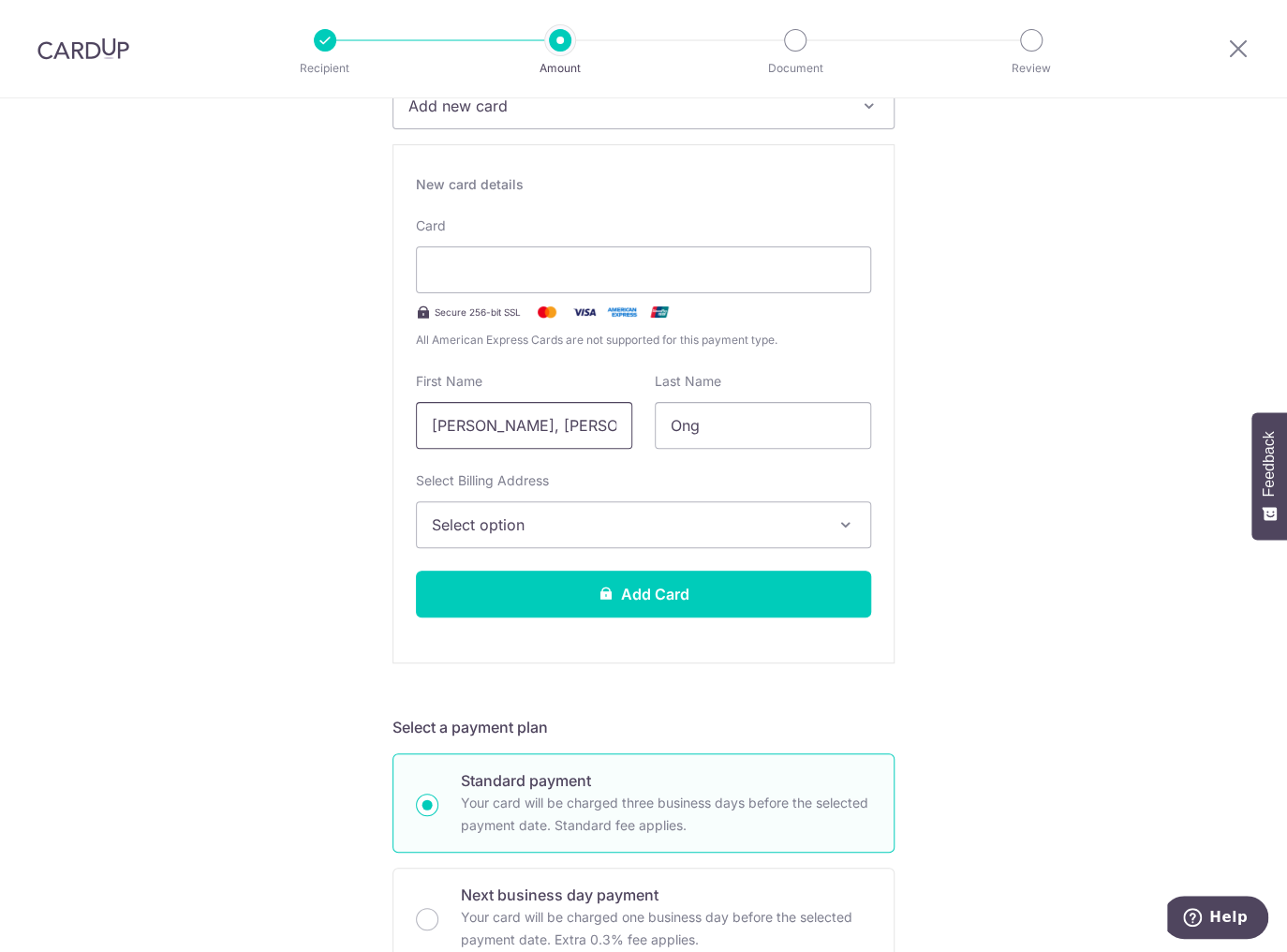
drag, startPoint x: 540, startPoint y: 435, endPoint x: 379, endPoint y: 448, distance: 161.5
type input "JOE"
drag, startPoint x: 734, startPoint y: 440, endPoint x: 654, endPoint y: 431, distance: 80.5
click at [655, 431] on input "Ong" at bounding box center [762, 425] width 217 height 47
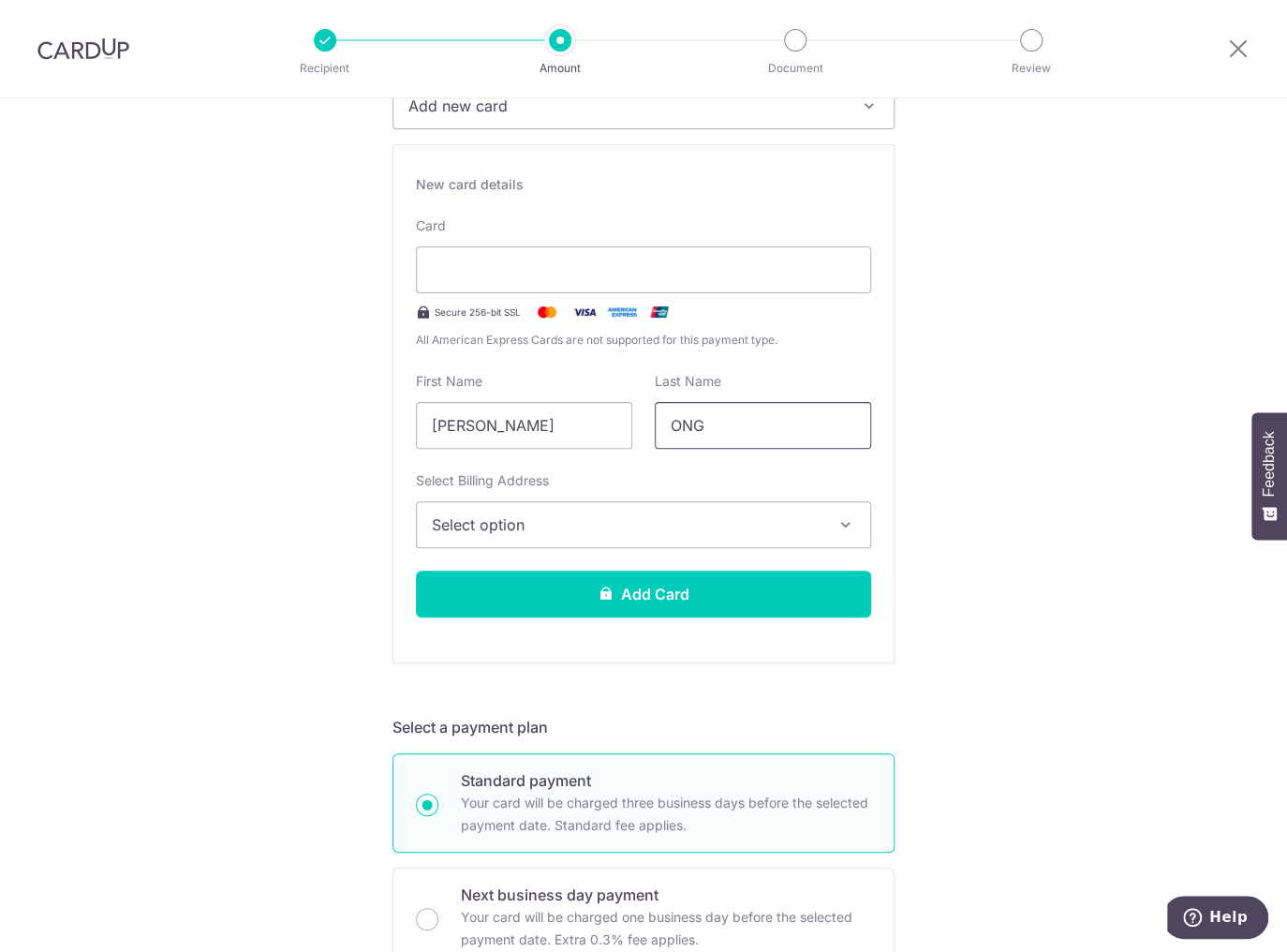
type input "ONG"
click at [520, 534] on span "Select option" at bounding box center [627, 524] width 390 height 22
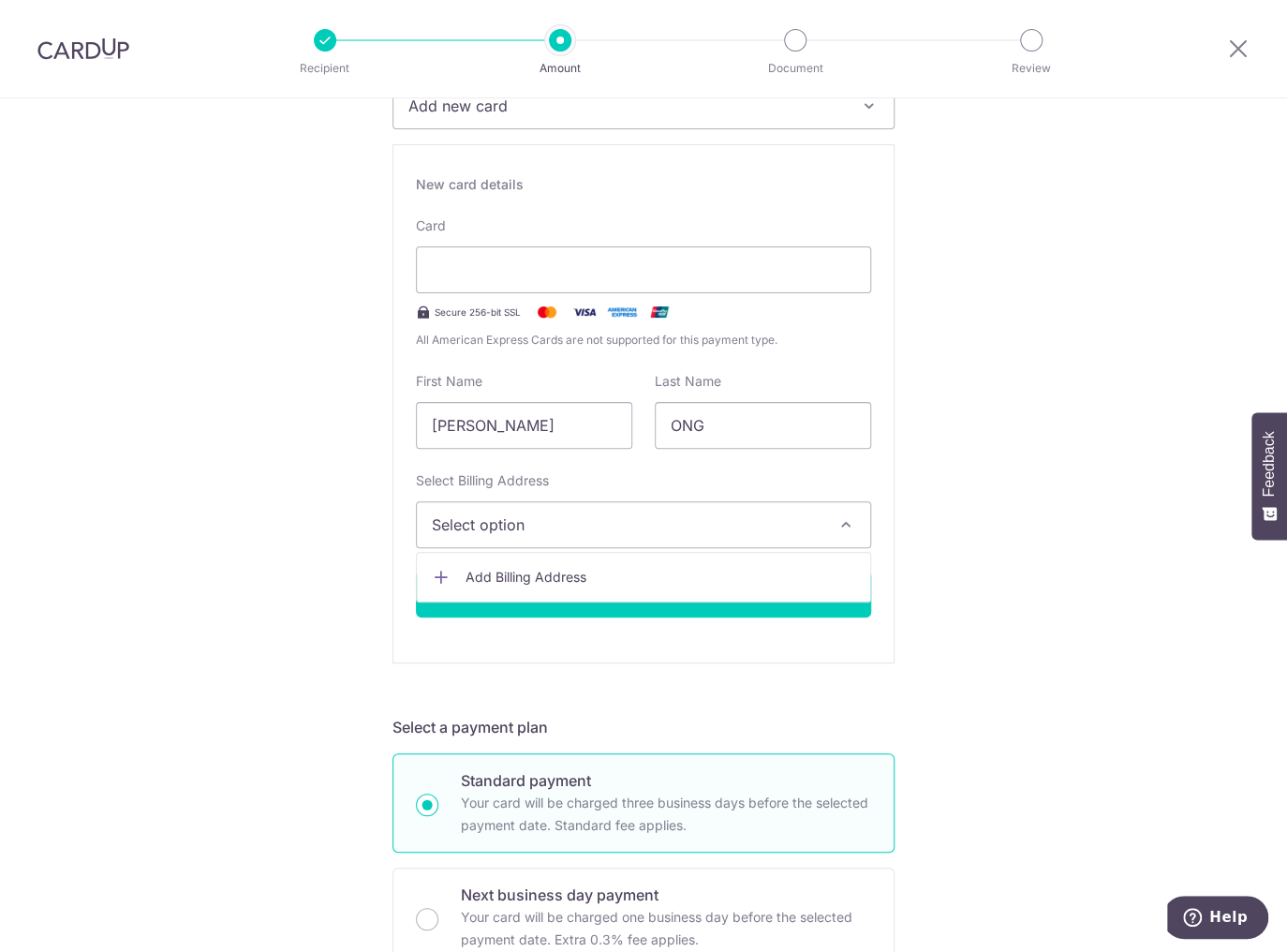
click at [502, 568] on span "Add Billing Address" at bounding box center [660, 577] width 390 height 18
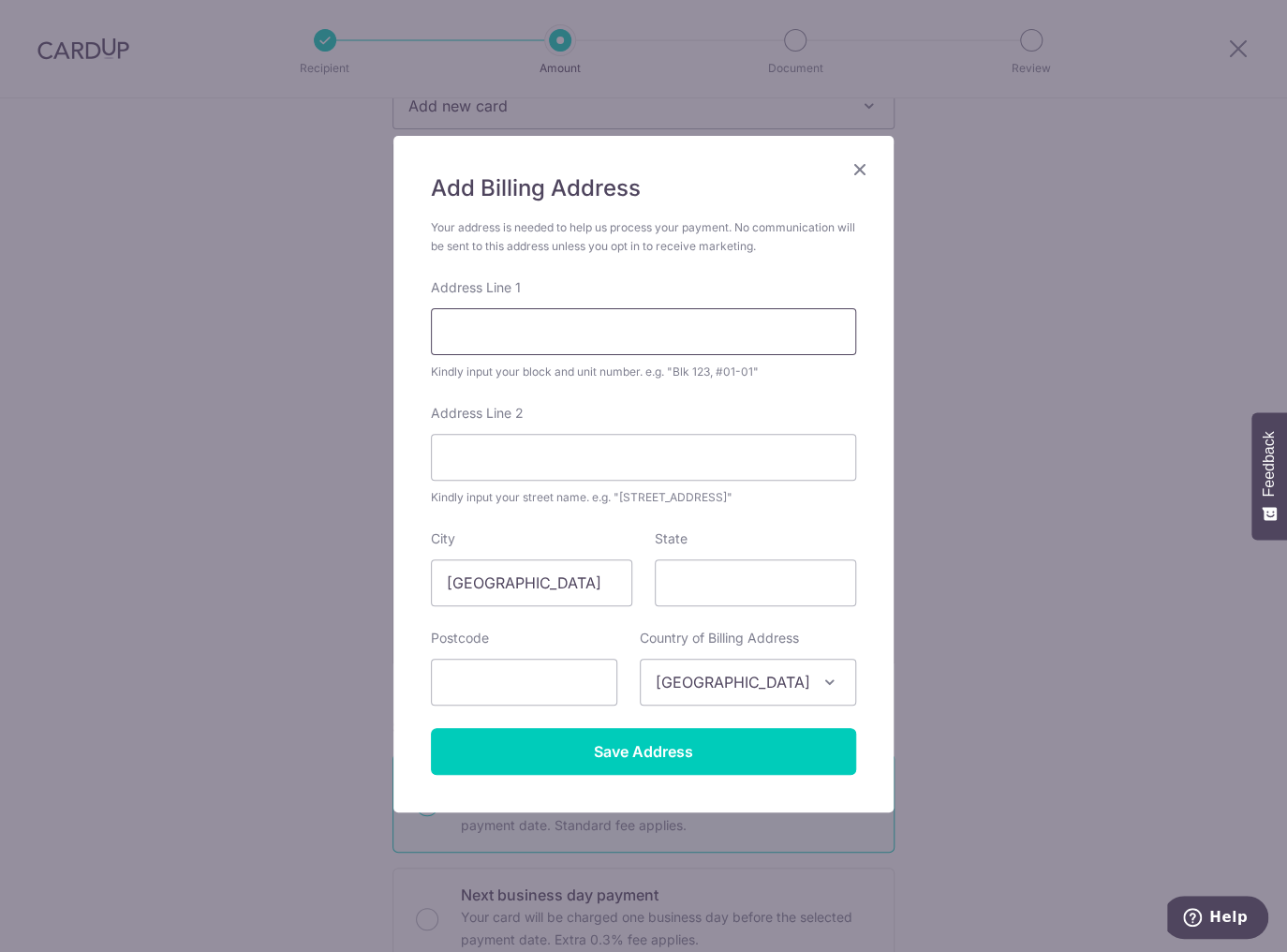
click at [551, 327] on input "Address Line 1" at bounding box center [644, 331] width 425 height 47
click at [502, 676] on input "text" at bounding box center [525, 682] width 187 height 47
type input "460127"
type input "127 Bedok North Street 2 #13-50"
click at [698, 590] on input "State" at bounding box center [755, 582] width 201 height 47
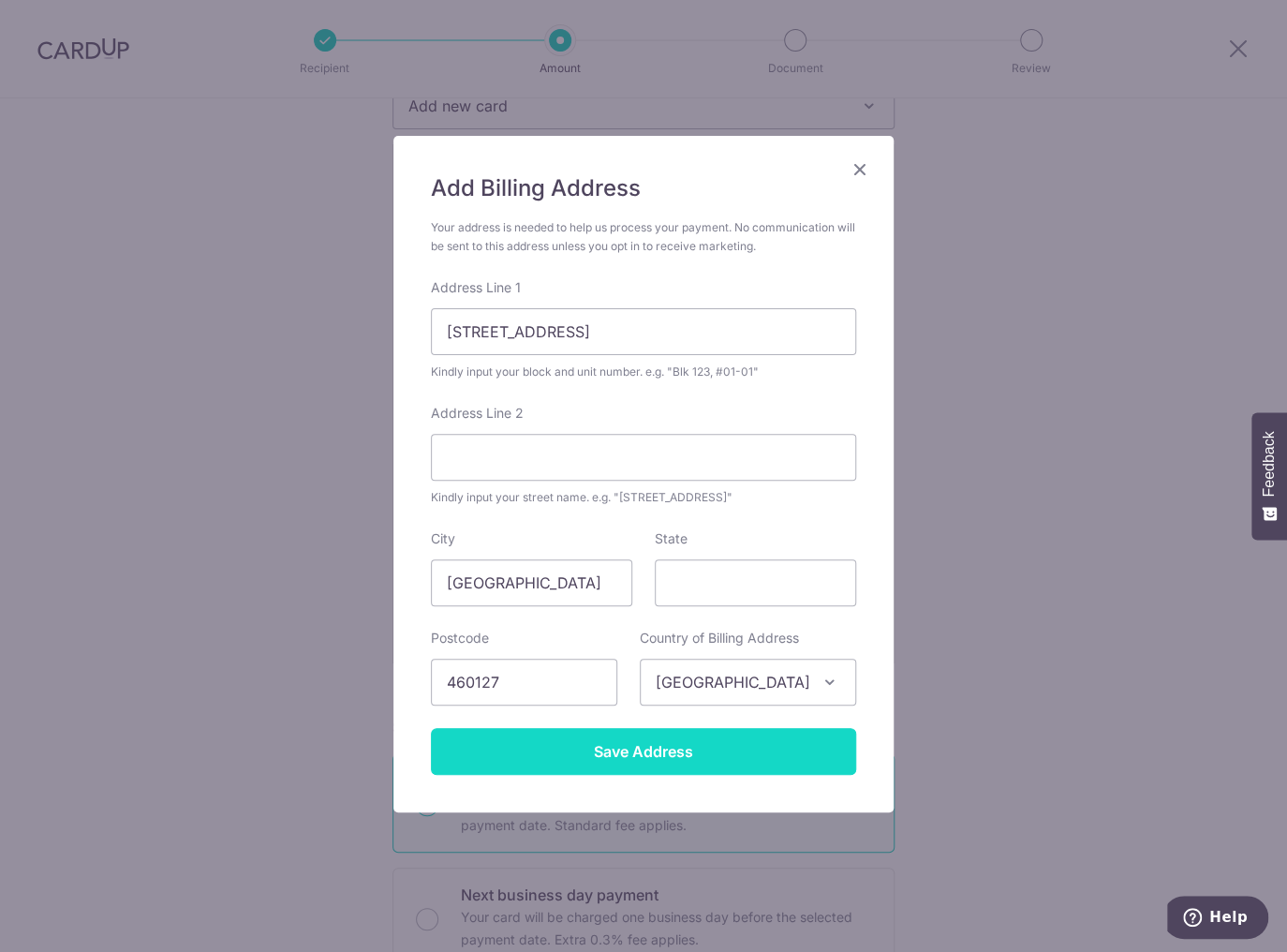
click at [682, 755] on input "Save Address" at bounding box center [644, 751] width 425 height 47
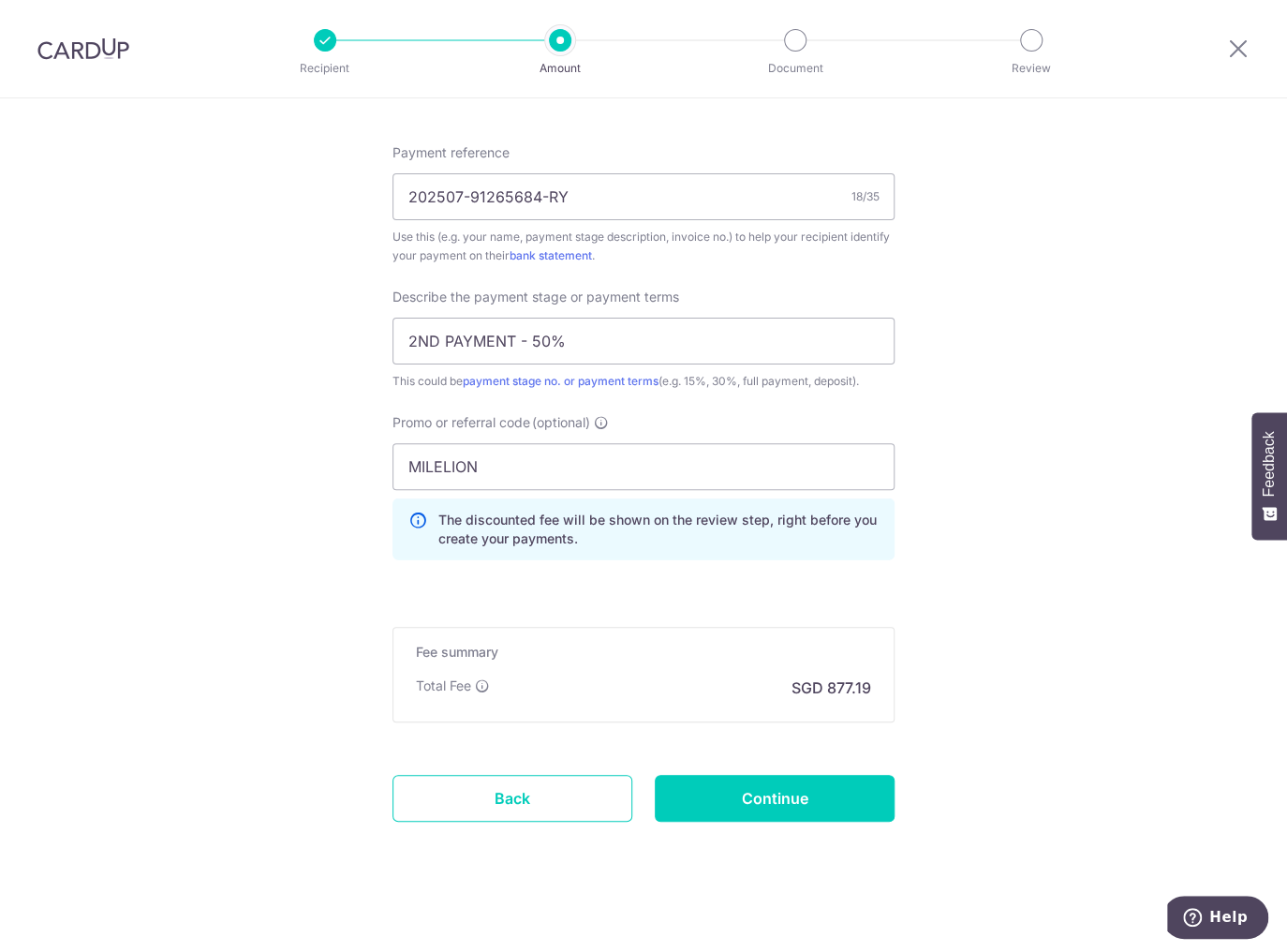
scroll to position [1619, 0]
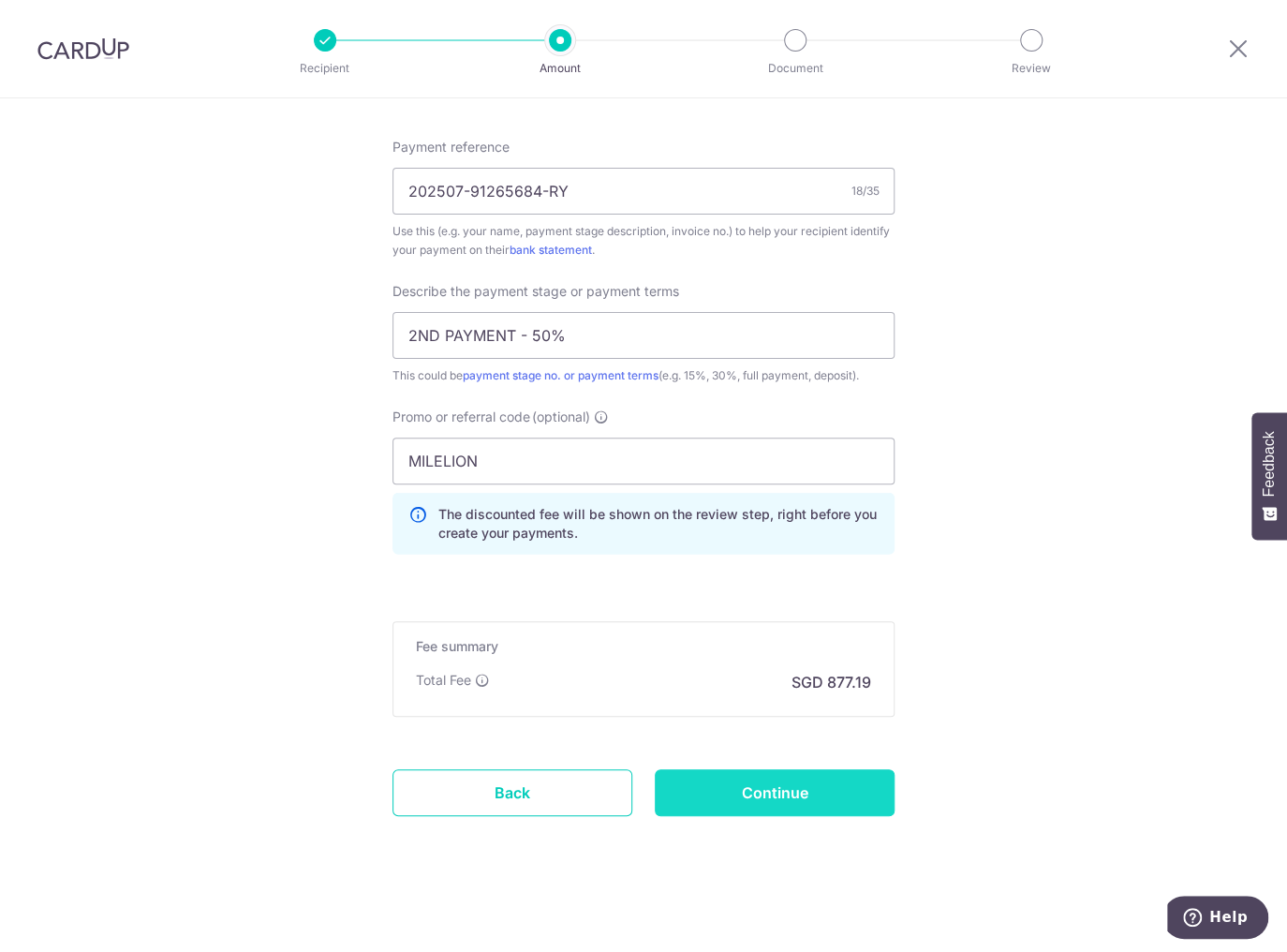
click at [745, 786] on input "Continue" at bounding box center [774, 792] width 240 height 47
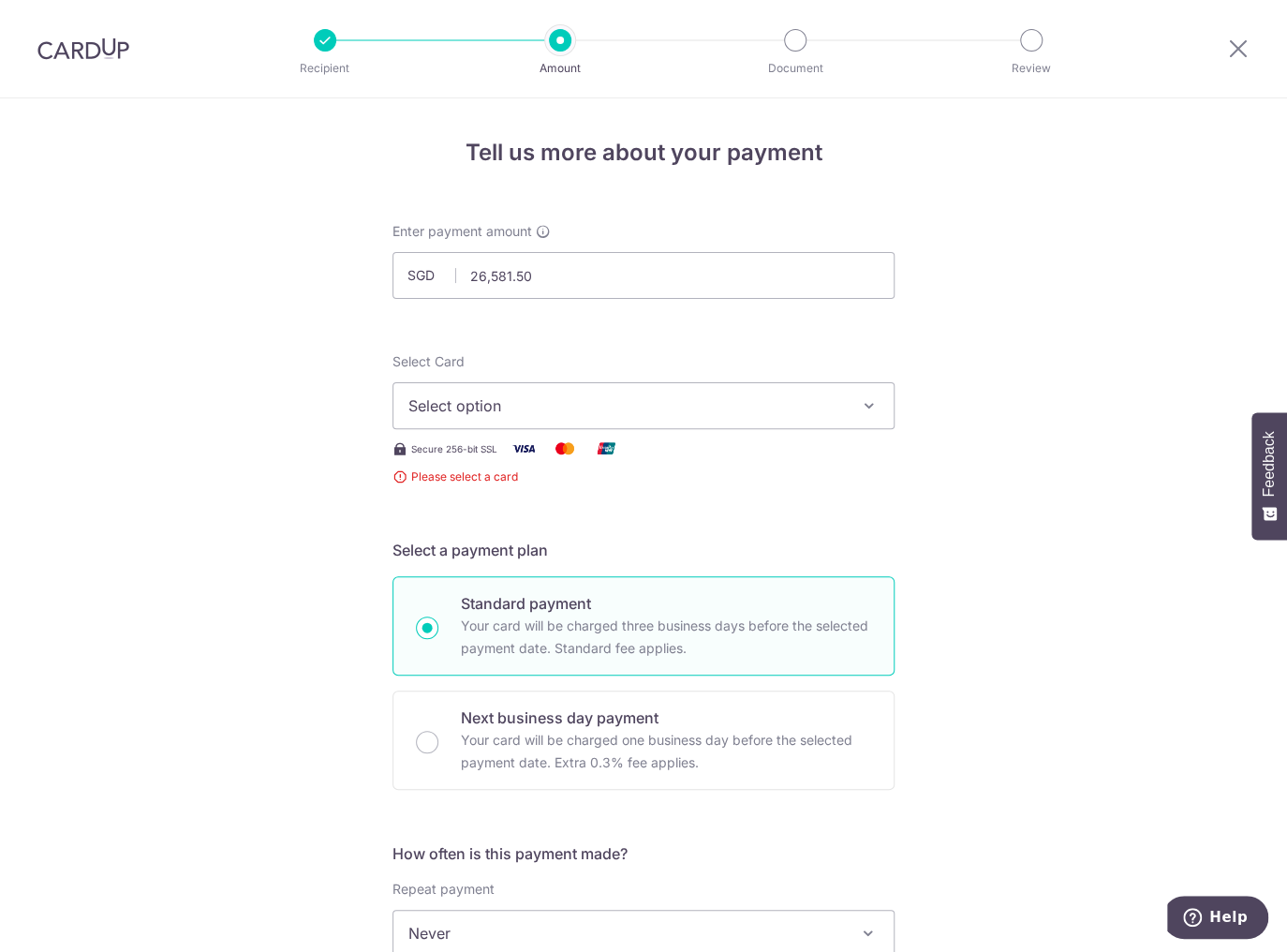
click at [595, 401] on span "Select option" at bounding box center [626, 405] width 436 height 22
click at [586, 450] on span "Add credit card" at bounding box center [659, 457] width 436 height 18
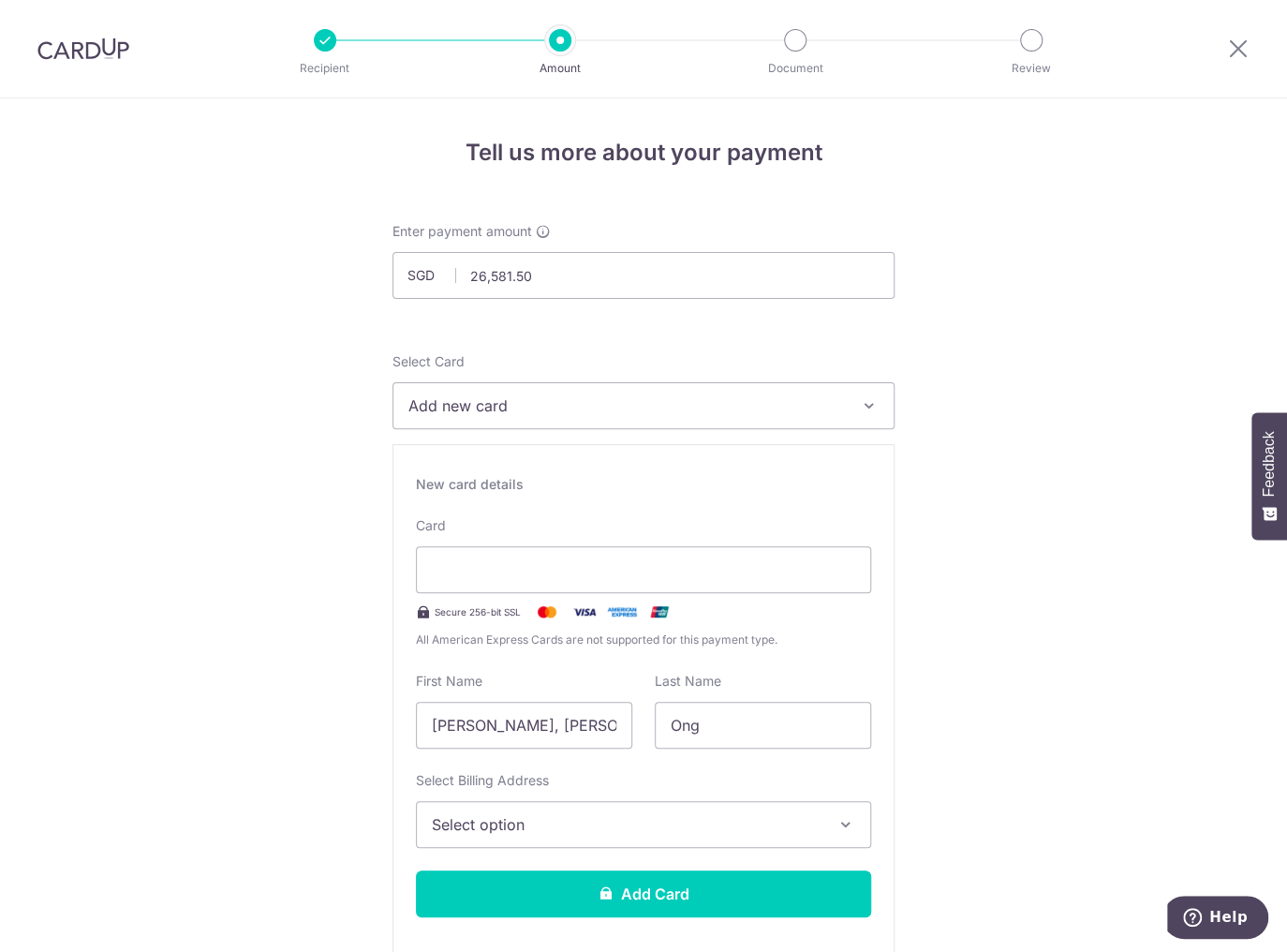
drag, startPoint x: 284, startPoint y: 622, endPoint x: 315, endPoint y: 647, distance: 39.8
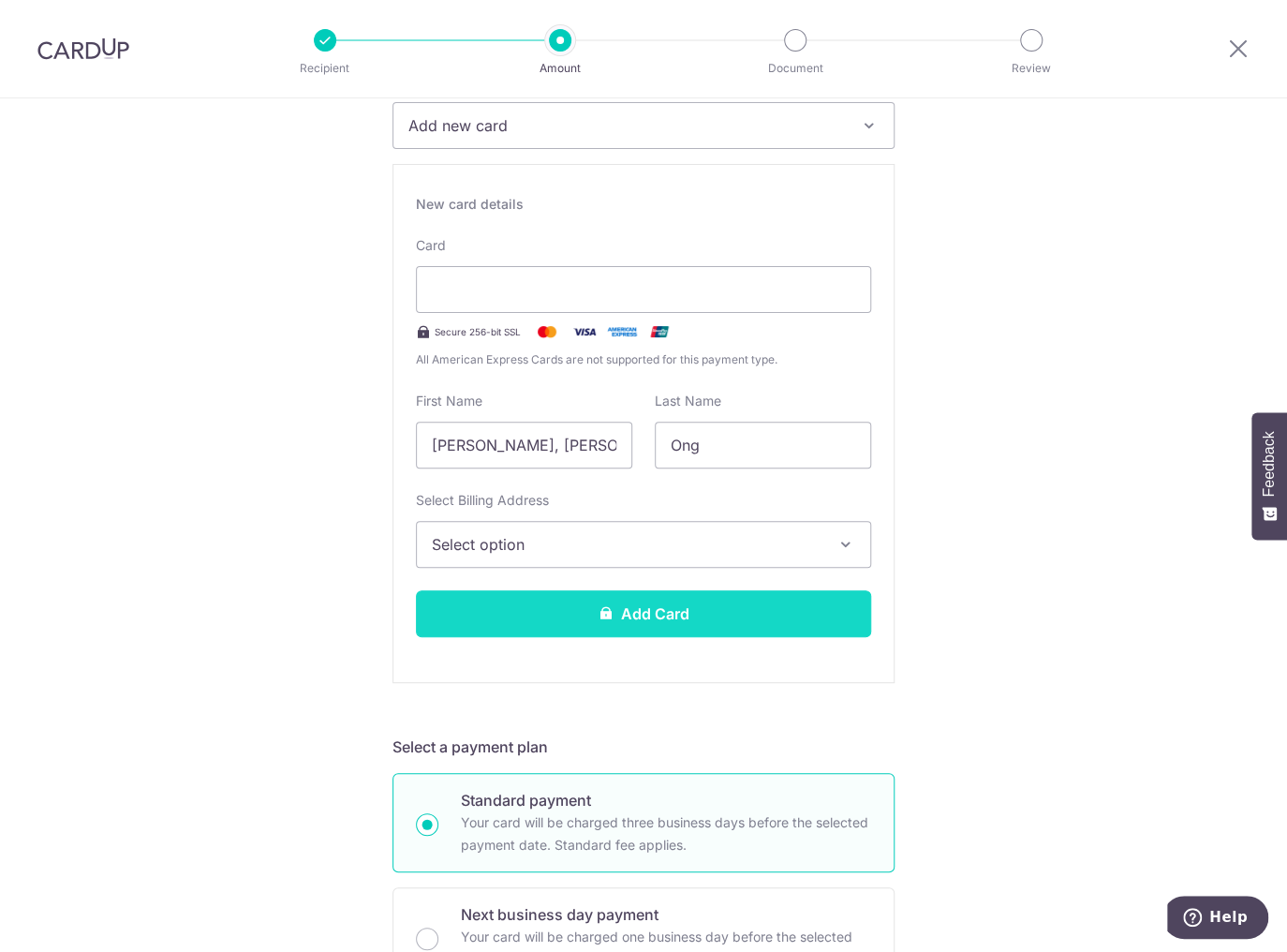
scroll to position [299, 0]
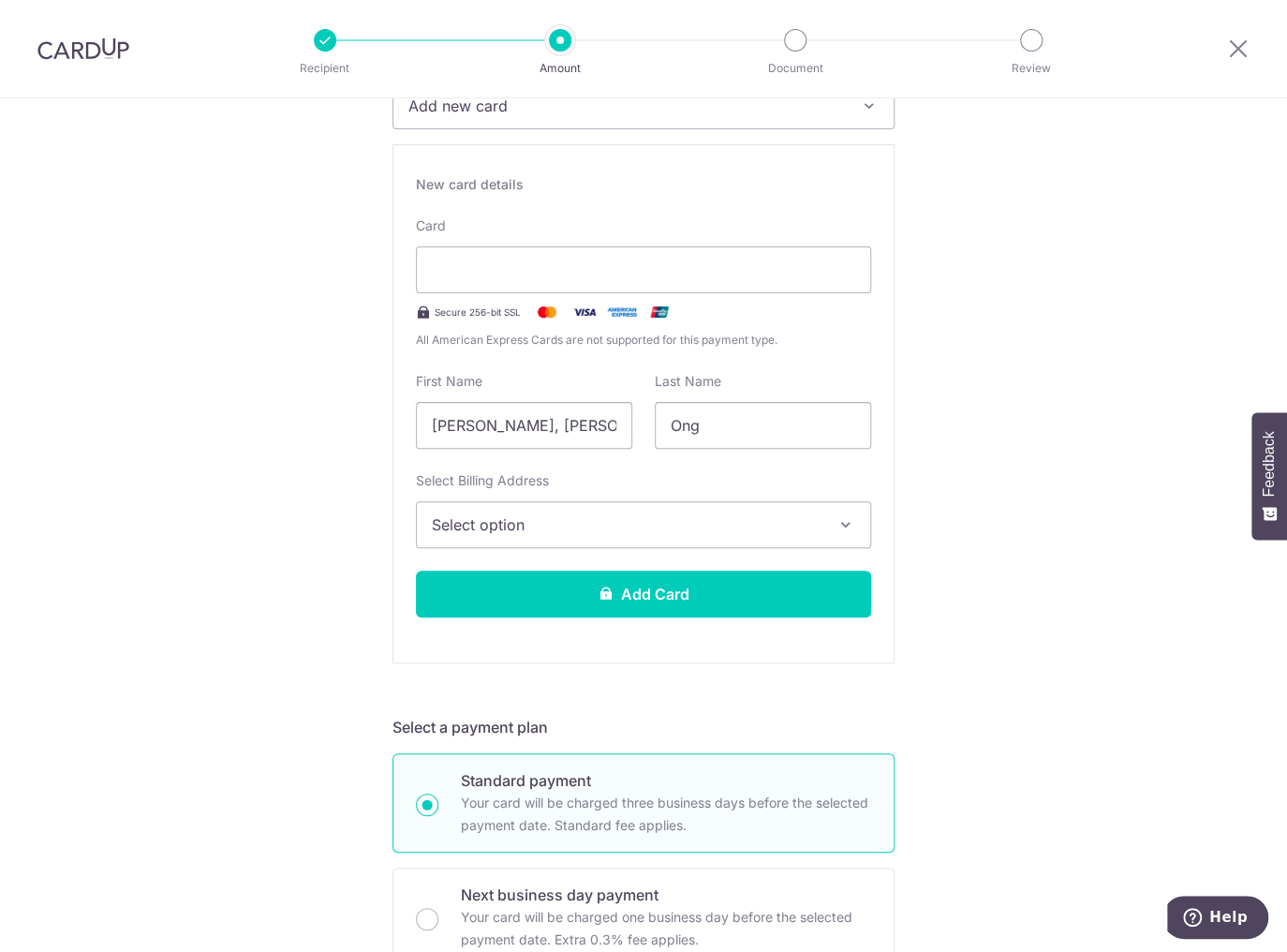
click at [576, 523] on span "Select option" at bounding box center [627, 524] width 390 height 22
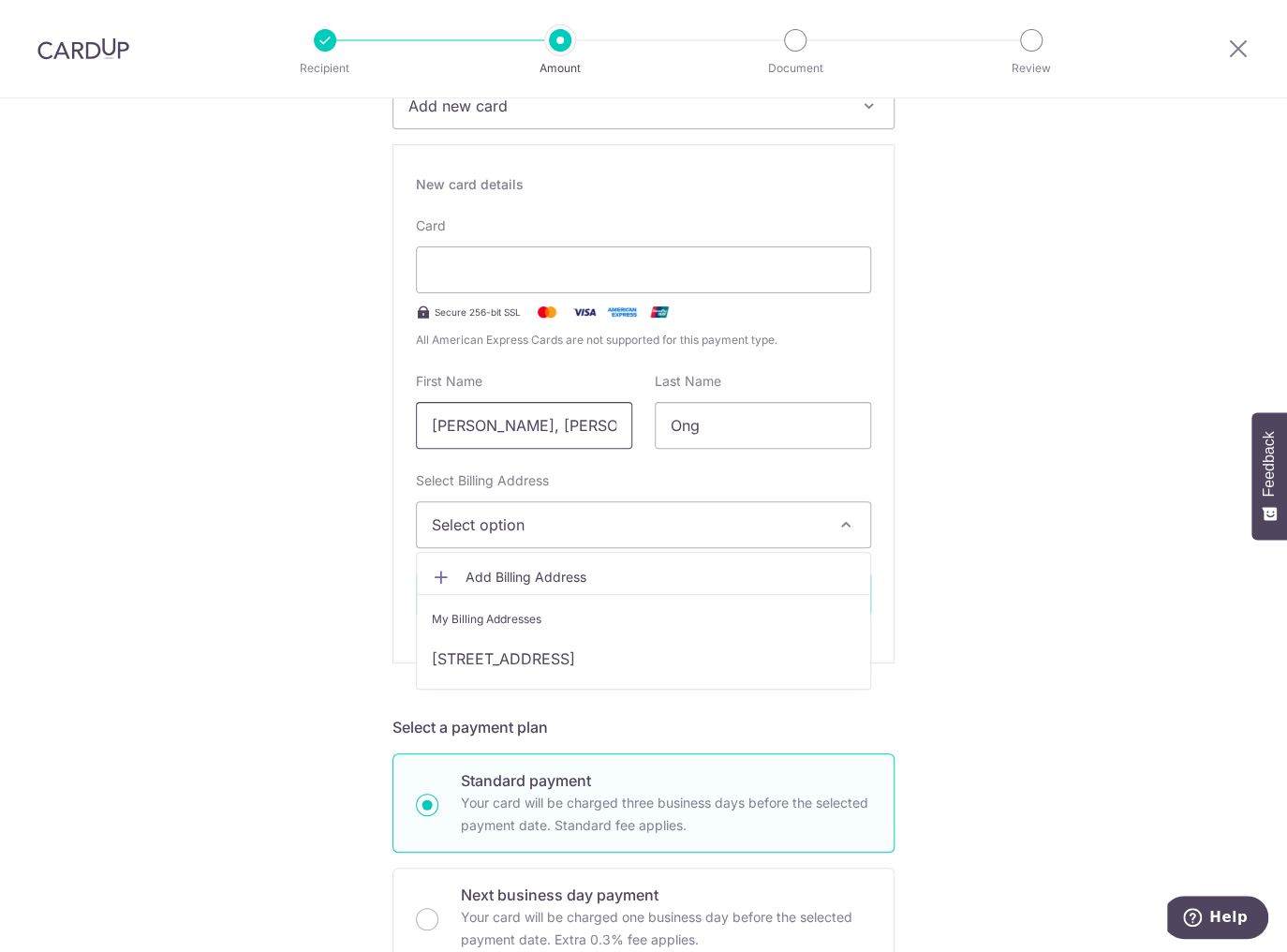
click at [570, 432] on input "Jun Yuan, Joe" at bounding box center [524, 425] width 217 height 47
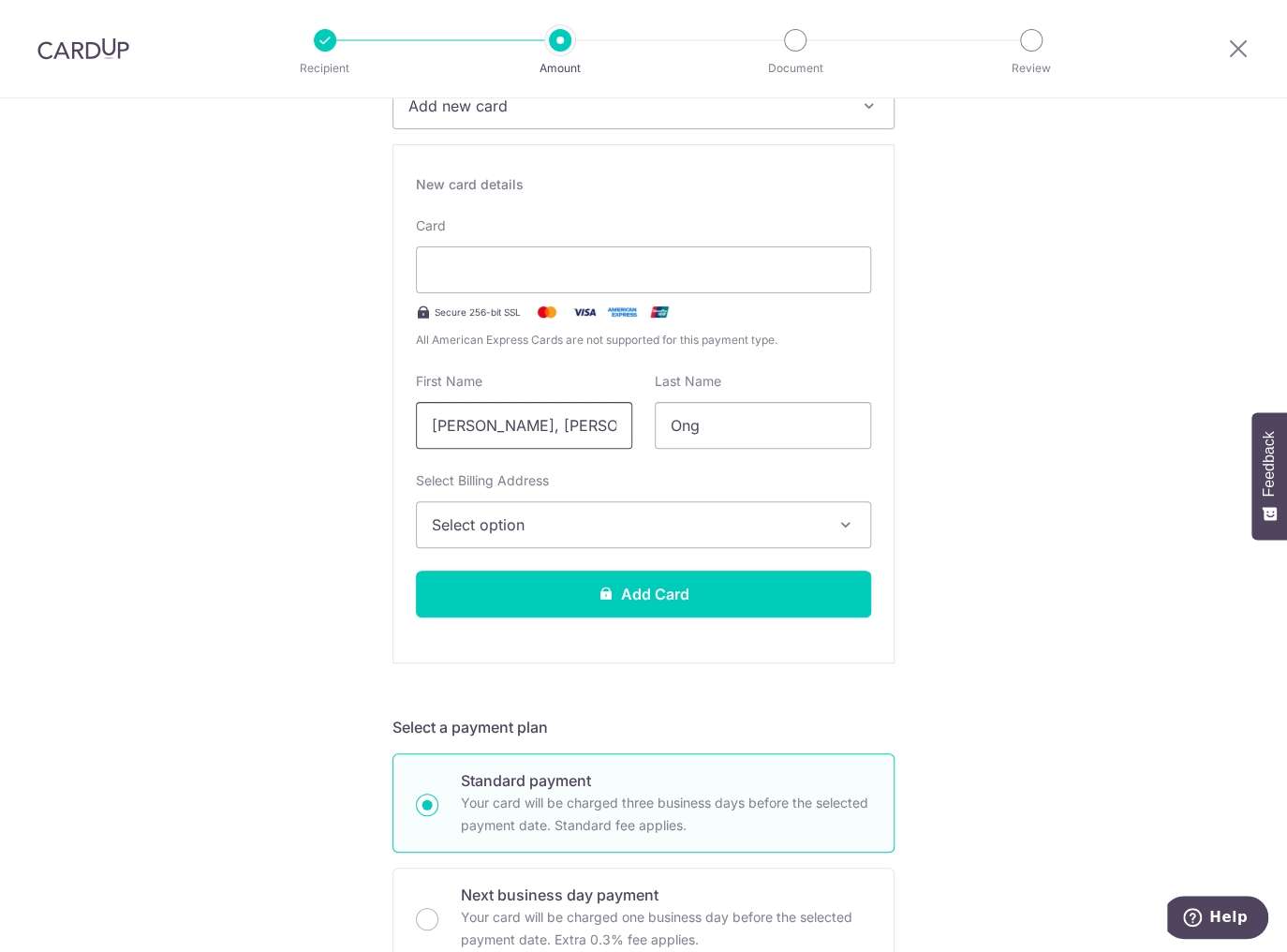
click at [570, 432] on input "Jun Yuan, Joe" at bounding box center [524, 425] width 217 height 47
drag, startPoint x: 570, startPoint y: 432, endPoint x: 339, endPoint y: 428, distance: 231.0
drag, startPoint x: 577, startPoint y: 425, endPoint x: 383, endPoint y: 430, distance: 194.1
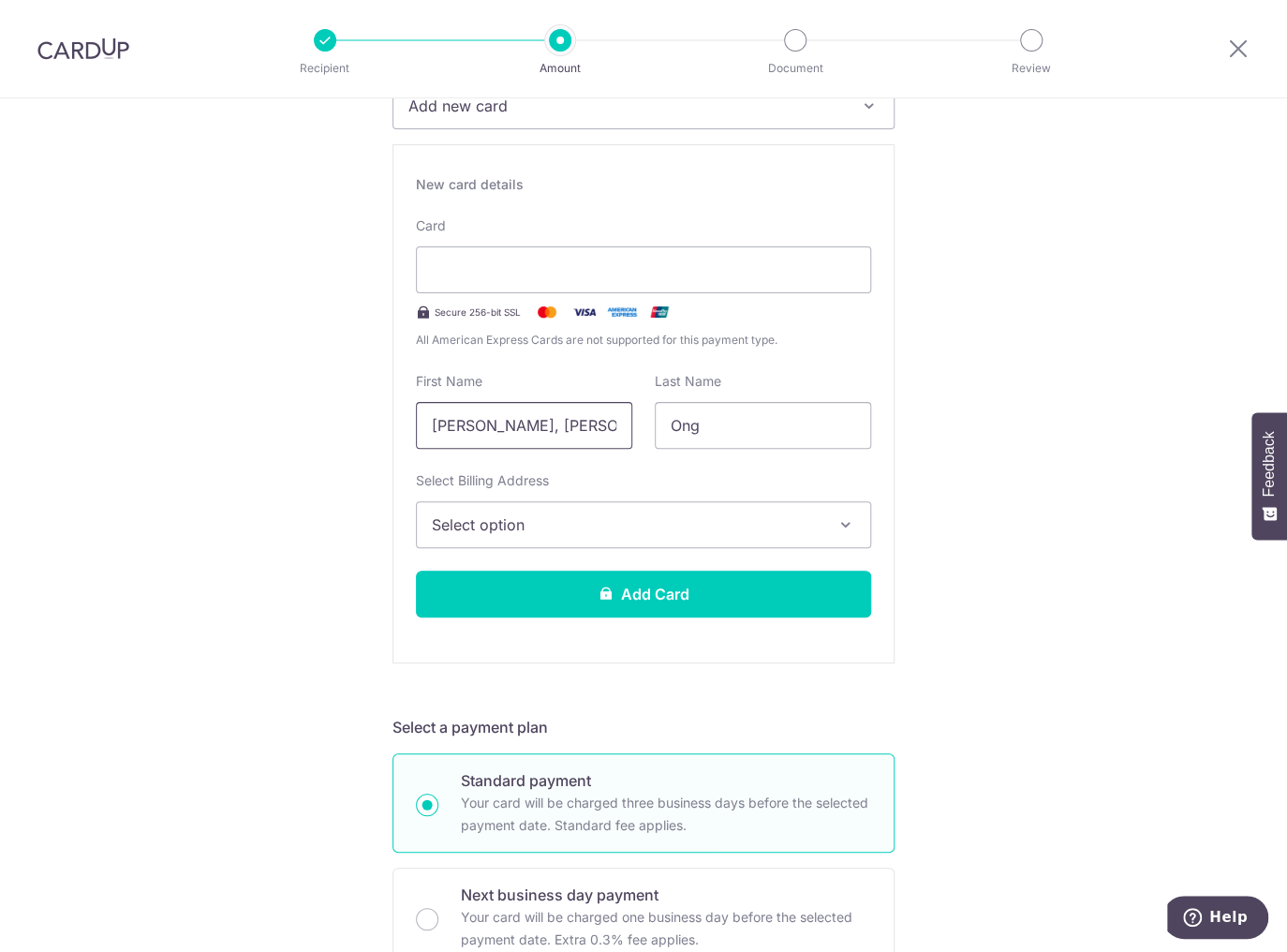
click at [491, 425] on input "Jun Yuan, Joe" at bounding box center [524, 425] width 217 height 47
click at [505, 425] on input "Jun Yuan, Joe" at bounding box center [524, 425] width 217 height 47
drag, startPoint x: 505, startPoint y: 425, endPoint x: 367, endPoint y: 420, distance: 138.1
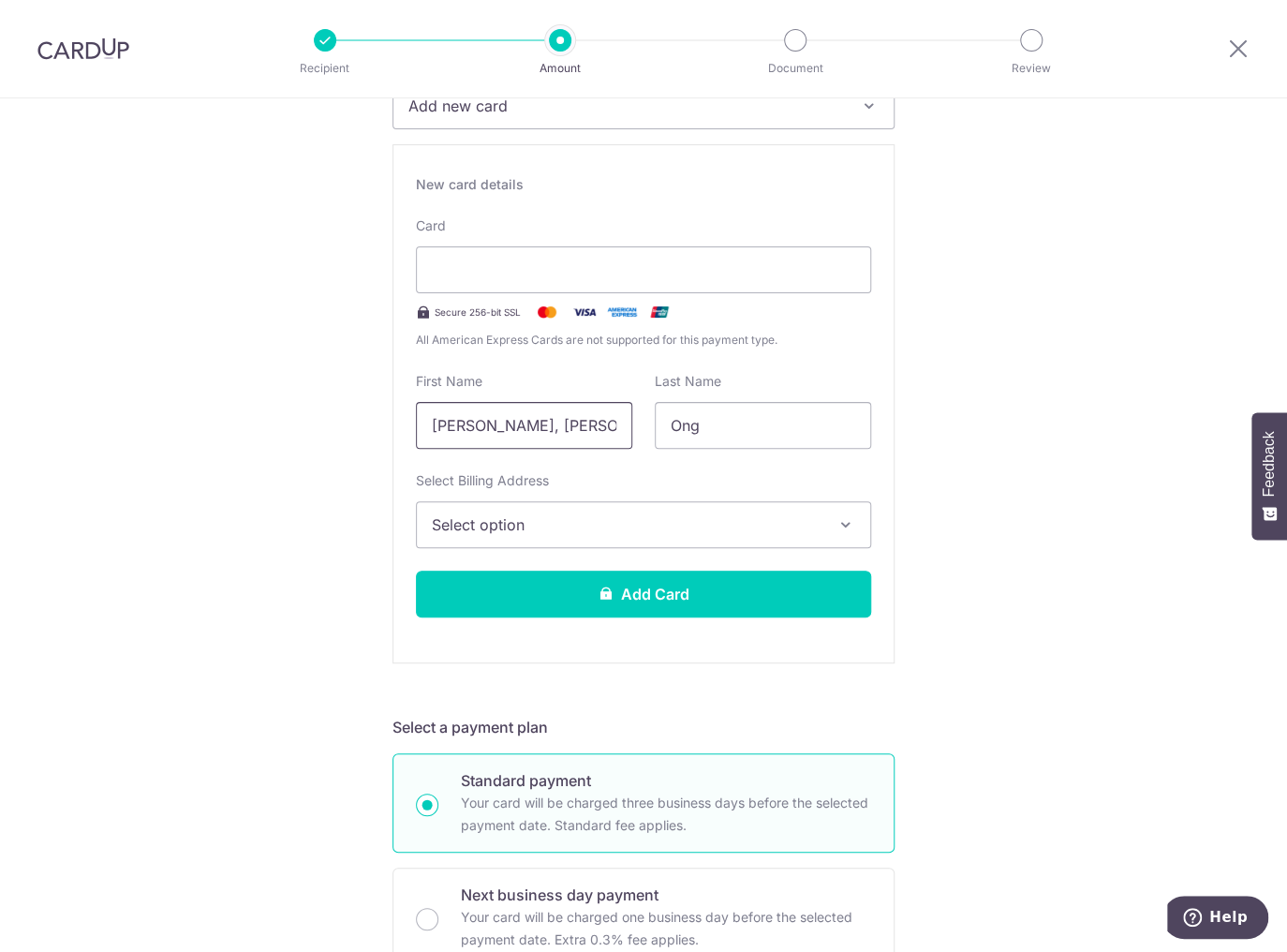
click at [453, 431] on input "Jun Yuan, Joe" at bounding box center [524, 425] width 217 height 47
drag, startPoint x: 506, startPoint y: 417, endPoint x: 481, endPoint y: 425, distance: 26.2
click at [481, 425] on input "Jun Yuan, Joe" at bounding box center [524, 425] width 217 height 47
click at [503, 424] on input "Jun Yuan, Joe" at bounding box center [524, 425] width 217 height 47
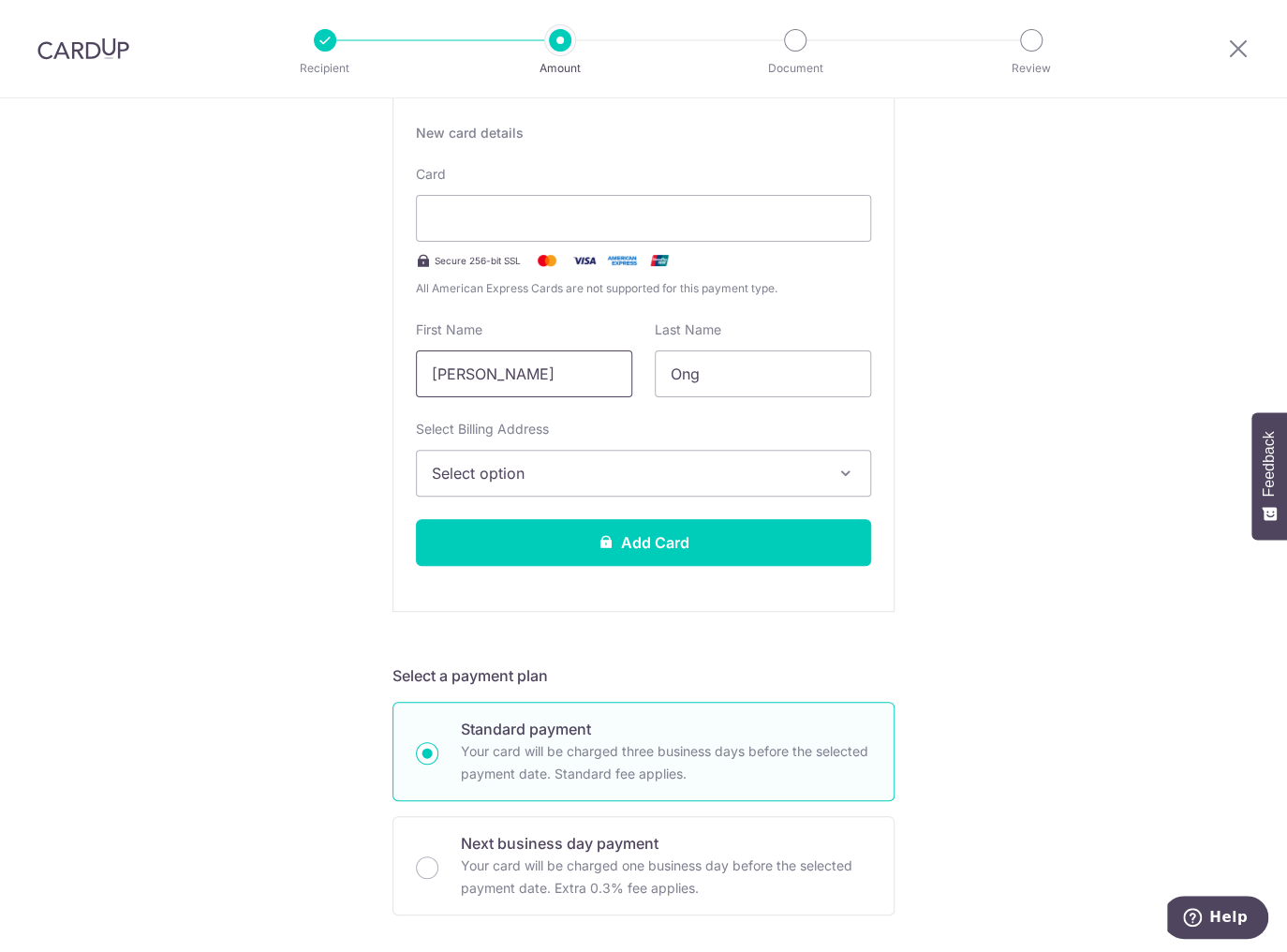
scroll to position [399, 0]
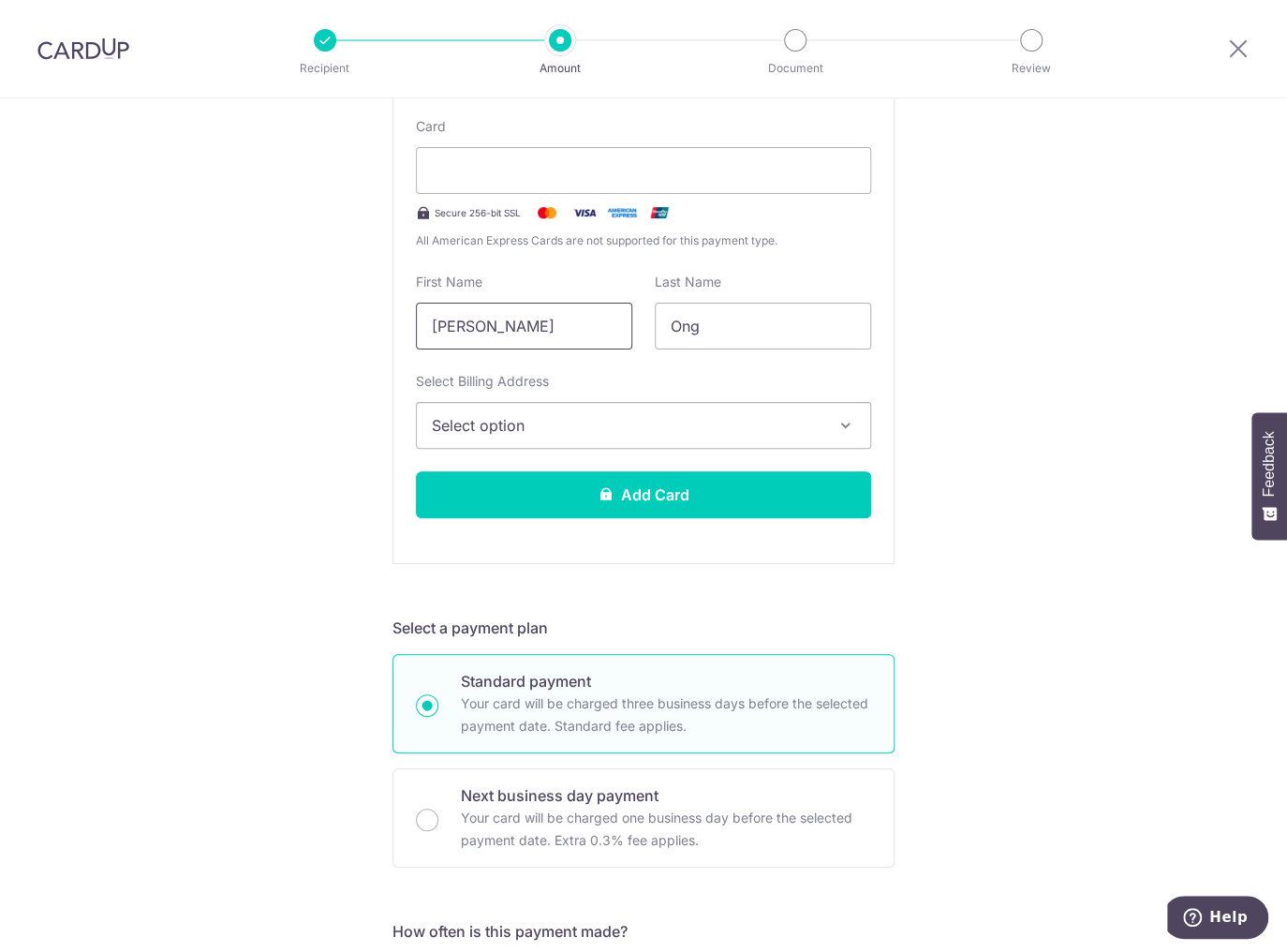
type input "Joe"
click at [613, 436] on button "Select option" at bounding box center [643, 425] width 455 height 47
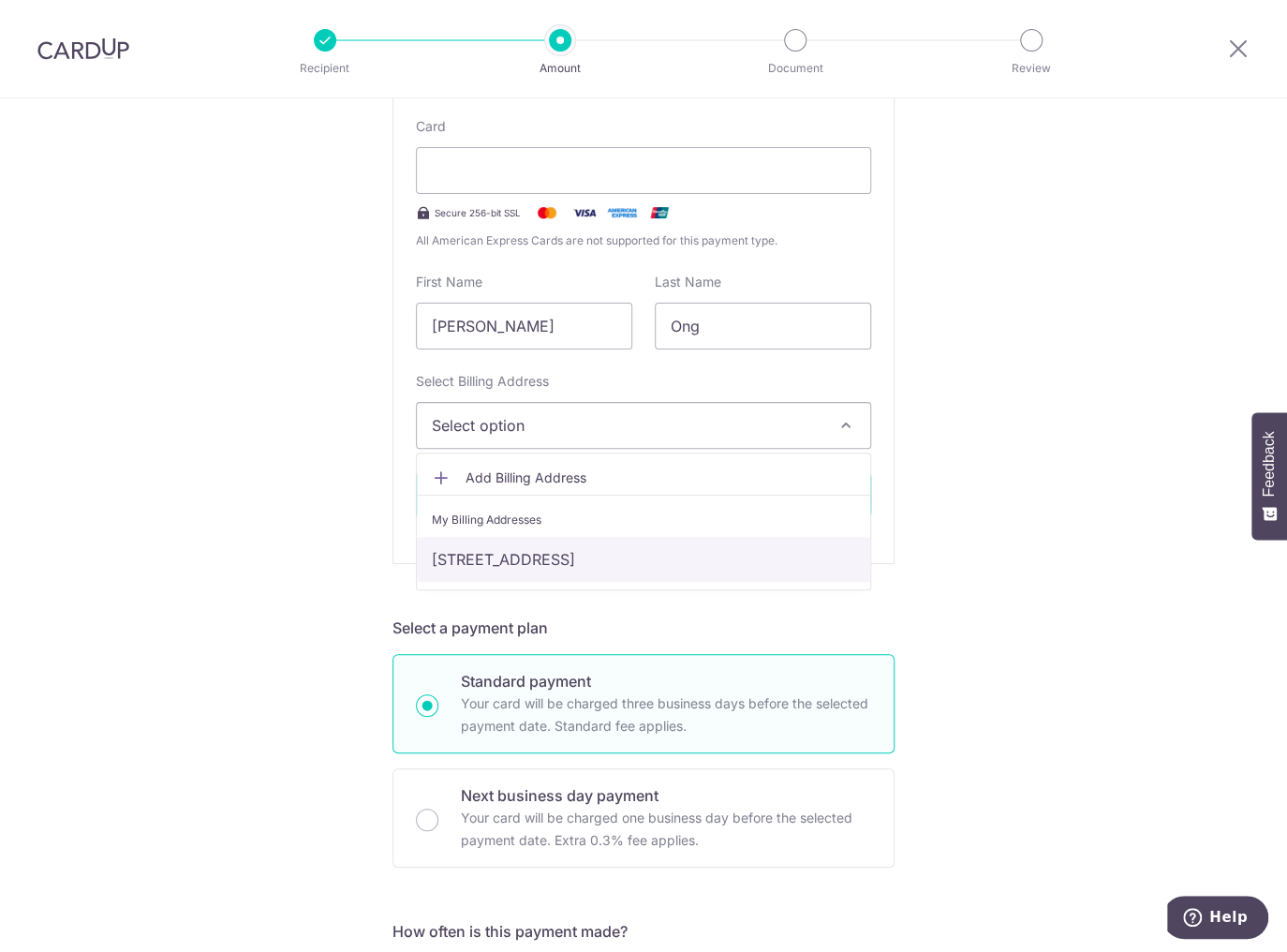
click at [536, 553] on link "127 Bedok North Street 2 #13-50, Singapore, Singapore-460127" at bounding box center [643, 559] width 453 height 45
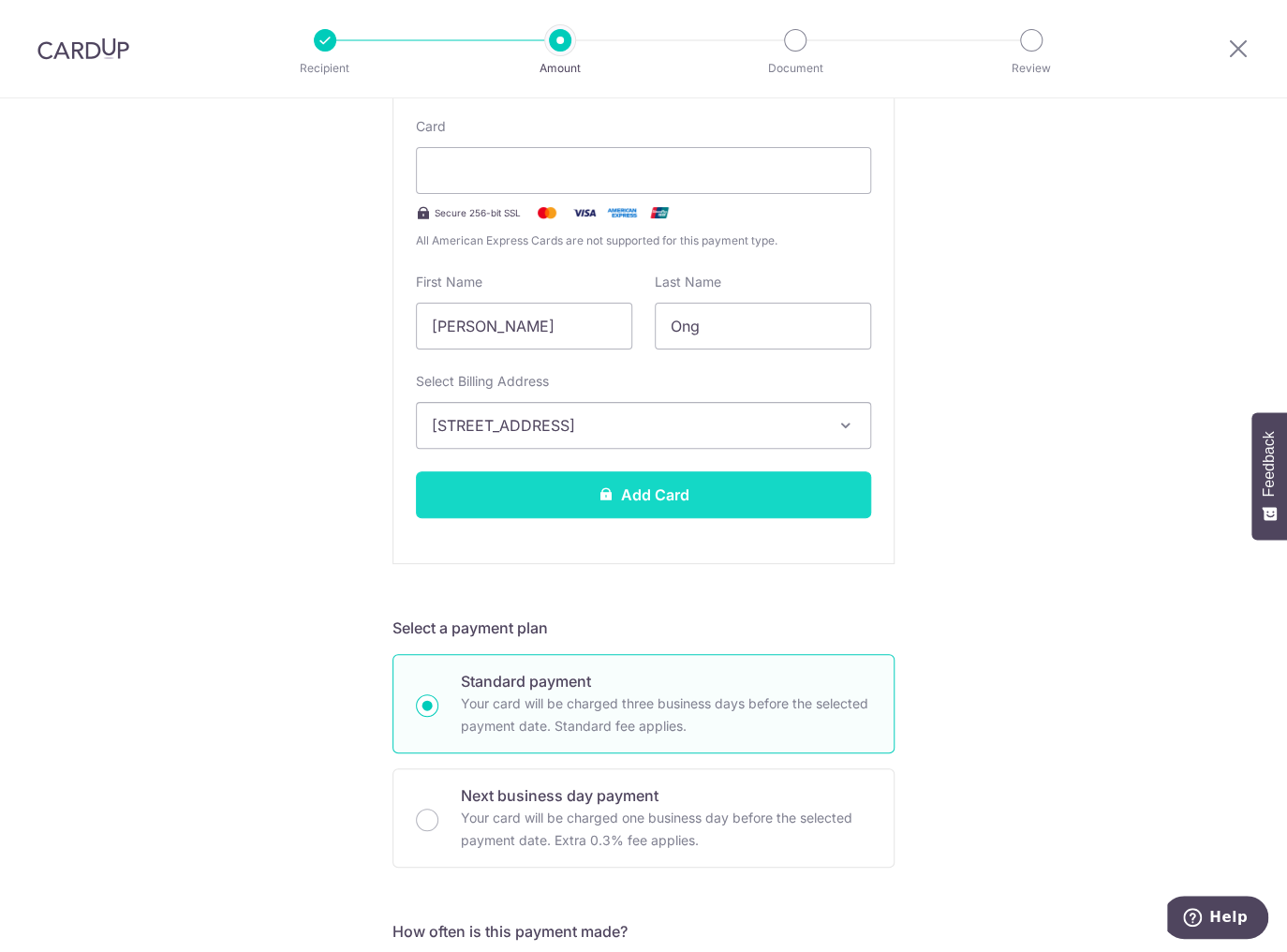
click at [618, 492] on button "Add Card" at bounding box center [643, 495] width 455 height 47
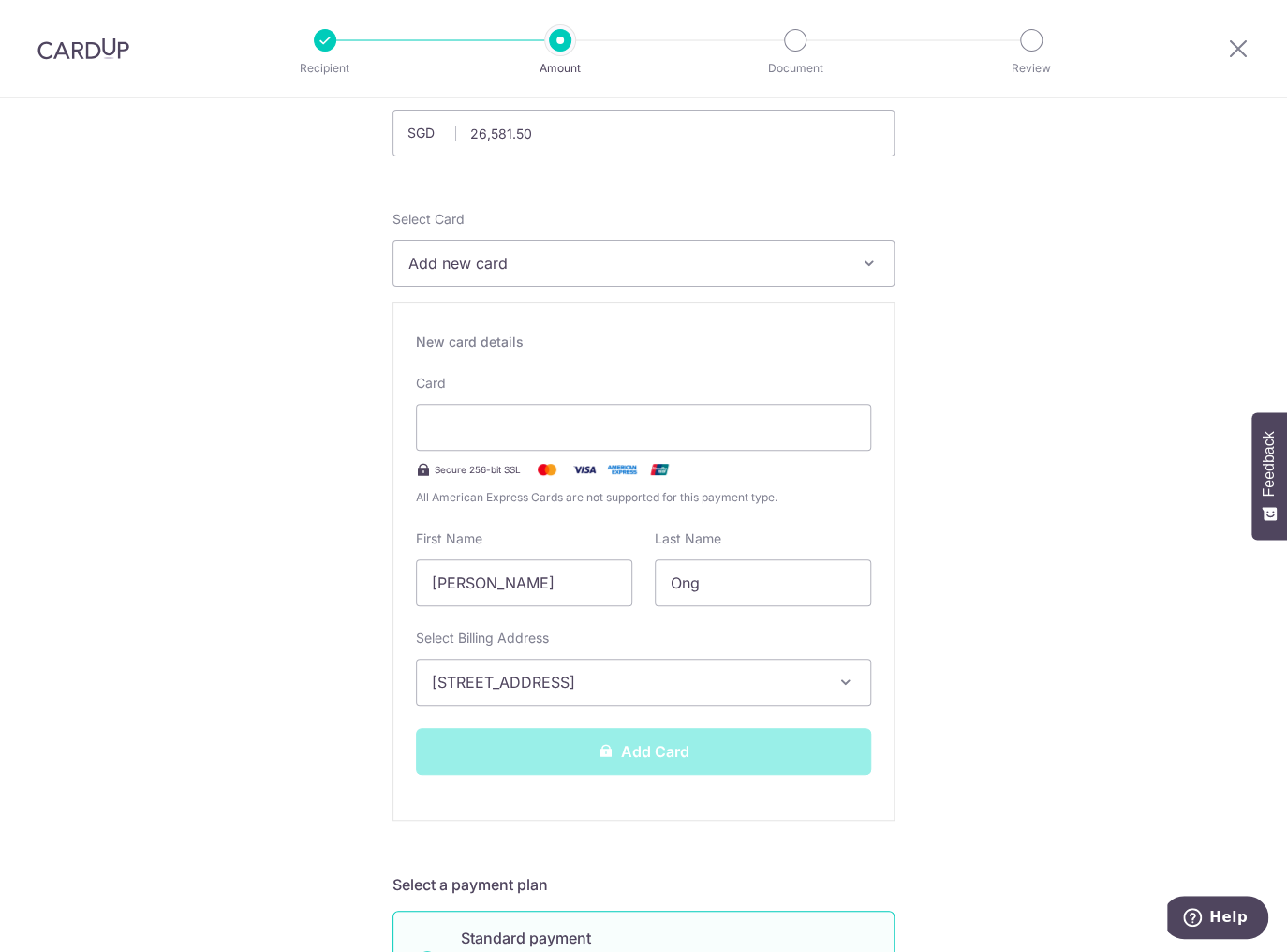
scroll to position [99, 0]
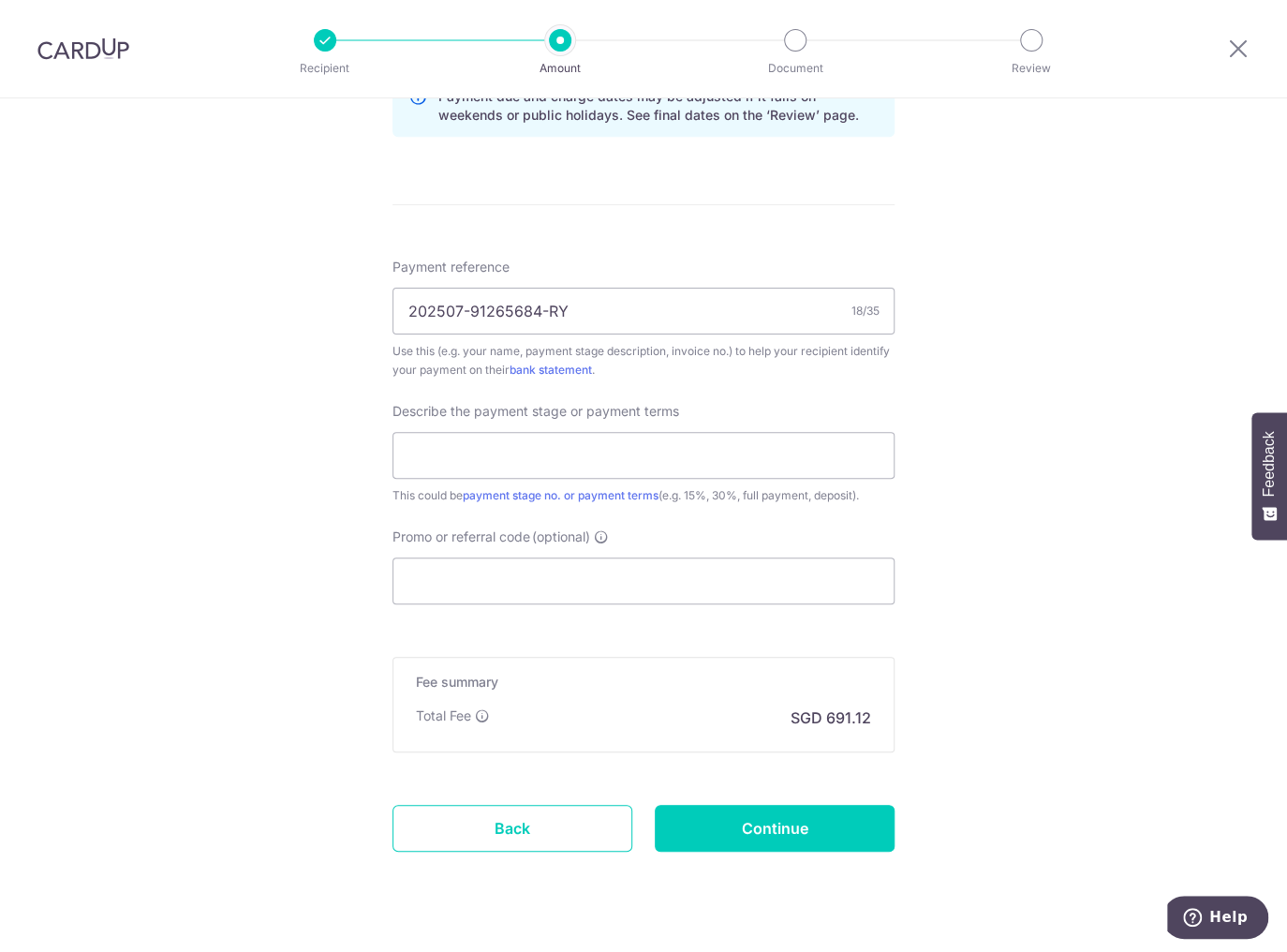
scroll to position [1041, 0]
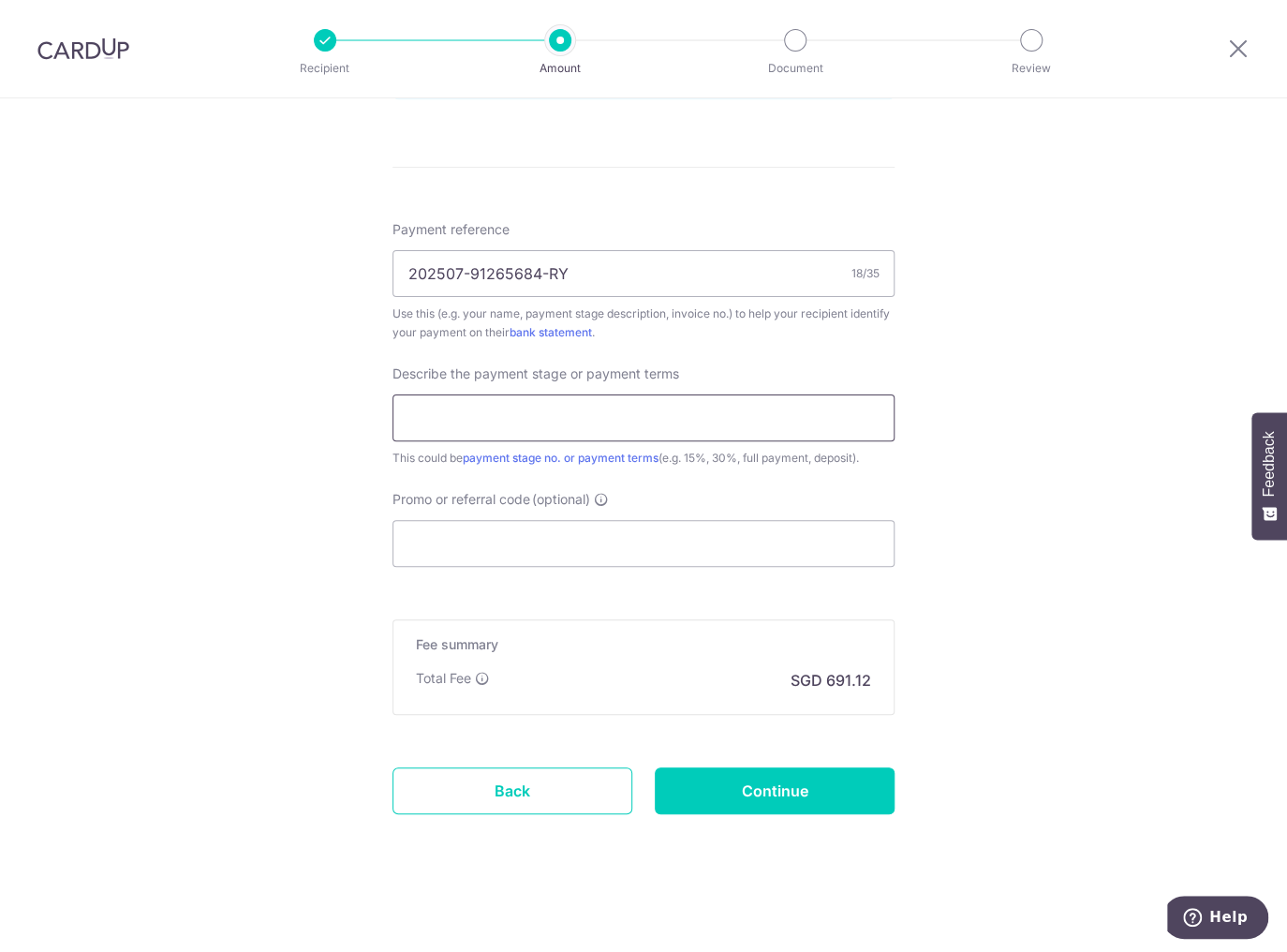
click at [575, 413] on input "text" at bounding box center [644, 418] width 502 height 47
type input "2ND PAYMENT - 50%"
click at [505, 536] on input "Promo or referral code (optional)" at bounding box center [644, 543] width 502 height 47
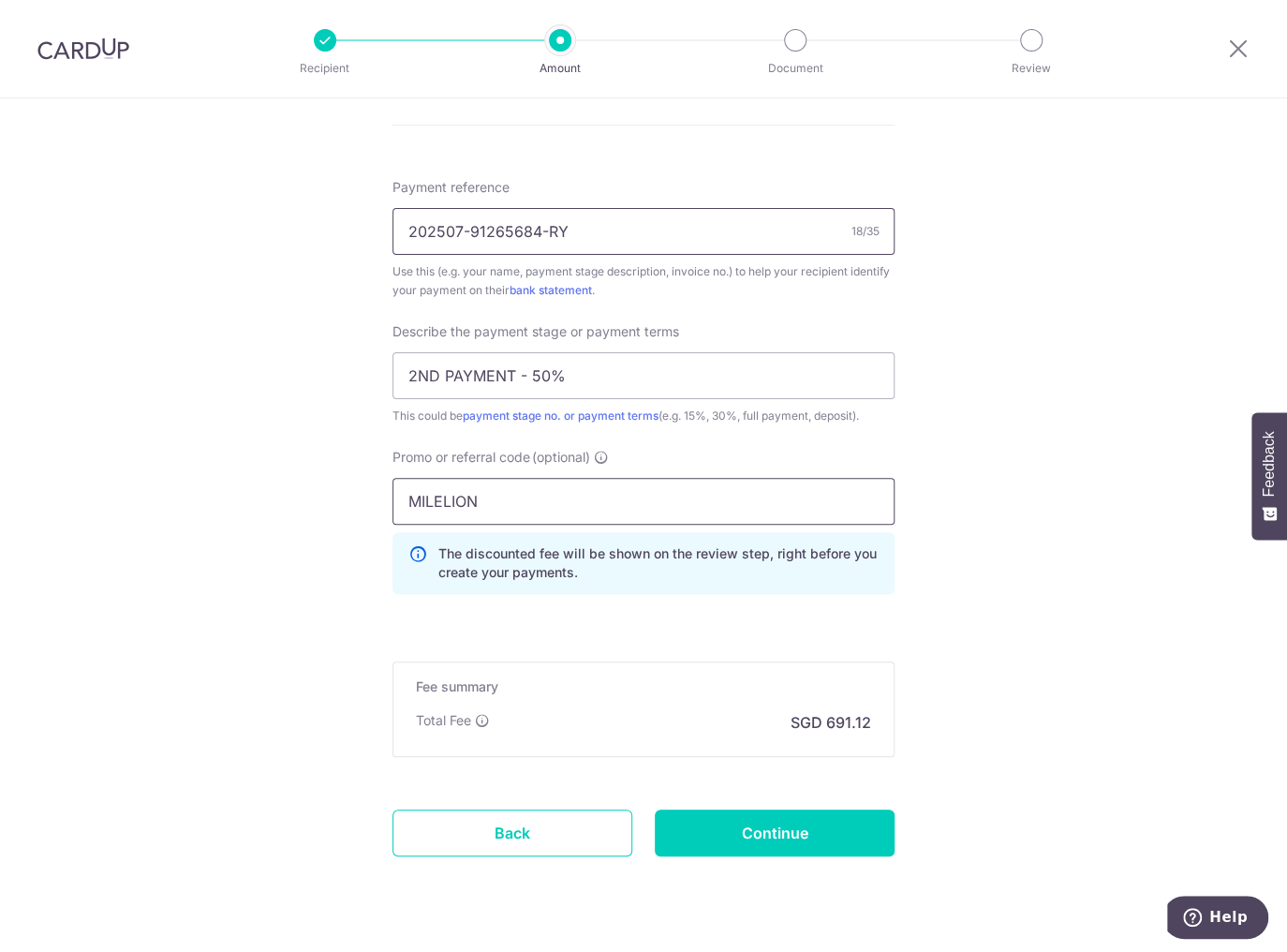
scroll to position [1124, 0]
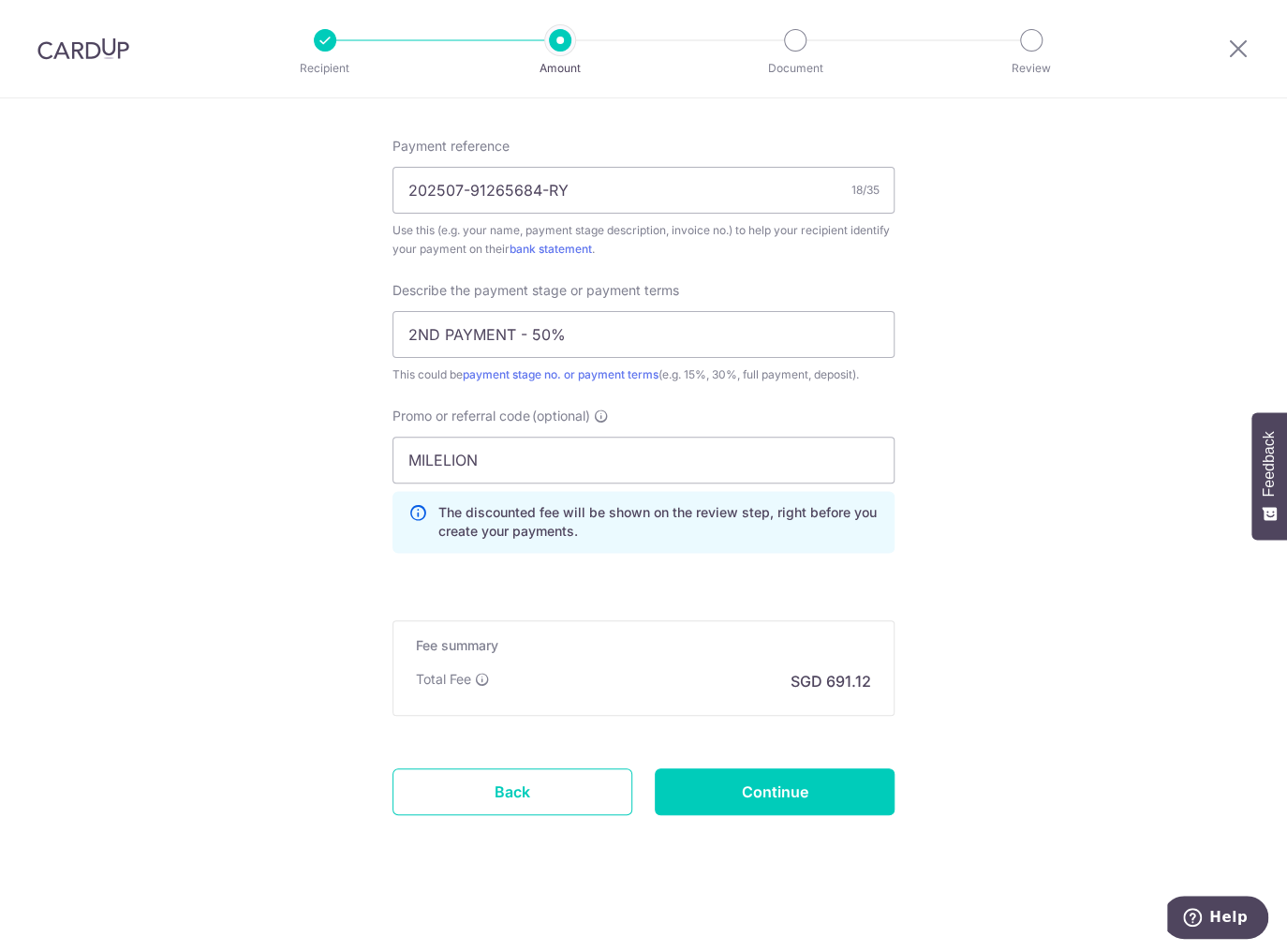
drag, startPoint x: 781, startPoint y: 679, endPoint x: 895, endPoint y: 679, distance: 114.0
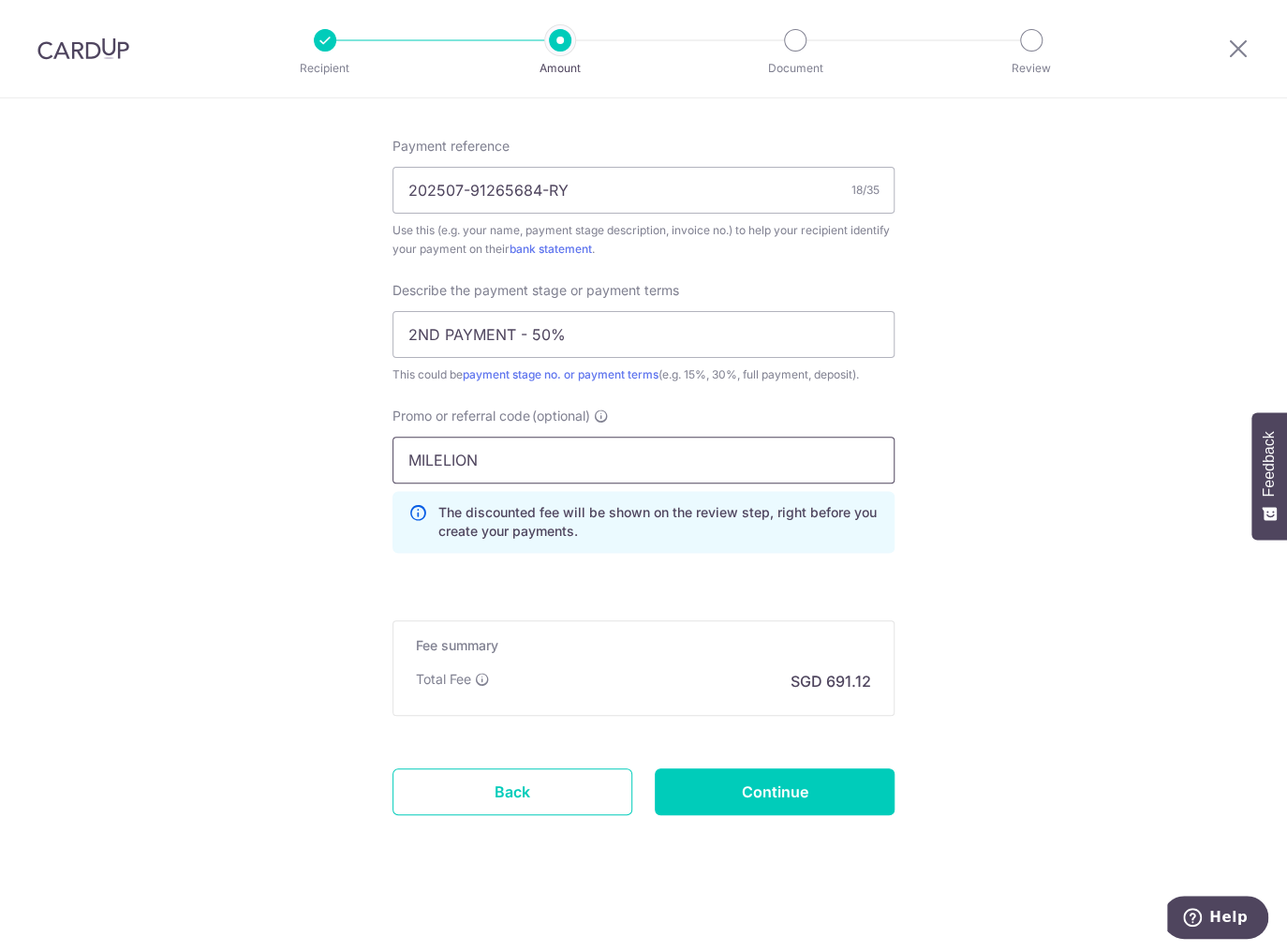
drag, startPoint x: 509, startPoint y: 461, endPoint x: 275, endPoint y: 458, distance: 234.0
paste input "OFF225"
type input "OFF225"
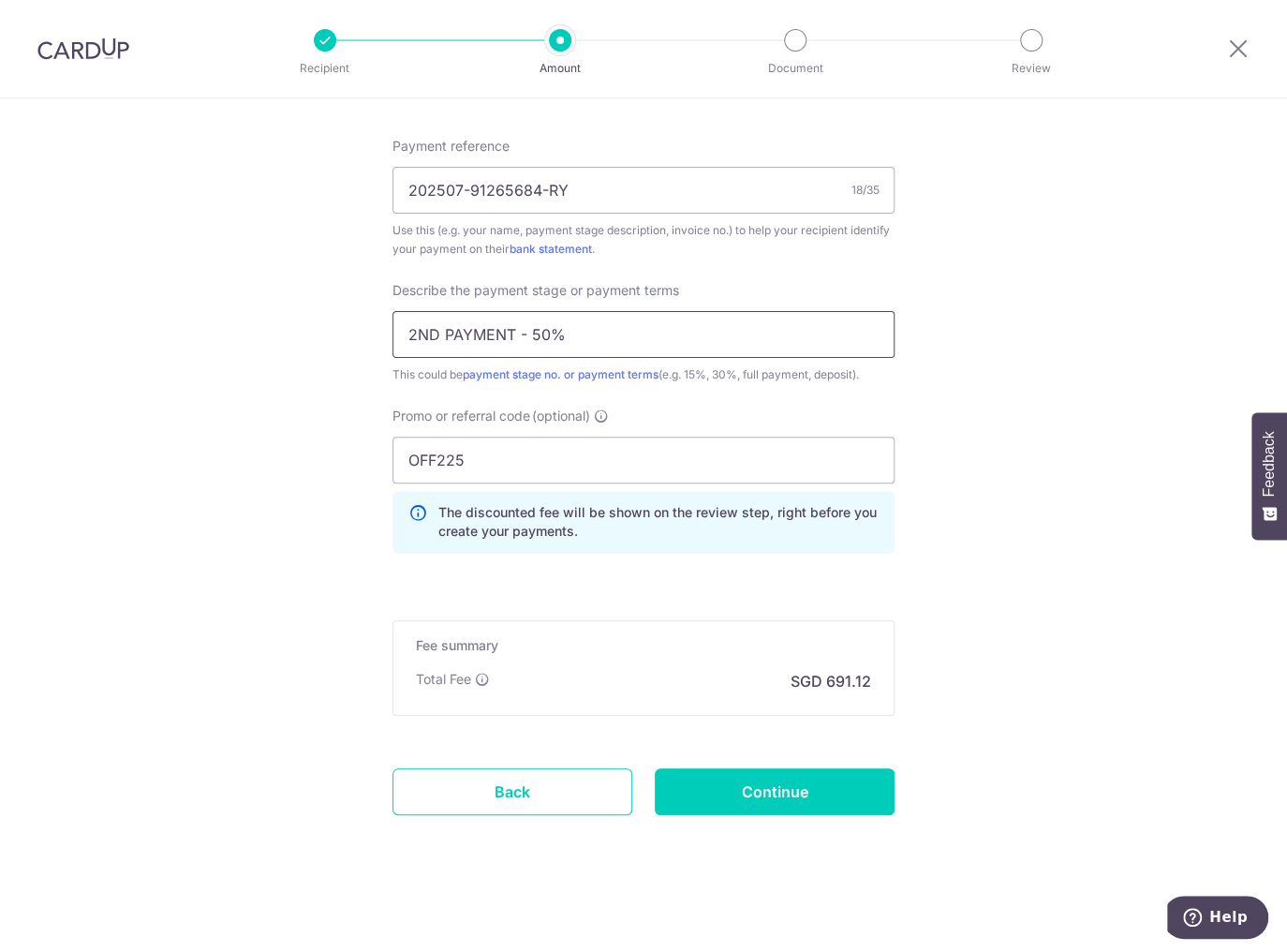
click at [576, 329] on input "2ND PAYMENT - 50%" at bounding box center [644, 334] width 502 height 47
click at [418, 506] on icon at bounding box center [417, 522] width 18 height 38
click at [485, 467] on input "OFF225" at bounding box center [644, 459] width 502 height 47
click at [631, 335] on input "2ND PAYMENT - 50%" at bounding box center [644, 334] width 502 height 47
click at [652, 192] on input "202507-91265684-RY" at bounding box center [644, 190] width 502 height 47
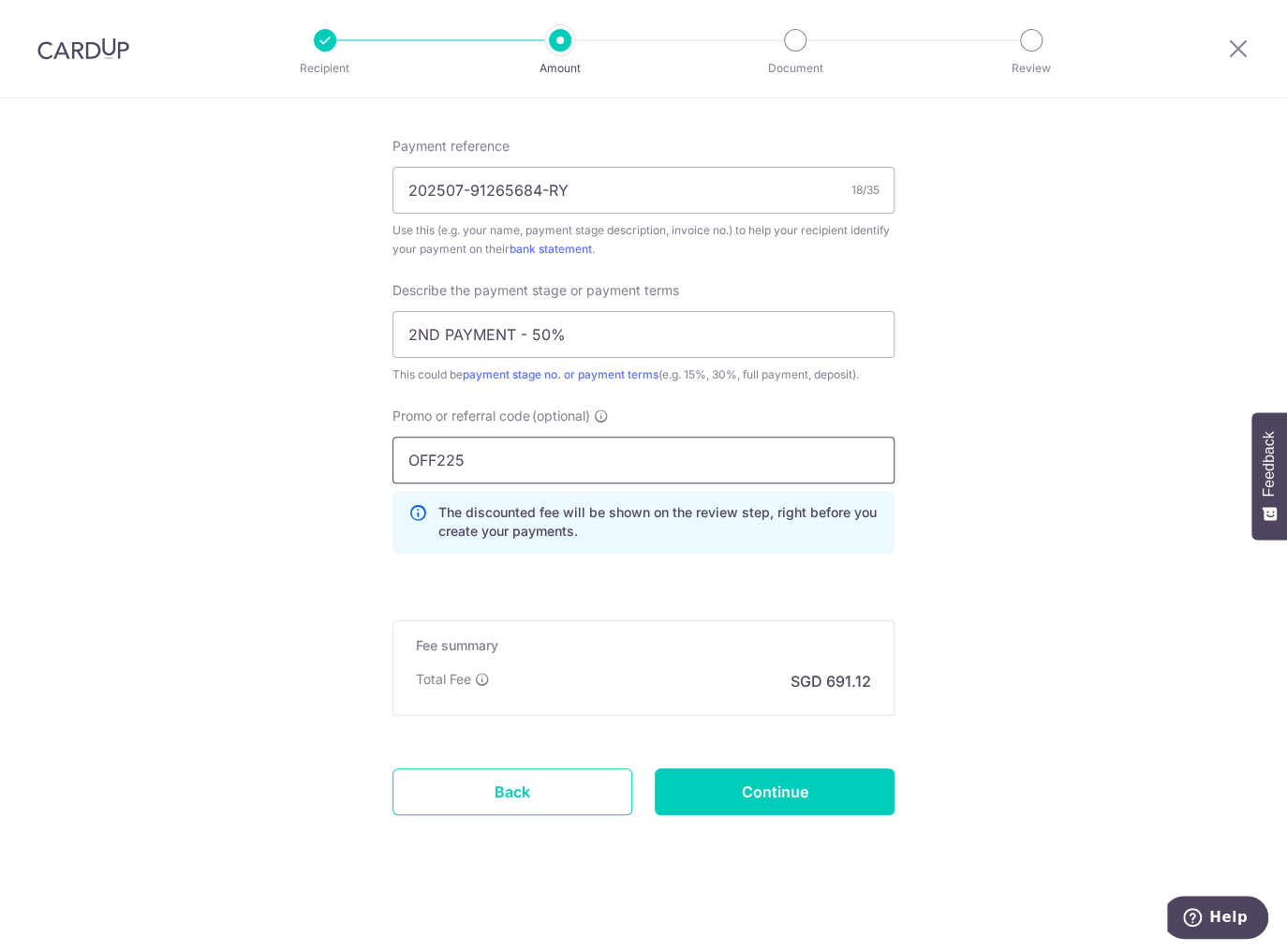
click at [509, 453] on input "OFF225" at bounding box center [644, 459] width 502 height 47
drag, startPoint x: 509, startPoint y: 453, endPoint x: 394, endPoint y: 457, distance: 115.1
click at [394, 457] on input "OFF225" at bounding box center [644, 459] width 502 height 47
type input "m"
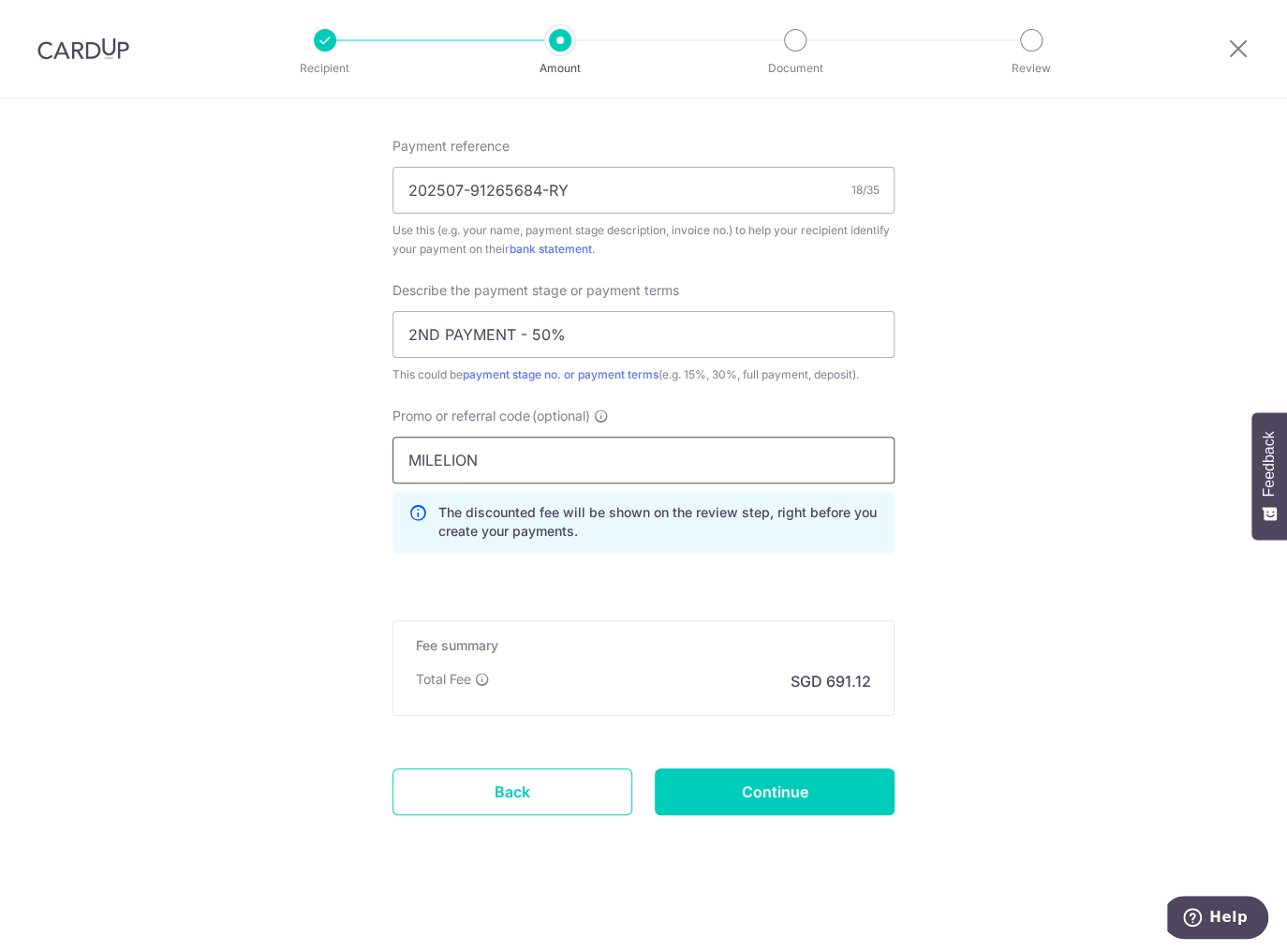
type input "MILELION"
click at [755, 788] on input "Continue" at bounding box center [774, 791] width 240 height 47
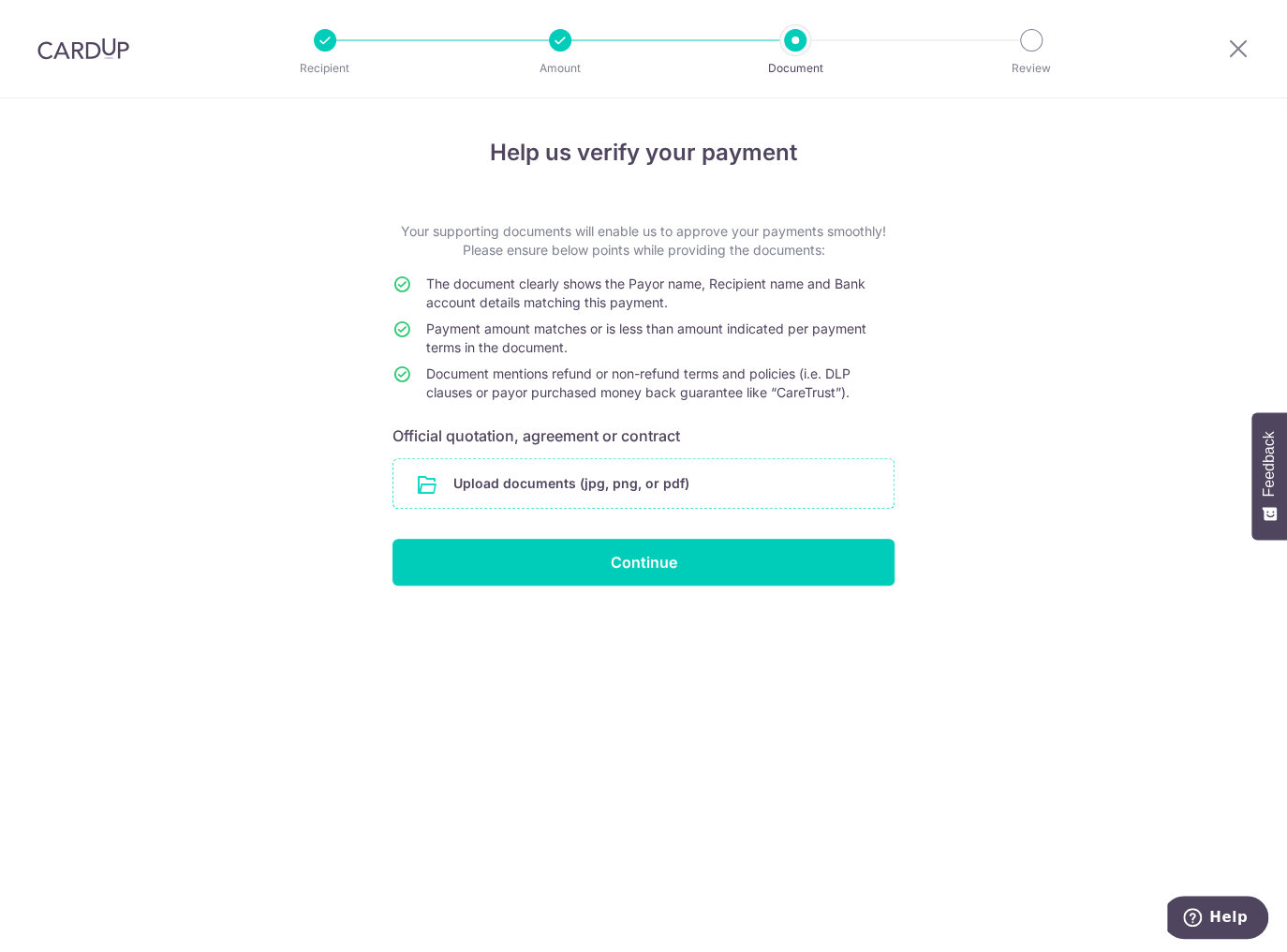
click at [719, 481] on input "file" at bounding box center [644, 483] width 501 height 49
click at [626, 452] on form "Your supporting documents will enable us to approve your payments smoothly! Ple…" at bounding box center [644, 404] width 502 height 364
click at [610, 470] on input "file" at bounding box center [644, 483] width 501 height 49
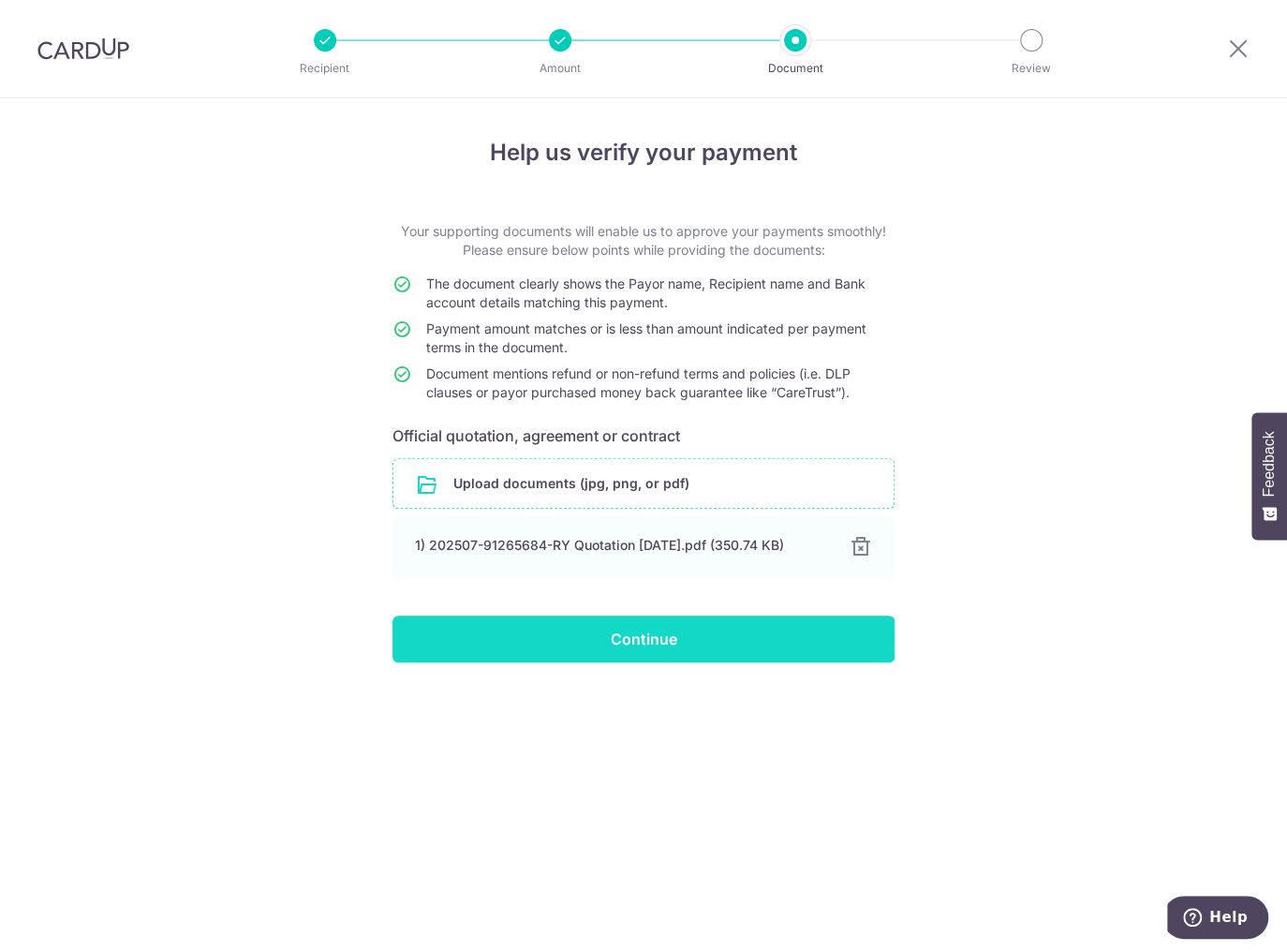
click at [708, 645] on input "Continue" at bounding box center [644, 638] width 502 height 47
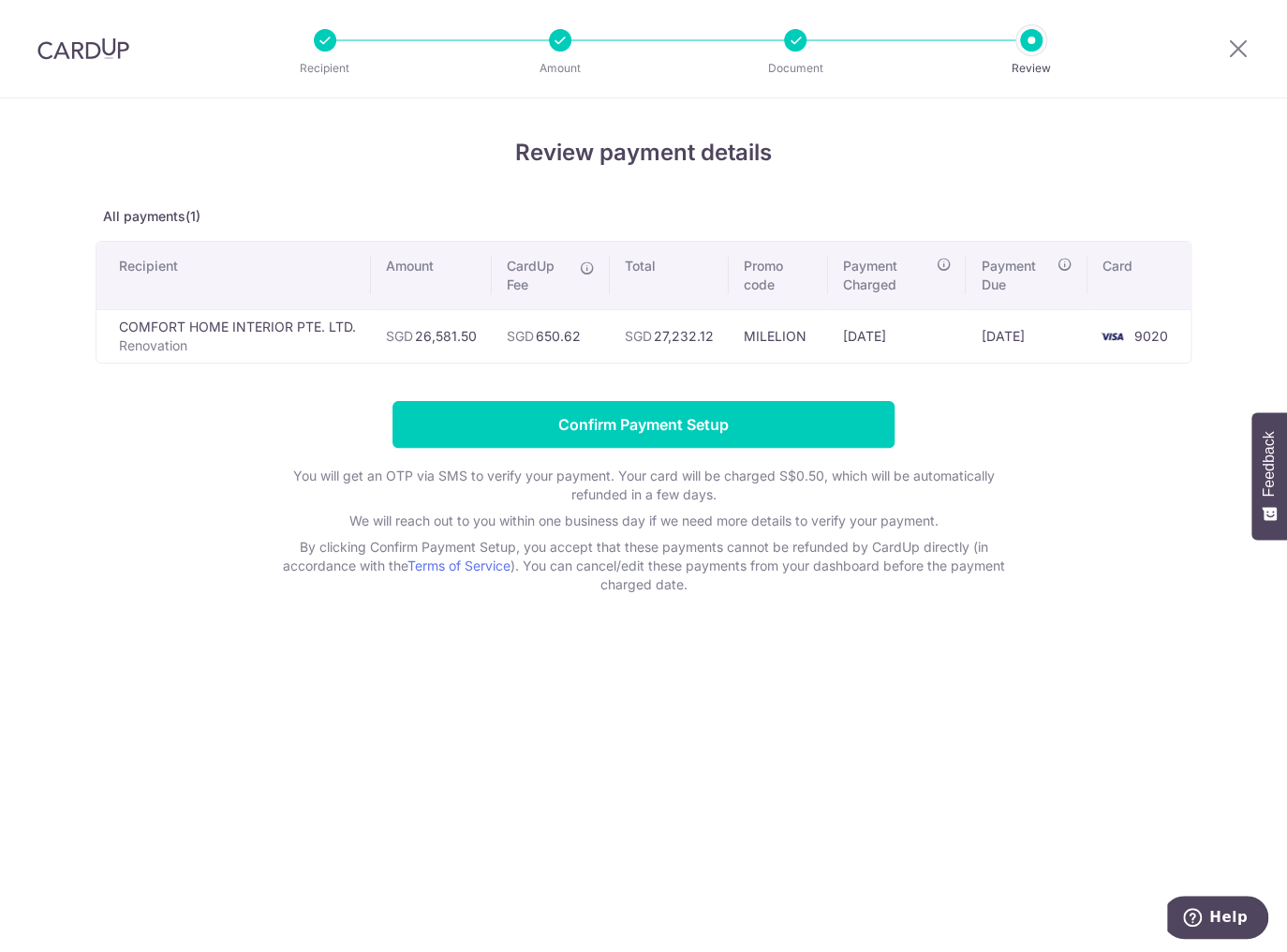
click at [951, 614] on div "Review payment details All payments(1) Recipient Amount CardUp Fee Total Promo …" at bounding box center [643, 525] width 1287 height 854
drag, startPoint x: 510, startPoint y: 337, endPoint x: 583, endPoint y: 331, distance: 73.2
click at [583, 331] on td "SGD 650.62" at bounding box center [551, 335] width 118 height 53
click at [1230, 52] on icon at bounding box center [1238, 48] width 22 height 23
click at [1242, 44] on icon at bounding box center [1238, 48] width 22 height 23
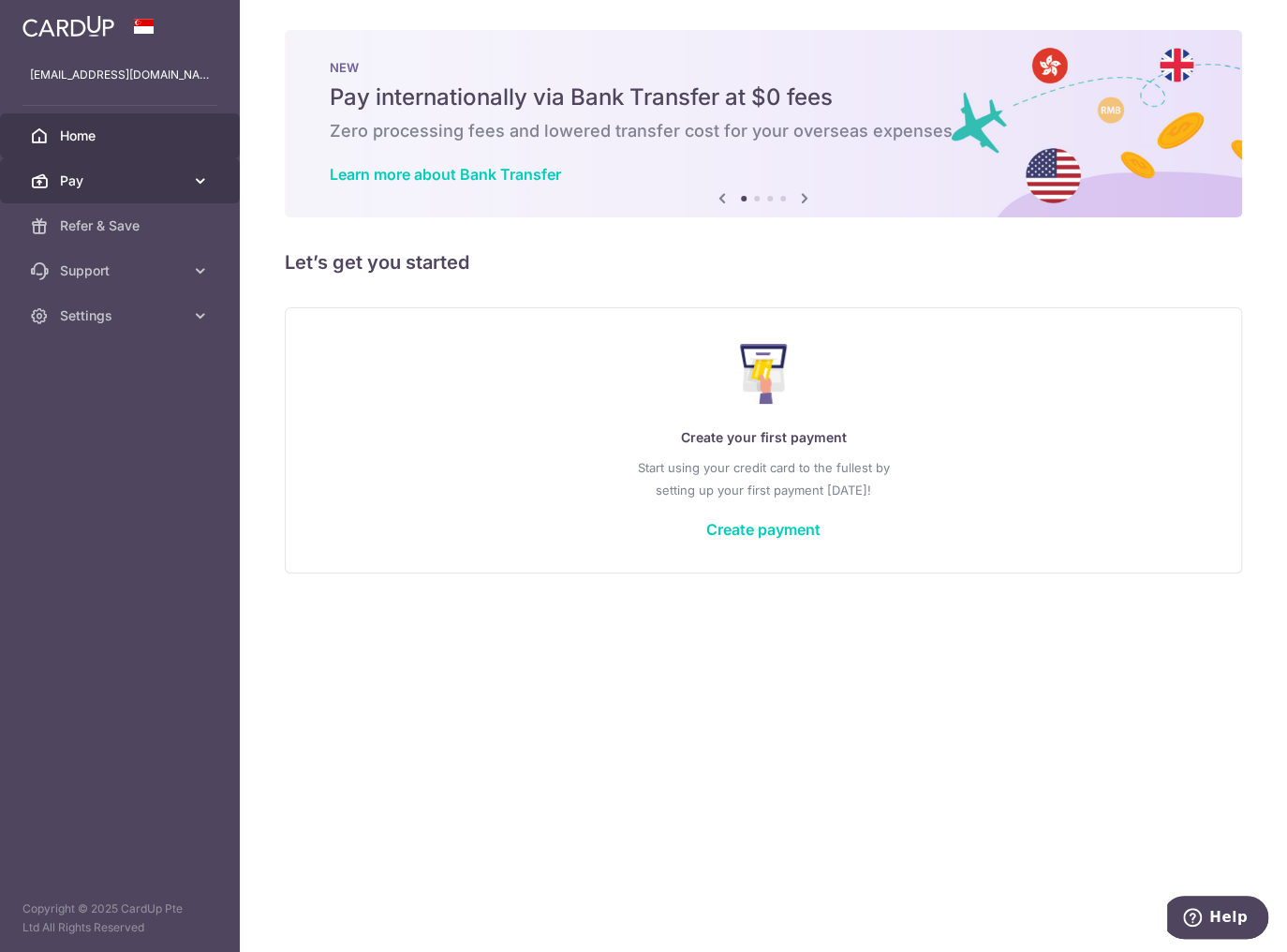
click at [131, 177] on span "Pay" at bounding box center [121, 180] width 123 height 18
